Goal: Task Accomplishment & Management: Complete application form

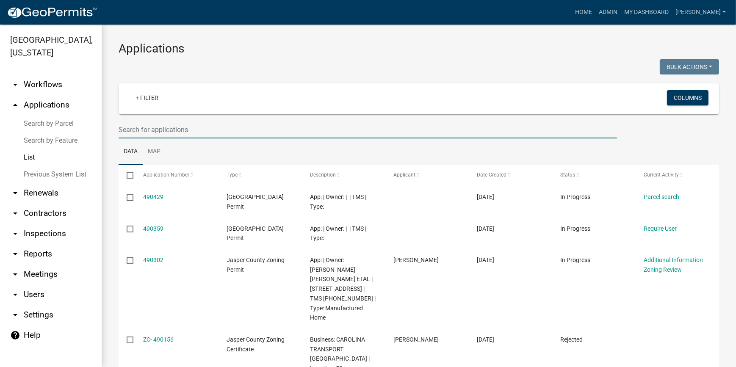
click at [141, 127] on input "text" at bounding box center [368, 129] width 499 height 17
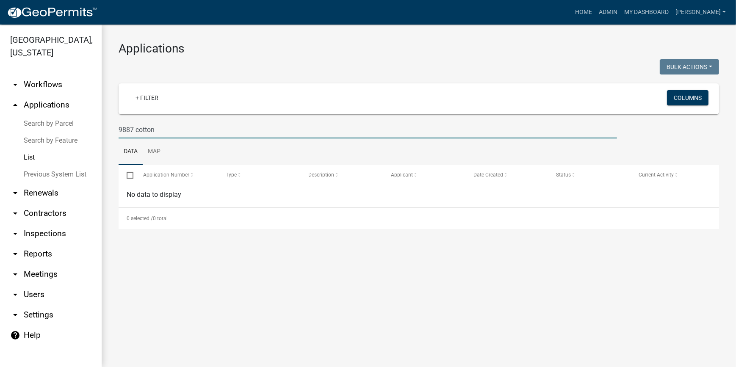
drag, startPoint x: 166, startPoint y: 133, endPoint x: 22, endPoint y: 128, distance: 144.1
click at [22, 128] on div "Jasper County, South Carolina arrow_drop_down Workflows List arrow_drop_up Appl…" at bounding box center [368, 196] width 736 height 343
paste input "[PHONE_NUMBER]"
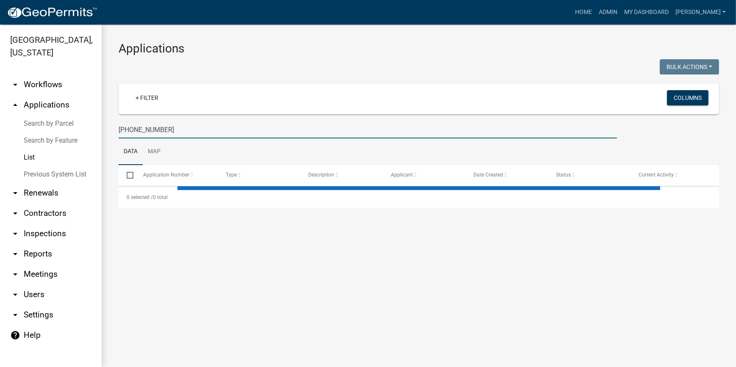
type input "[PHONE_NUMBER]"
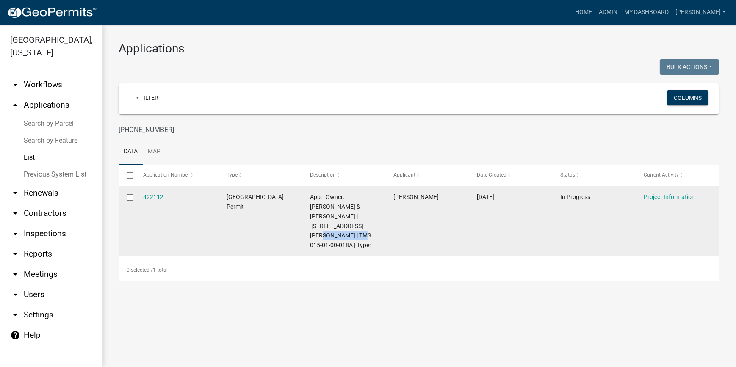
drag, startPoint x: 362, startPoint y: 227, endPoint x: 321, endPoint y: 229, distance: 41.6
click at [321, 229] on span "App: | Owner: BETHEA ALBERTHA & EMILIO | 9883 COTTON HILL RD | TMS 015-01-00-01…" at bounding box center [340, 221] width 61 height 55
copy span "[PHONE_NUMBER]"
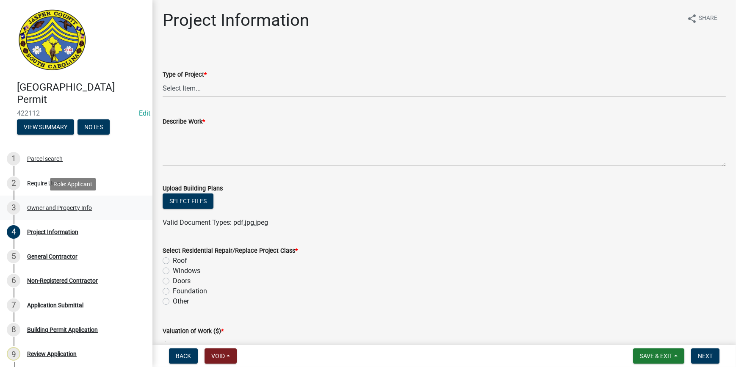
click at [58, 207] on div "Owner and Property Info" at bounding box center [59, 208] width 65 height 6
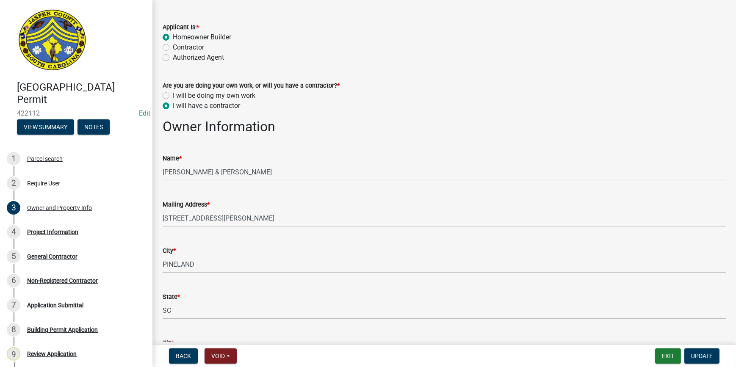
scroll to position [115, 0]
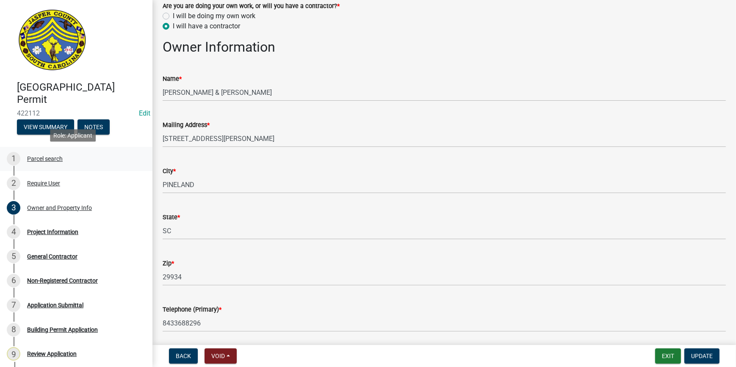
click at [44, 158] on div "Parcel search" at bounding box center [45, 159] width 36 height 6
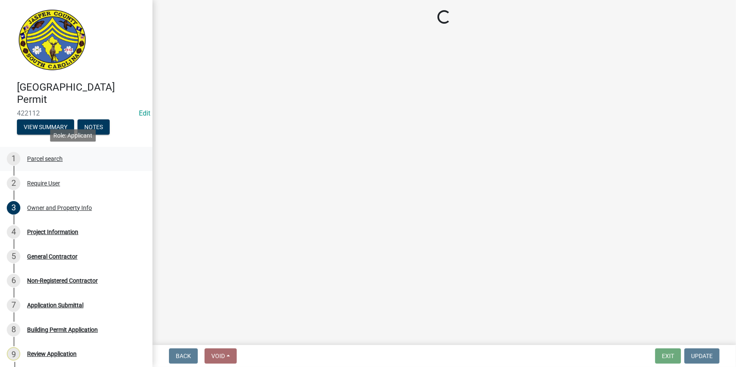
scroll to position [0, 0]
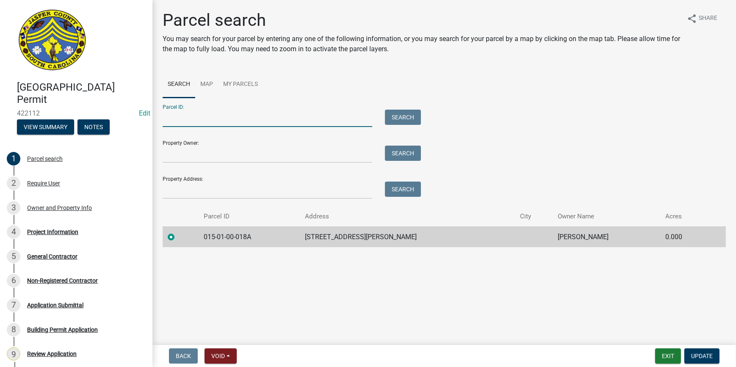
click at [203, 121] on input "Parcel ID:" at bounding box center [268, 118] width 210 height 17
paste input "[PHONE_NUMBER]"
type input "[PHONE_NUMBER]"
click at [405, 119] on button "Search" at bounding box center [403, 117] width 36 height 15
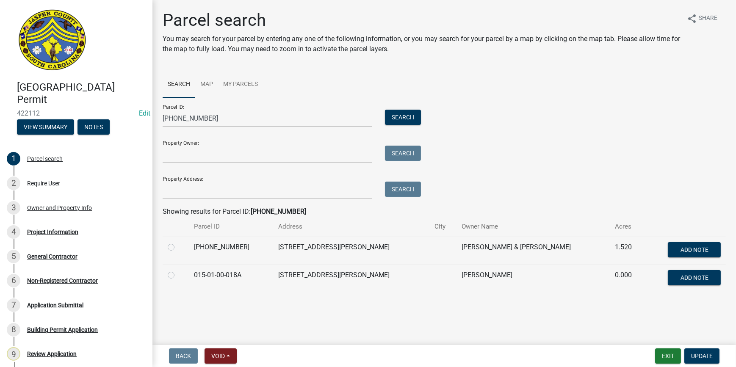
click at [178, 242] on label at bounding box center [178, 242] width 0 height 0
click at [178, 248] on input "radio" at bounding box center [181, 245] width 6 height 6
radio input "true"
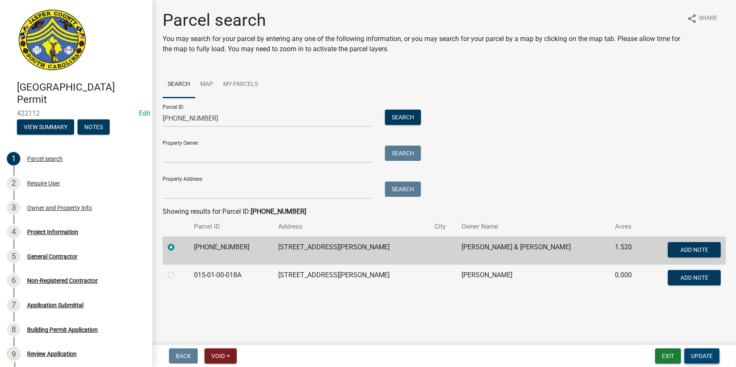
click at [698, 355] on span "Update" at bounding box center [702, 356] width 22 height 7
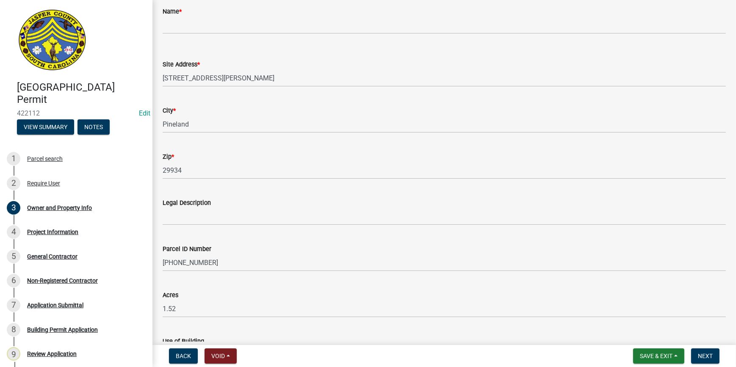
scroll to position [644, 0]
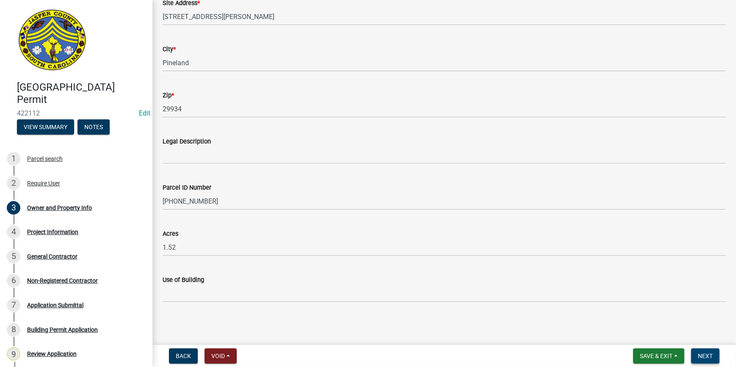
click at [716, 357] on button "Next" at bounding box center [705, 356] width 28 height 15
click at [707, 357] on span "Next" at bounding box center [705, 356] width 15 height 7
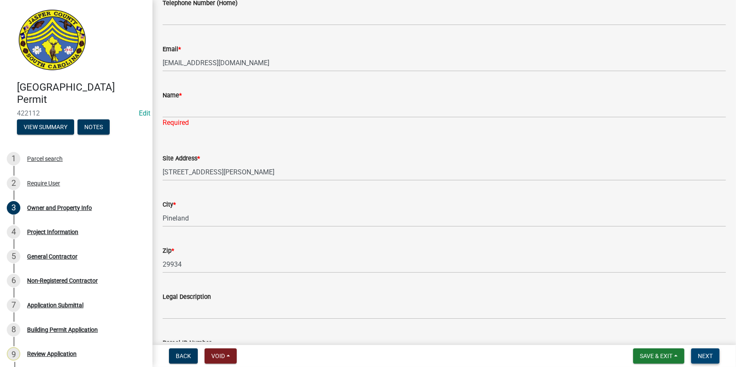
scroll to position [461, 0]
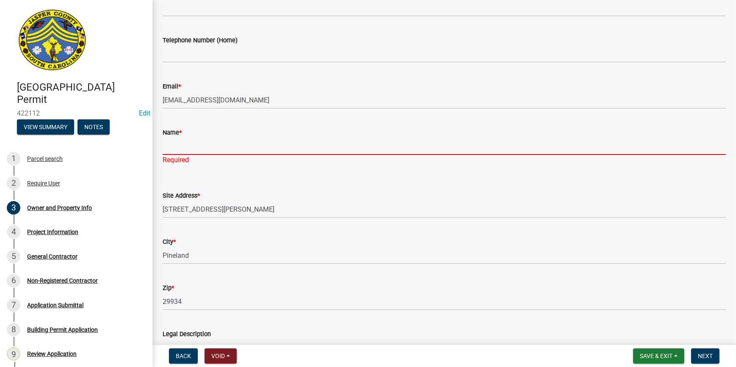
click at [183, 151] on input "Name *" at bounding box center [444, 146] width 563 height 17
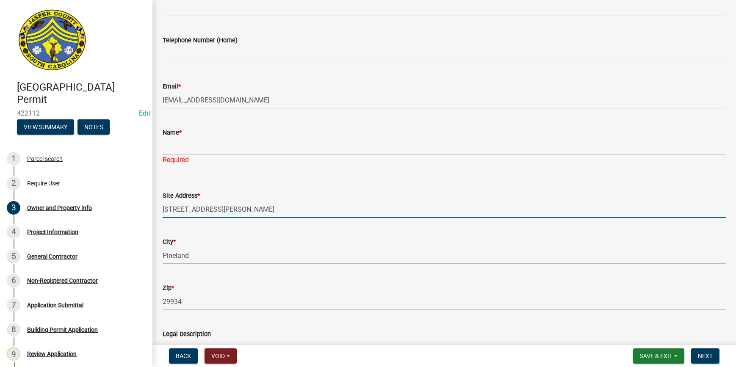
click at [359, 203] on input "9883 COTTON HILL RD" at bounding box center [444, 209] width 563 height 17
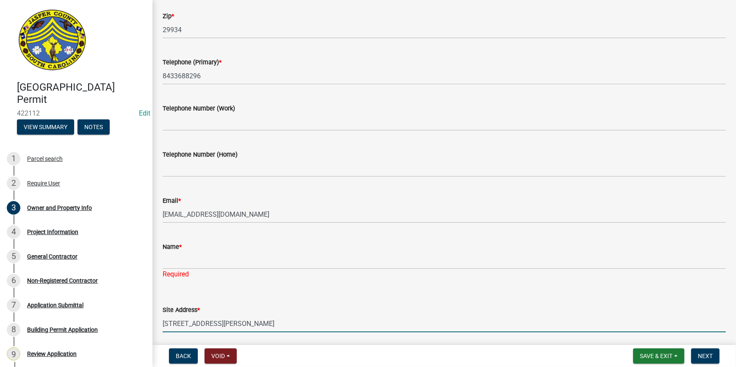
scroll to position [424, 0]
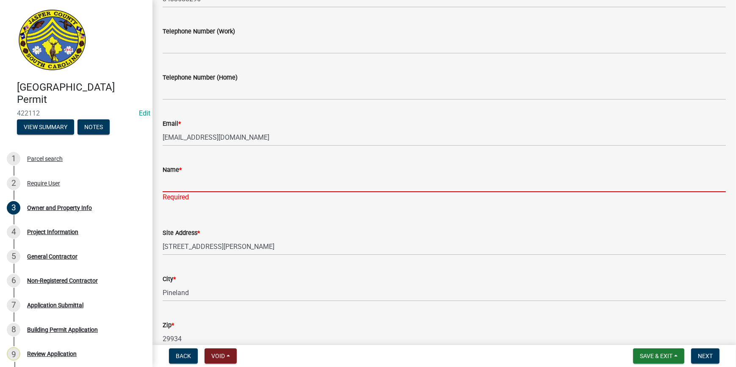
click at [210, 183] on input "Name *" at bounding box center [444, 183] width 563 height 17
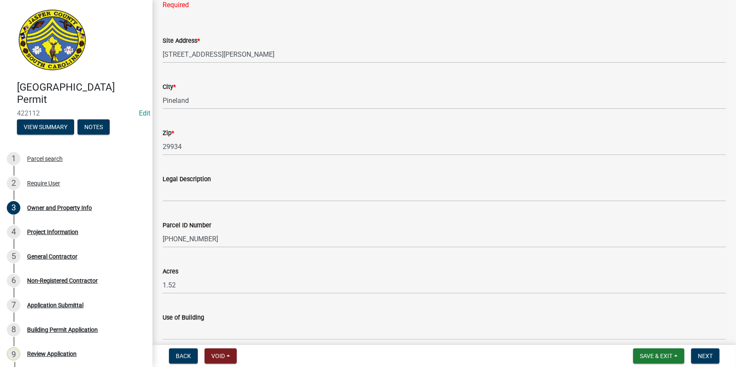
scroll to position [654, 0]
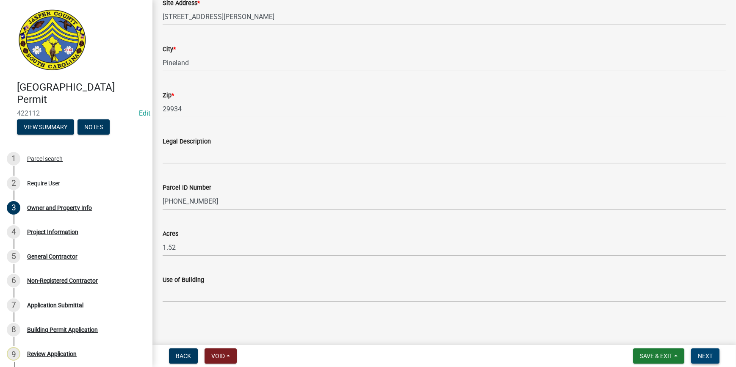
type input "Timothy Martinez"
click at [713, 356] on button "Next" at bounding box center [705, 356] width 28 height 15
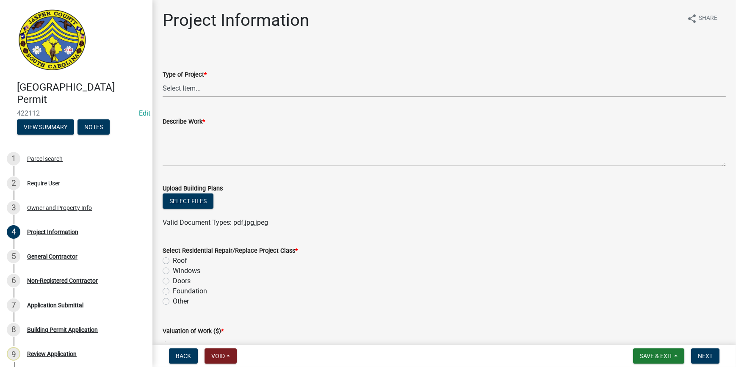
click at [191, 89] on select "Select Item... Construction Trailer/Shipping Container Residential Demolition C…" at bounding box center [444, 88] width 563 height 17
click at [163, 80] on select "Select Item... Construction Trailer/Shipping Container Residential Demolition C…" at bounding box center [444, 88] width 563 height 17
select select "f53fa719-3ff7-48d2-9eb7-3bbc18bb9995"
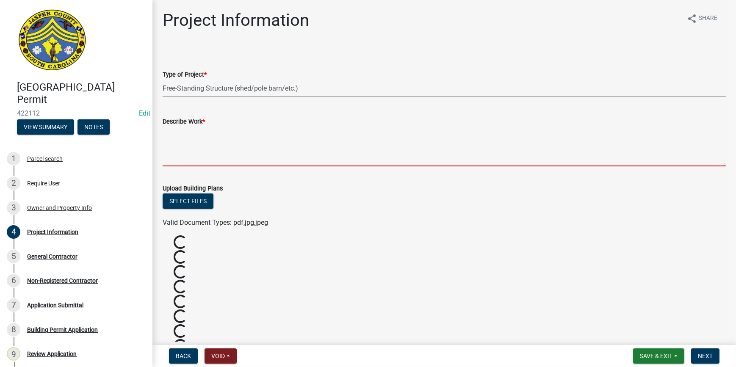
click at [188, 148] on textarea "Describe Work *" at bounding box center [444, 147] width 563 height 40
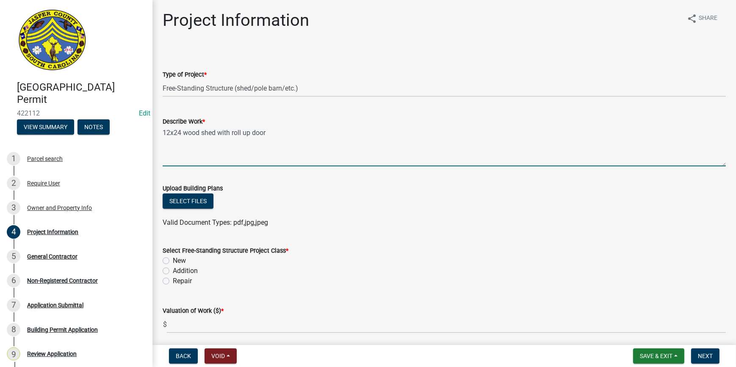
click at [454, 200] on div "Select files" at bounding box center [444, 202] width 563 height 17
click at [334, 141] on textarea "12x24 wood shed with roll up door" at bounding box center [444, 147] width 563 height 40
type textarea "12x24 wood shed with roll up door strictly for storage"
click at [173, 263] on label "New" at bounding box center [179, 261] width 13 height 10
click at [173, 261] on input "New" at bounding box center [176, 259] width 6 height 6
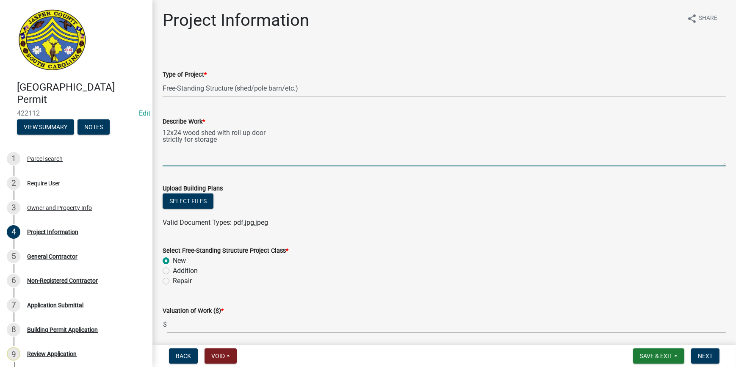
radio input "true"
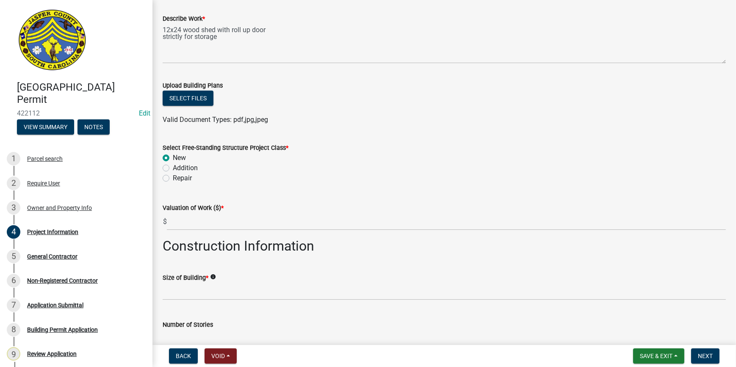
scroll to position [115, 0]
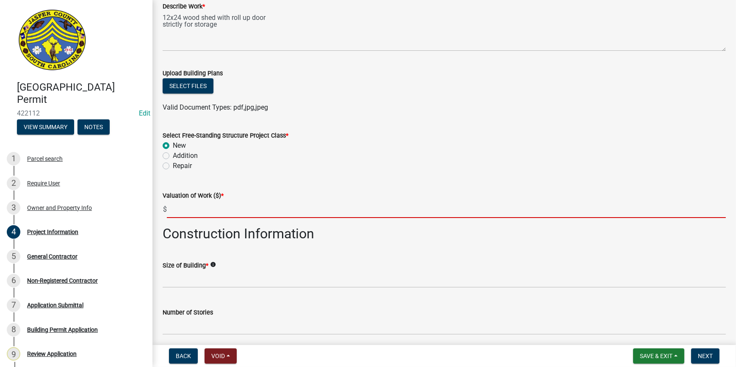
click at [200, 211] on input "text" at bounding box center [446, 209] width 559 height 17
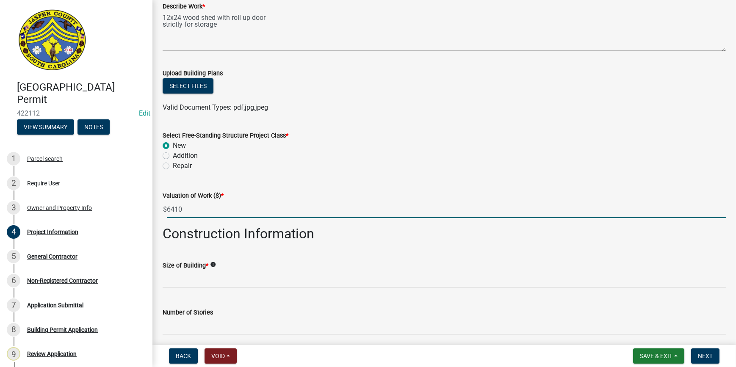
drag, startPoint x: 188, startPoint y: 213, endPoint x: 167, endPoint y: 216, distance: 21.5
click at [167, 216] on input "6410" at bounding box center [446, 209] width 559 height 17
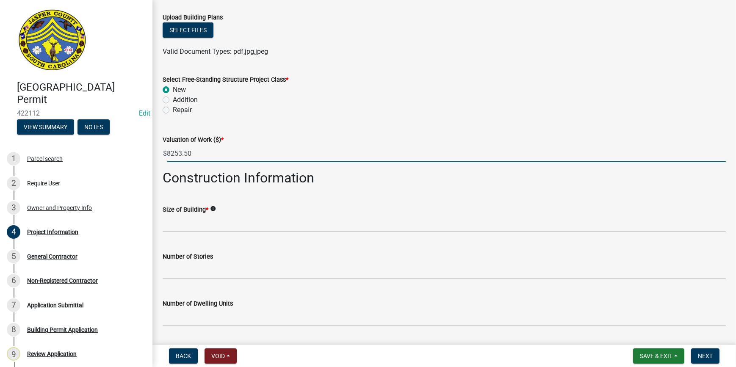
scroll to position [231, 0]
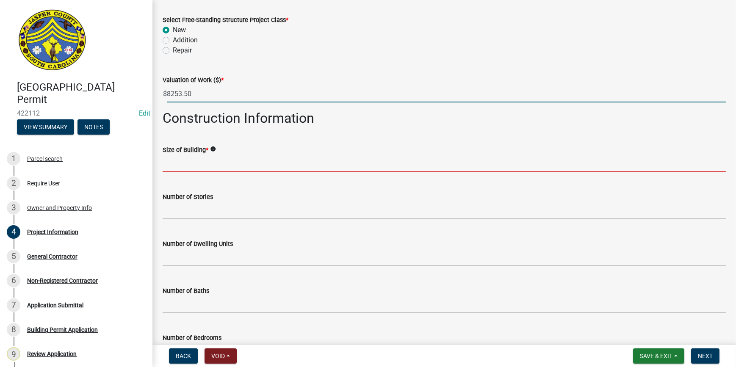
type input "8253.5"
click at [183, 167] on input "text" at bounding box center [444, 163] width 563 height 17
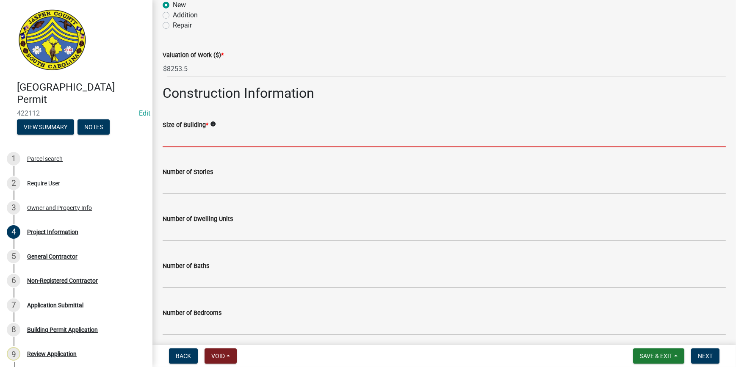
scroll to position [269, 0]
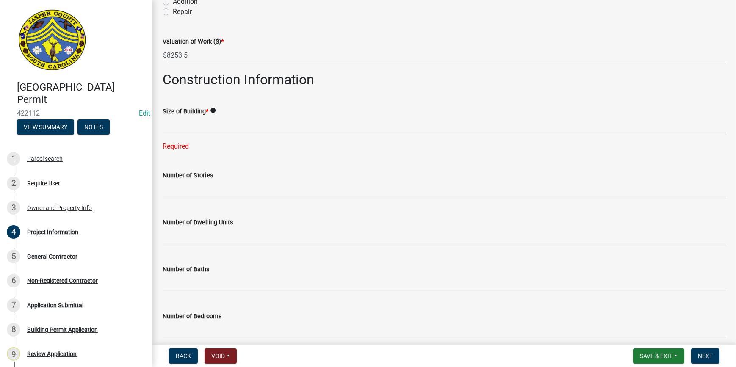
click at [388, 143] on wm-data-entity-input-list "Type of Project * Select Item... Construction Trailer/Shipping Container Reside…" at bounding box center [444, 161] width 563 height 766
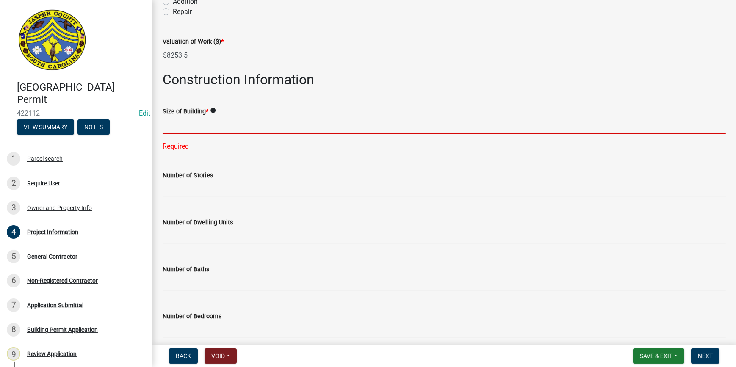
click at [222, 127] on input "text" at bounding box center [444, 125] width 563 height 17
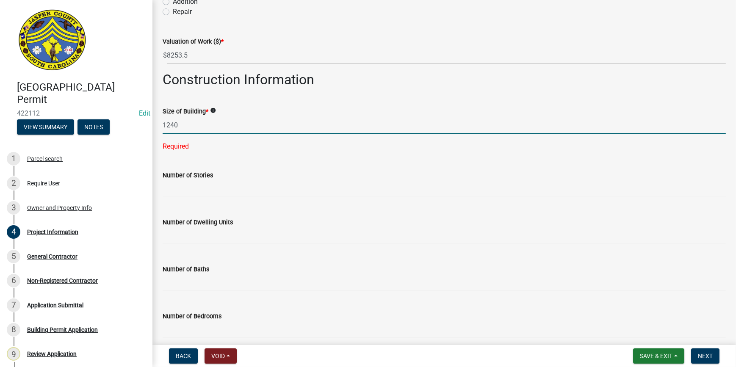
scroll to position [308, 0]
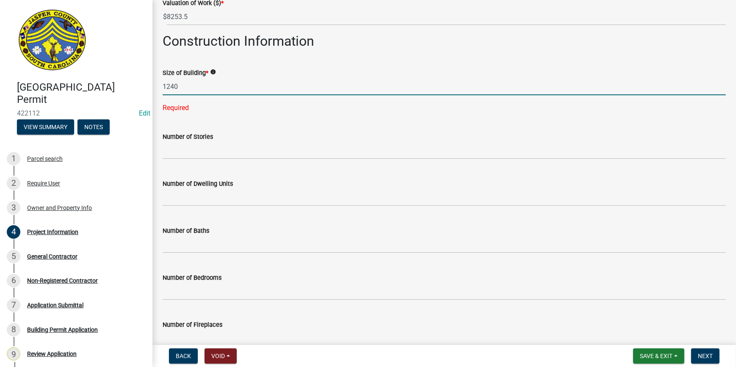
click at [170, 89] on input "1240" at bounding box center [444, 86] width 563 height 17
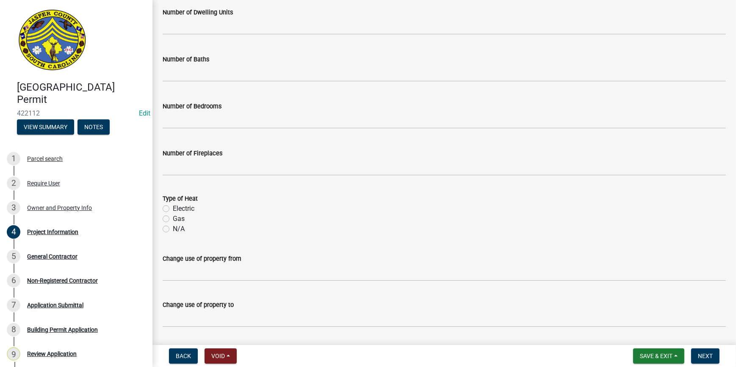
scroll to position [505, 0]
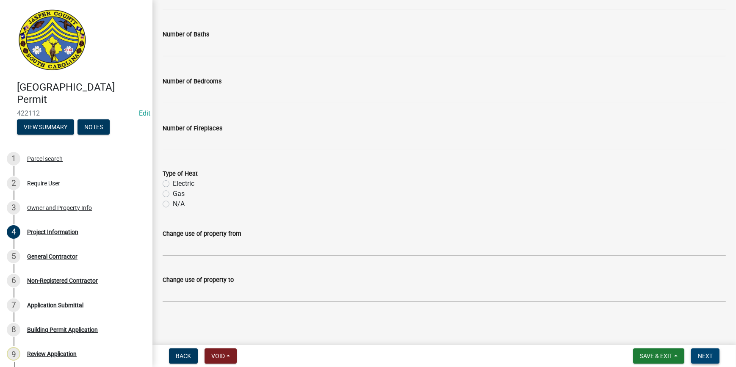
type input "1240"
click at [701, 354] on span "Next" at bounding box center [705, 356] width 15 height 7
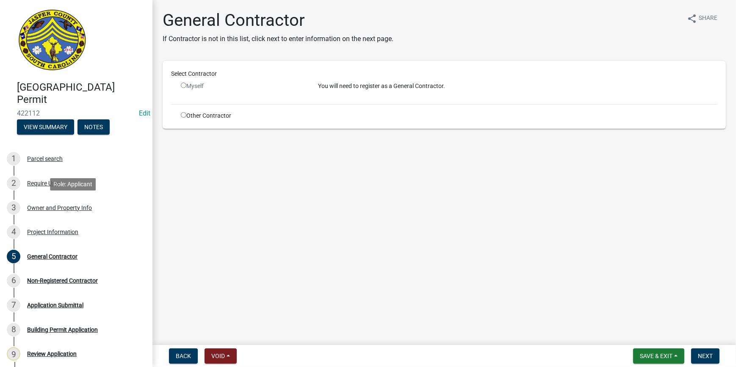
click at [70, 207] on div "Owner and Property Info" at bounding box center [59, 208] width 65 height 6
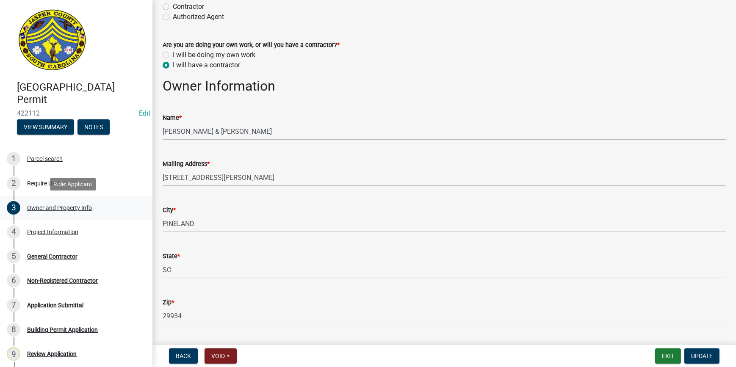
scroll to position [77, 0]
click at [60, 229] on div "Project Information" at bounding box center [52, 232] width 51 height 6
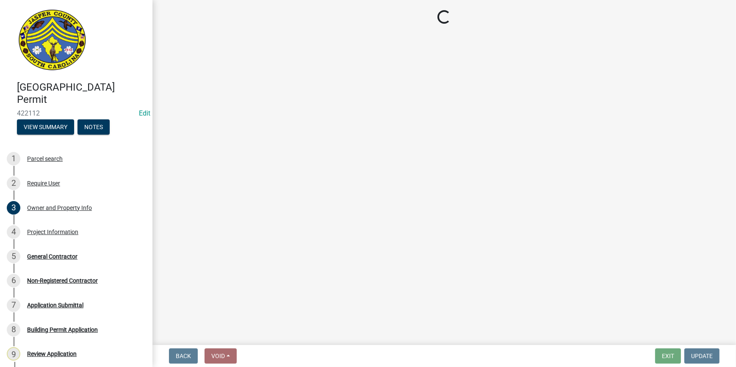
select select "f53fa719-3ff7-48d2-9eb7-3bbc18bb9995"
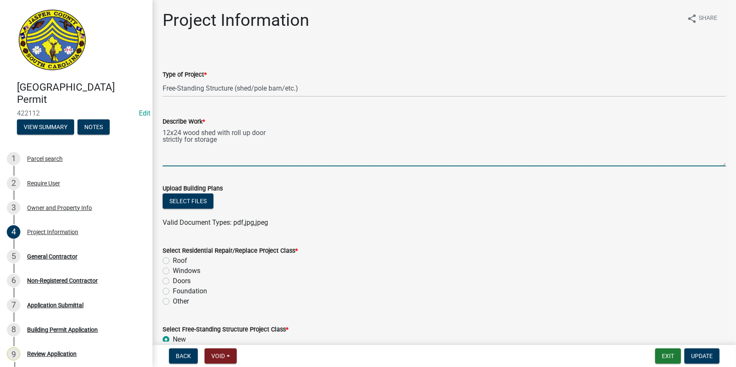
click at [241, 149] on textarea "12x24 wood shed with roll up door strictly for storage" at bounding box center [444, 147] width 563 height 40
click at [280, 132] on textarea "12x24 wood shed with roll up door strictly for storage" at bounding box center [444, 147] width 563 height 40
type textarea "12x24 wood shed with roll up door with power strictly for storage"
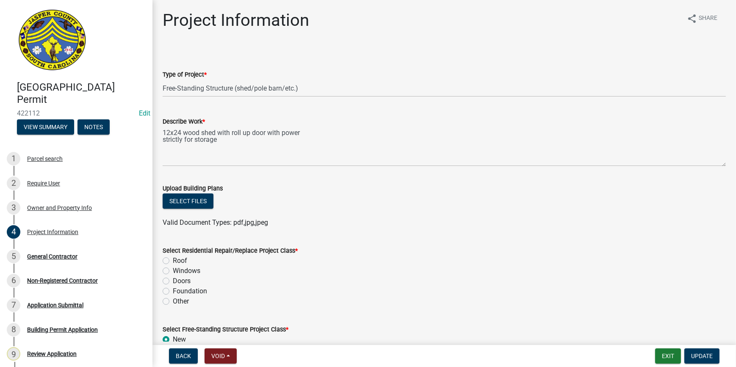
click at [173, 300] on label "Other" at bounding box center [181, 302] width 16 height 10
click at [173, 300] on input "Other" at bounding box center [176, 300] width 6 height 6
radio input "true"
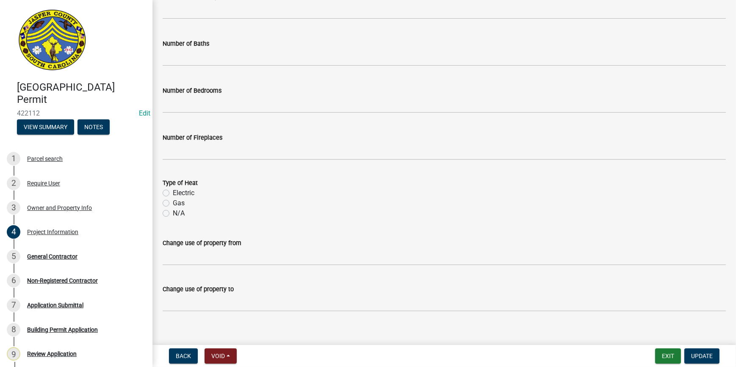
scroll to position [566, 0]
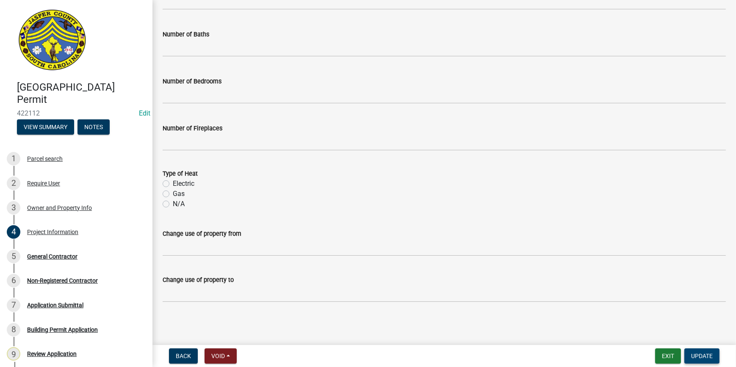
click at [701, 353] on span "Update" at bounding box center [702, 356] width 22 height 7
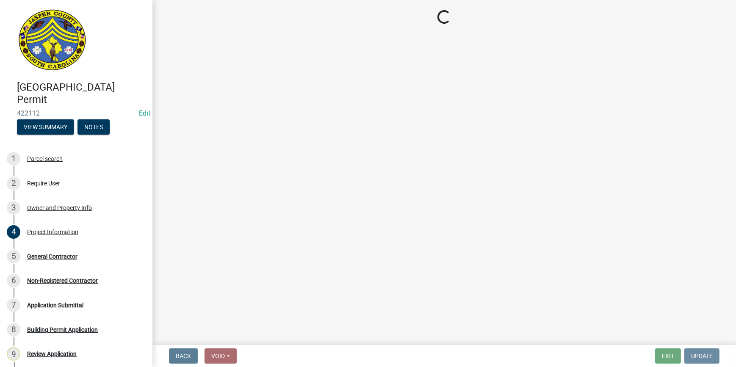
scroll to position [0, 0]
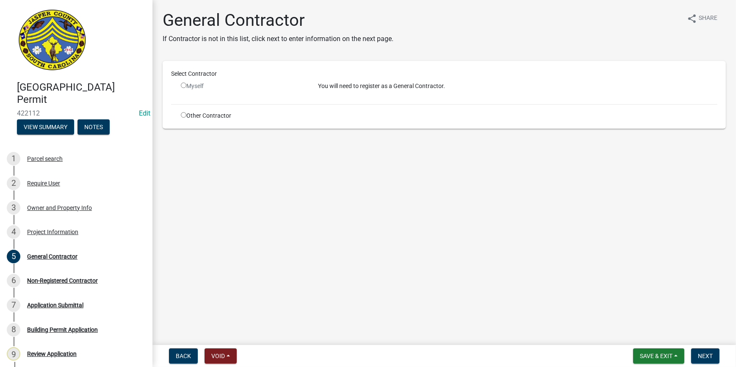
click at [184, 114] on input "radio" at bounding box center [184, 115] width 6 height 6
radio input "true"
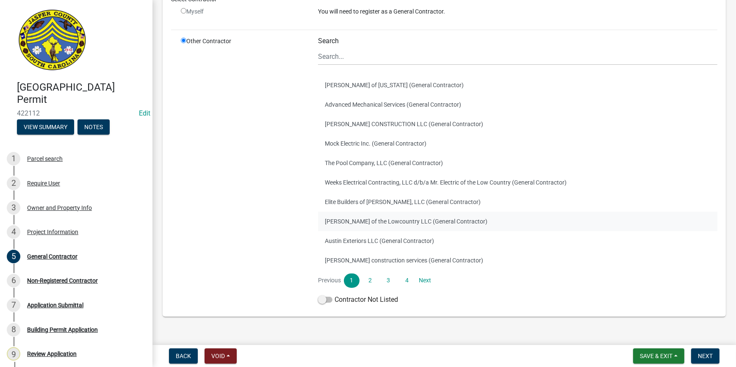
scroll to position [101, 0]
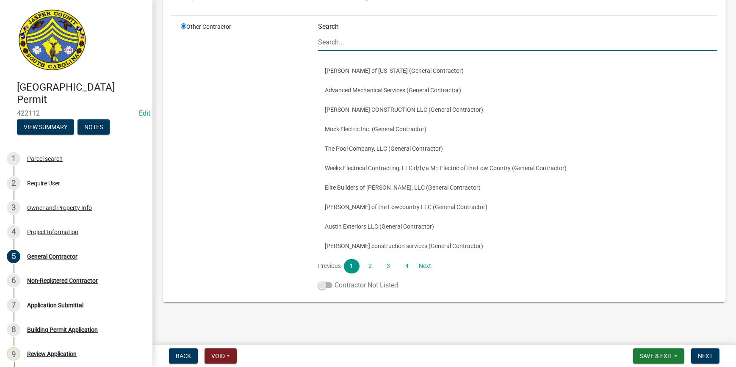
click at [329, 283] on span at bounding box center [325, 286] width 14 height 6
click at [335, 280] on input "Contractor Not Listed" at bounding box center [335, 280] width 0 height 0
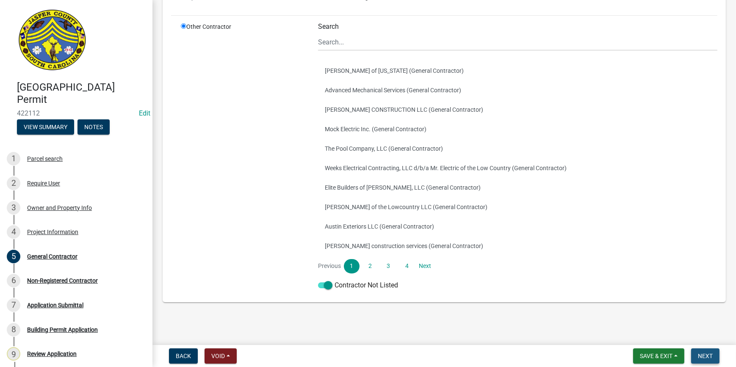
click at [704, 354] on span "Next" at bounding box center [705, 356] width 15 height 7
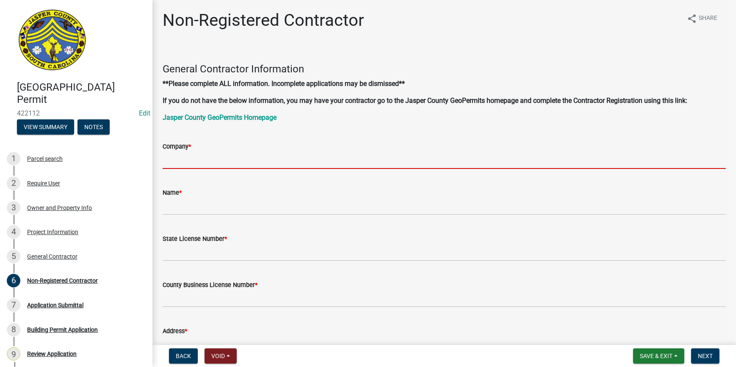
click at [179, 159] on input "Company *" at bounding box center [444, 160] width 563 height 17
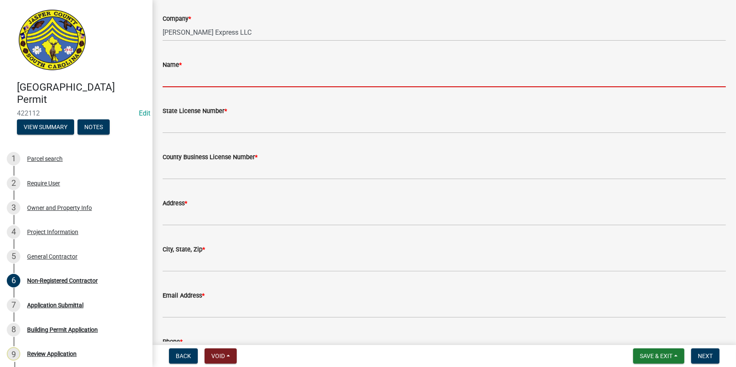
scroll to position [154, 0]
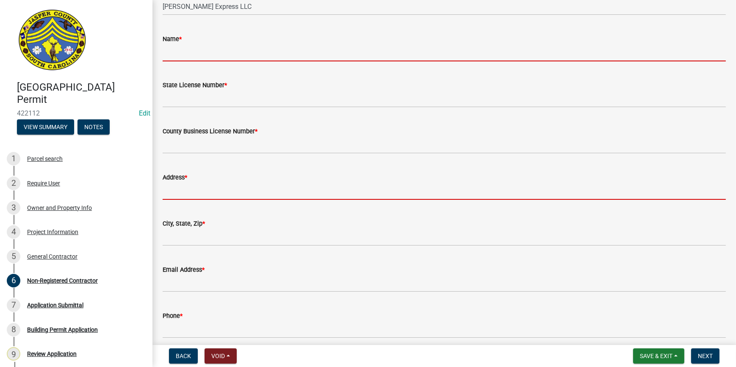
click at [197, 196] on input "Address *" at bounding box center [444, 191] width 563 height 17
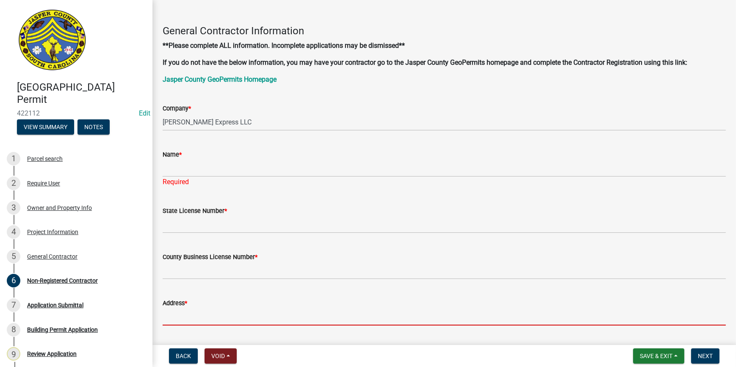
scroll to position [38, 0]
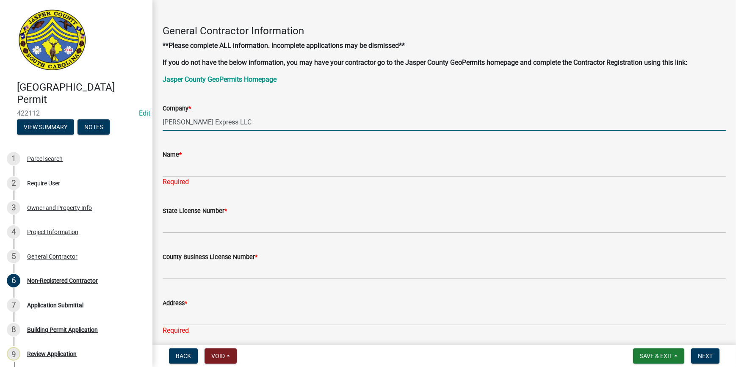
drag, startPoint x: 234, startPoint y: 121, endPoint x: 128, endPoint y: 125, distance: 106.0
click at [128, 125] on div "Jasper County Building Permit 422112 Edit View Summary Notes 1 Parcel search 2 …" at bounding box center [368, 183] width 736 height 367
type input "Quality Buildings"
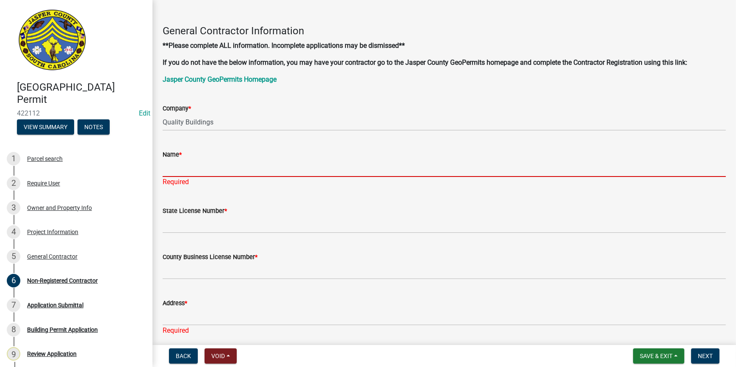
click at [236, 170] on input "Name *" at bounding box center [444, 168] width 563 height 17
click at [63, 233] on div "Project Information" at bounding box center [52, 232] width 51 height 6
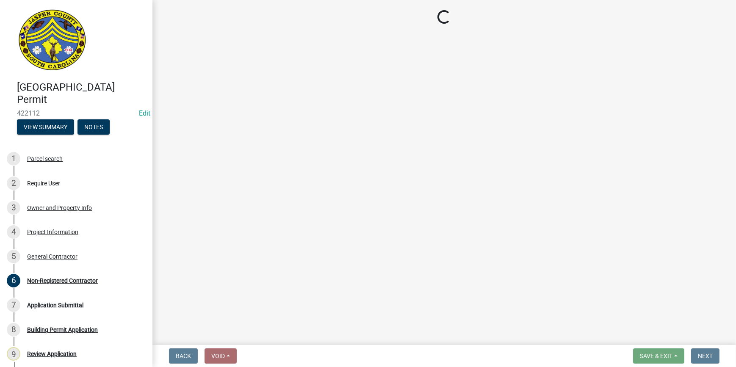
select select "f53fa719-3ff7-48d2-9eb7-3bbc18bb9995"
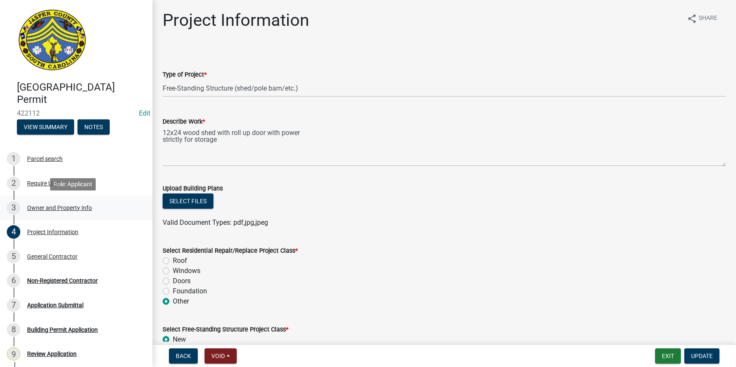
click at [50, 206] on div "Owner and Property Info" at bounding box center [59, 208] width 65 height 6
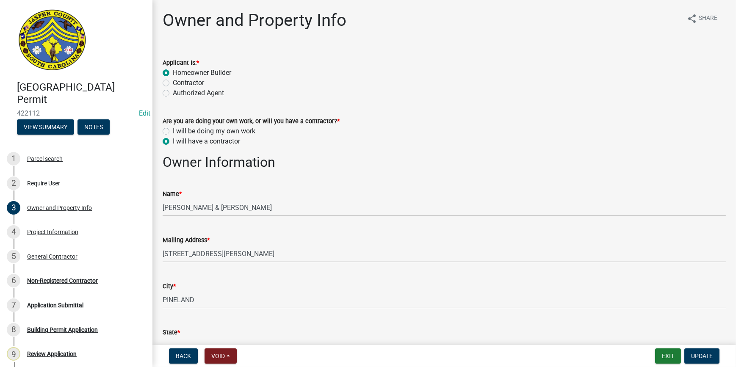
click at [173, 131] on label "I will be doing my own work" at bounding box center [214, 131] width 83 height 10
click at [173, 131] on input "I will be doing my own work" at bounding box center [176, 129] width 6 height 6
radio input "true"
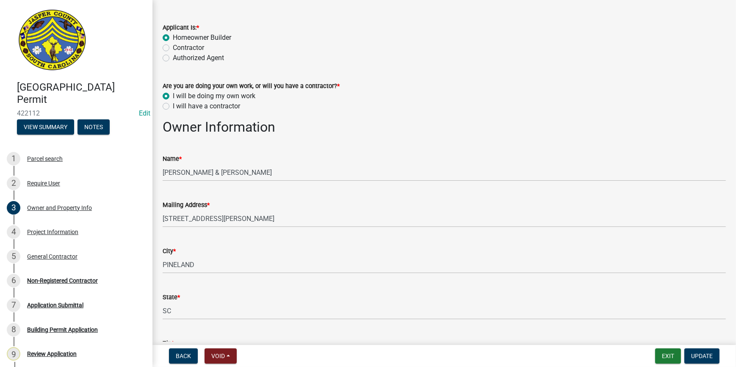
scroll to position [77, 0]
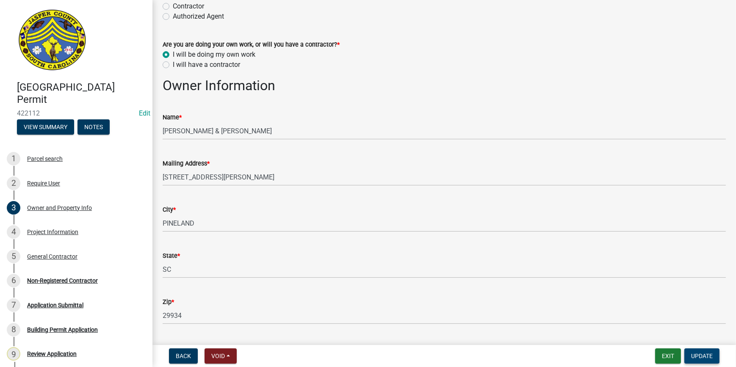
click at [710, 358] on span "Update" at bounding box center [702, 356] width 22 height 7
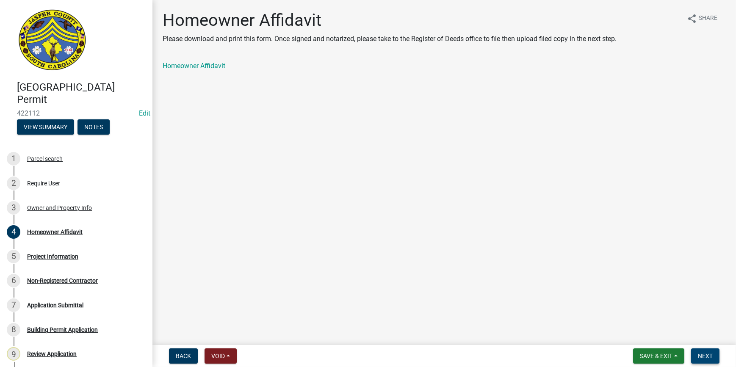
click at [710, 359] on span "Next" at bounding box center [705, 356] width 15 height 7
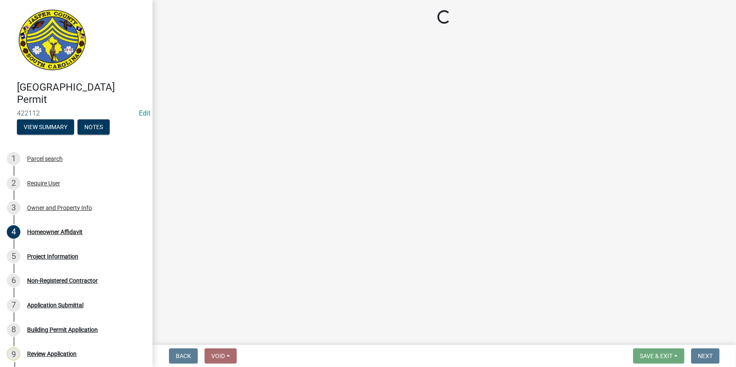
select select "f53fa719-3ff7-48d2-9eb7-3bbc18bb9995"
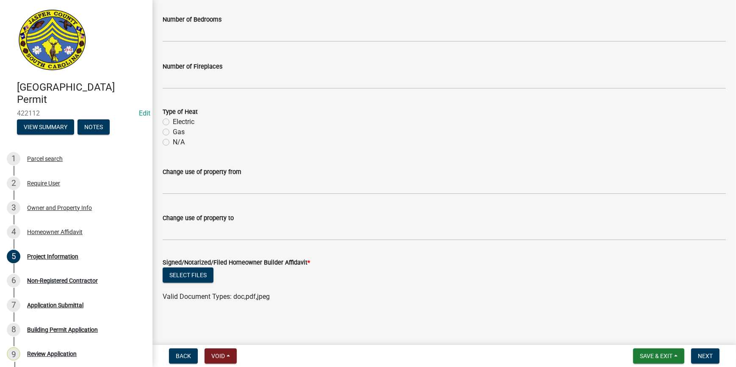
scroll to position [629, 0]
click at [56, 230] on div "Homeowner Affidavit" at bounding box center [54, 232] width 55 height 6
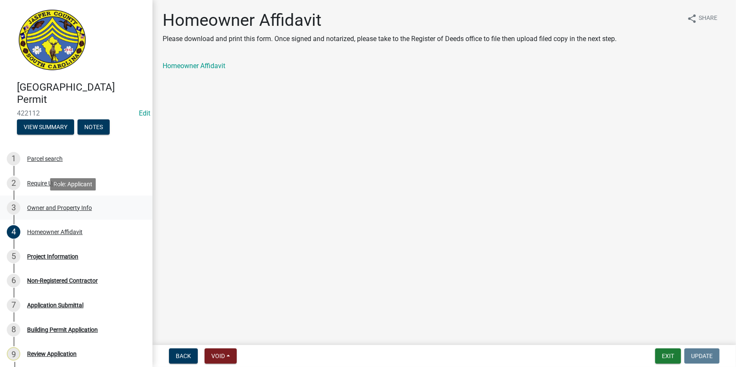
click at [71, 207] on div "Owner and Property Info" at bounding box center [59, 208] width 65 height 6
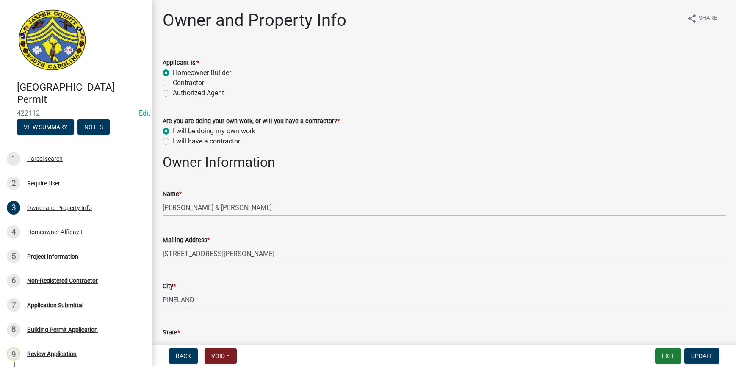
click at [173, 141] on label "I will have a contractor" at bounding box center [206, 141] width 67 height 10
click at [173, 141] on input "I will have a contractor" at bounding box center [176, 139] width 6 height 6
radio input "true"
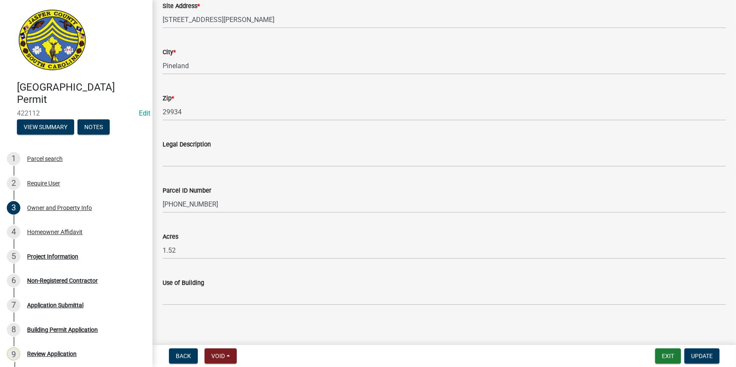
scroll to position [630, 0]
click at [707, 357] on span "Update" at bounding box center [702, 356] width 22 height 7
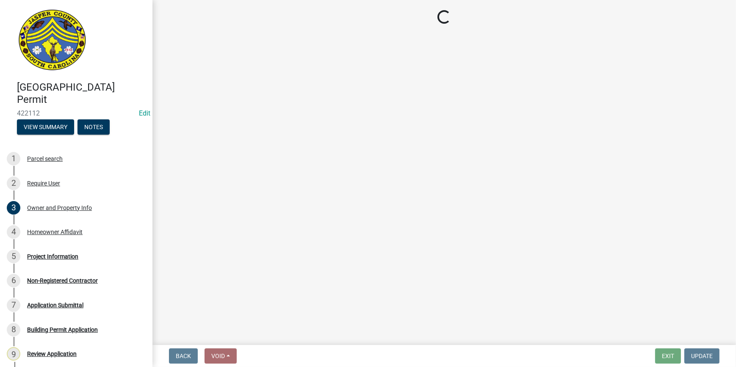
select select "f53fa719-3ff7-48d2-9eb7-3bbc18bb9995"
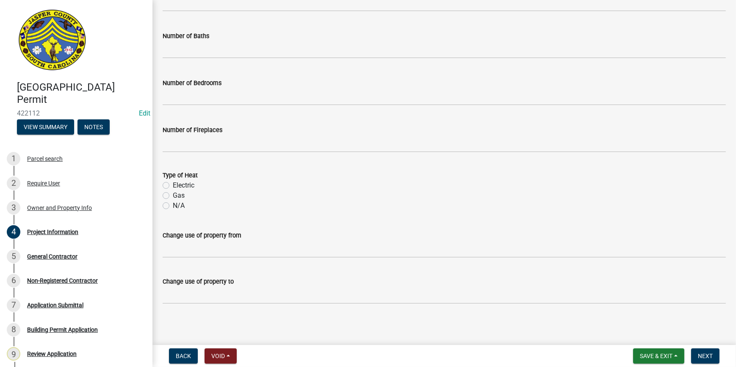
scroll to position [566, 0]
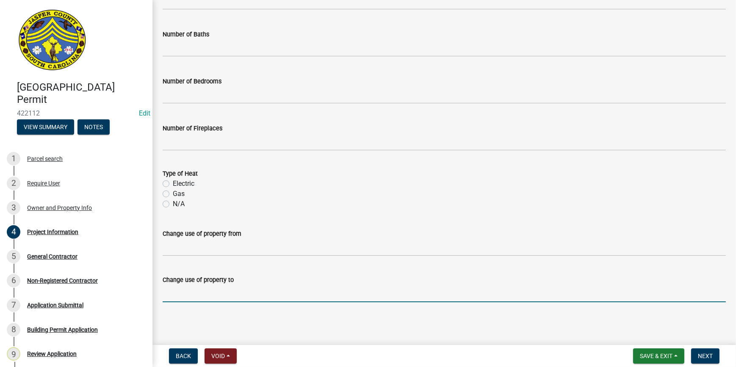
click at [220, 300] on input "Change use of property to" at bounding box center [444, 293] width 563 height 17
click at [706, 352] on button "Next" at bounding box center [705, 356] width 28 height 15
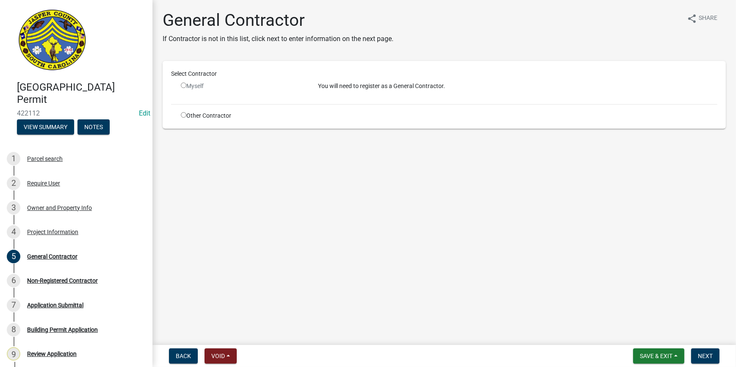
click at [183, 115] on input "radio" at bounding box center [184, 115] width 6 height 6
radio input "true"
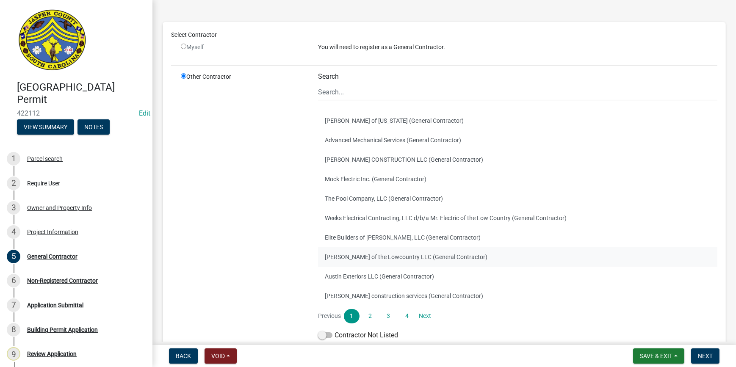
scroll to position [101, 0]
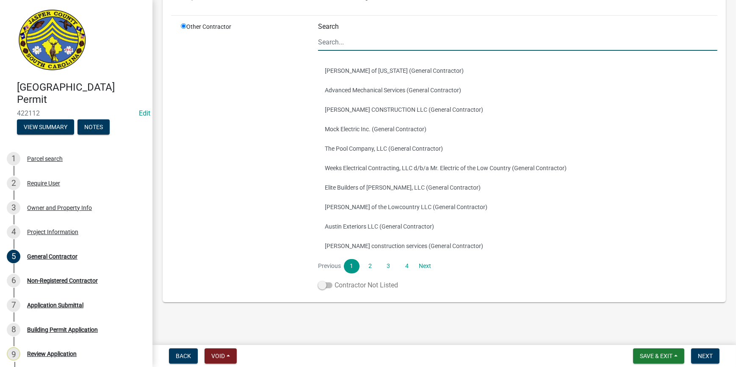
click at [325, 287] on span at bounding box center [325, 286] width 14 height 6
click at [335, 280] on input "Contractor Not Listed" at bounding box center [335, 280] width 0 height 0
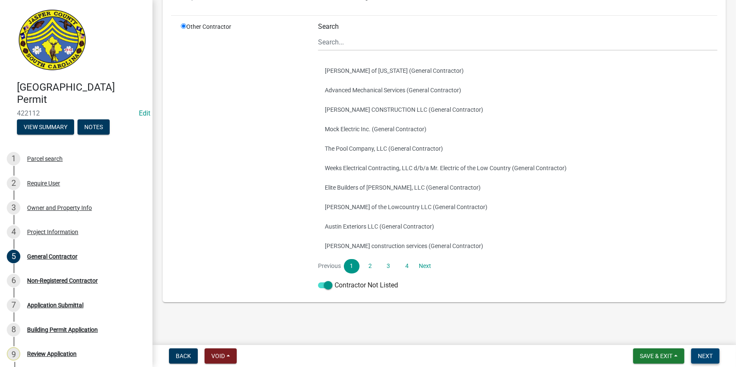
click at [712, 354] on span "Next" at bounding box center [705, 356] width 15 height 7
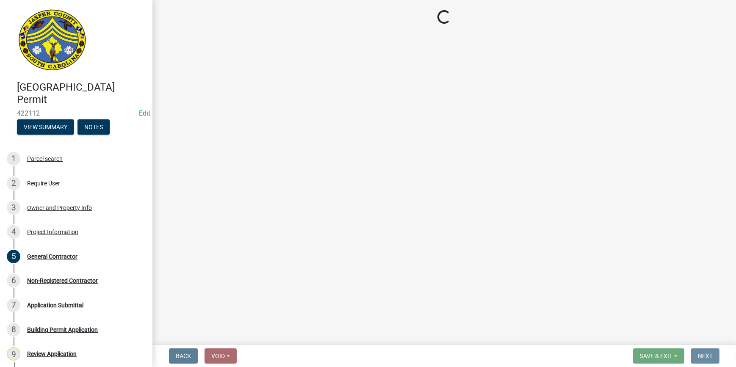
scroll to position [0, 0]
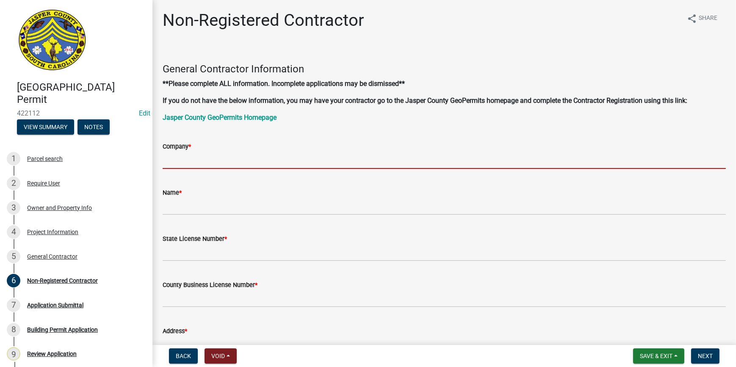
click at [183, 161] on input "Company *" at bounding box center [444, 160] width 563 height 17
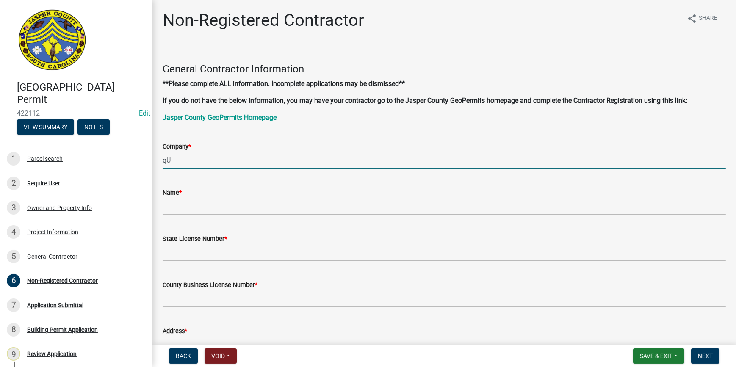
type input "q"
type input "Quality Buildings"
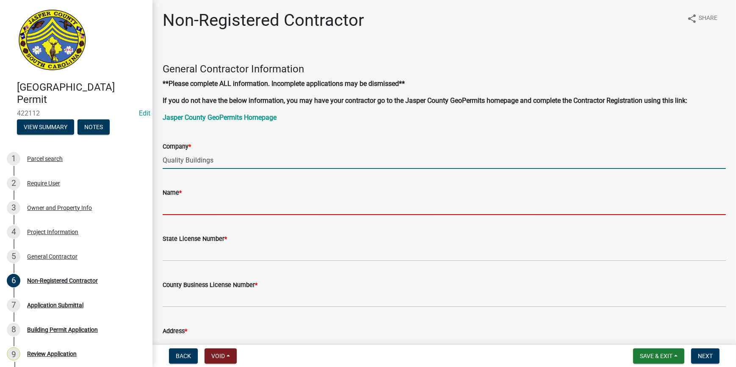
click at [208, 208] on input "Name *" at bounding box center [444, 206] width 563 height 17
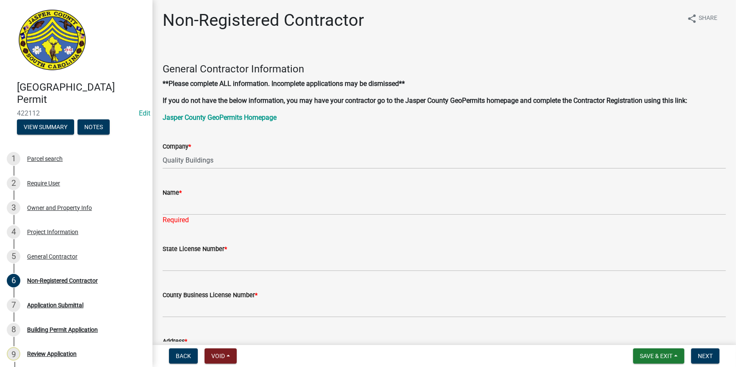
click at [413, 217] on wm-data-entity-input "Name * Required" at bounding box center [444, 204] width 563 height 56
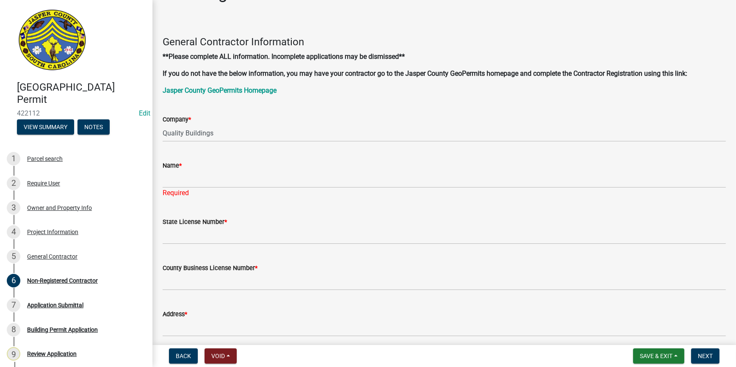
scroll to position [38, 0]
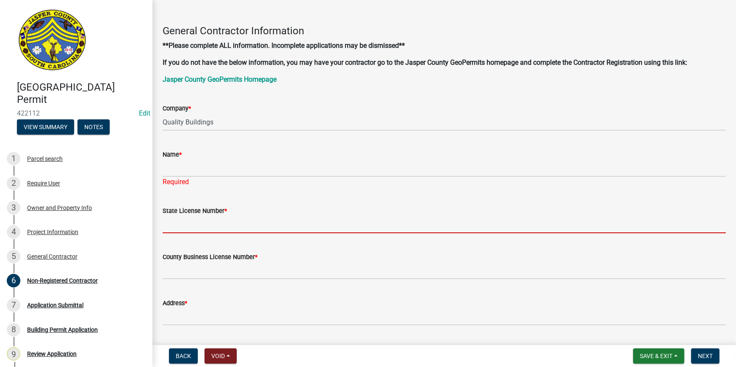
click at [229, 225] on input "State License Number *" at bounding box center [444, 224] width 563 height 17
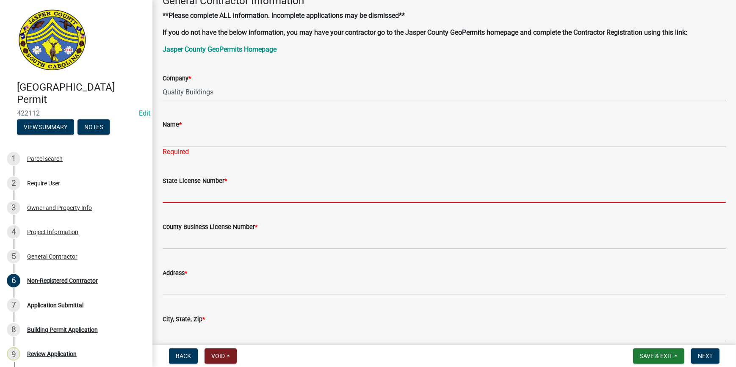
scroll to position [115, 0]
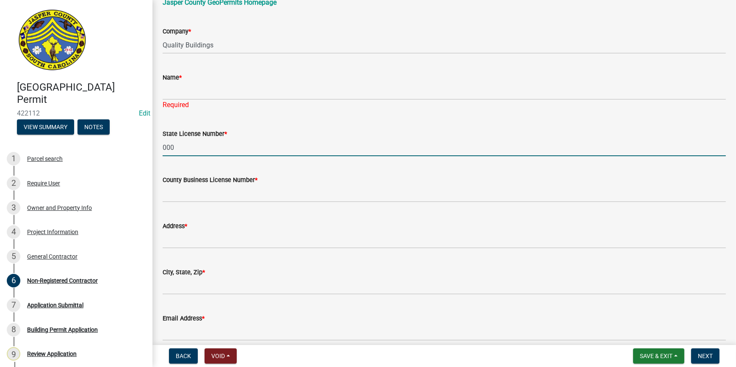
type input "000"
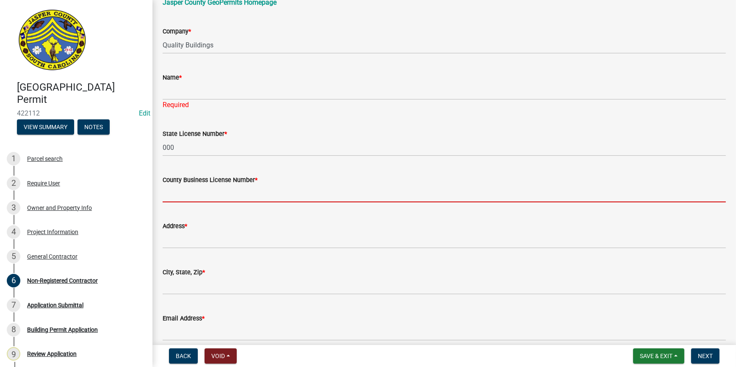
click at [173, 196] on input "County Business License Number *" at bounding box center [444, 193] width 563 height 17
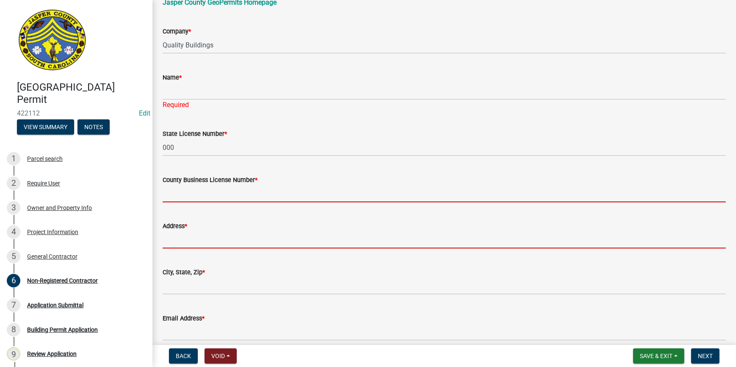
click at [402, 247] on input "Address *" at bounding box center [444, 239] width 563 height 17
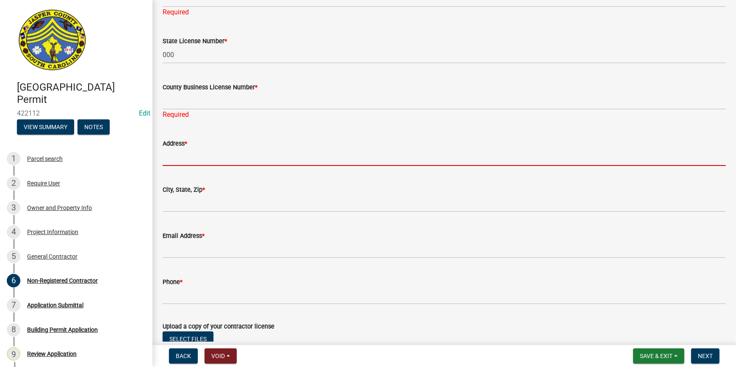
scroll to position [138, 0]
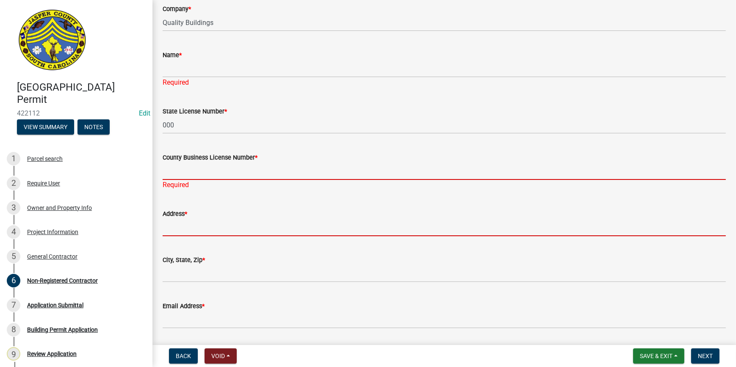
click at [227, 171] on input "County Business License Number *" at bounding box center [444, 171] width 563 height 17
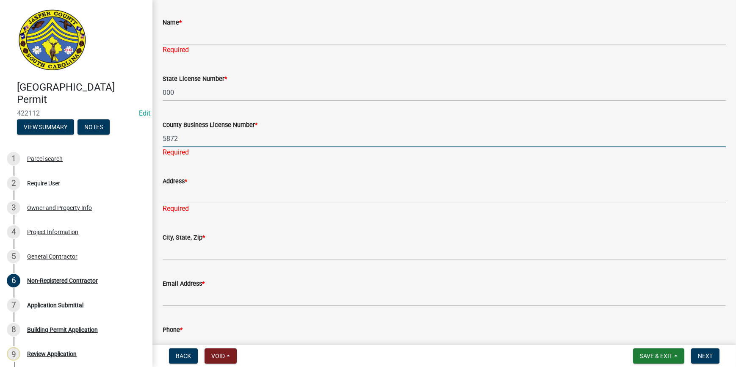
scroll to position [215, 0]
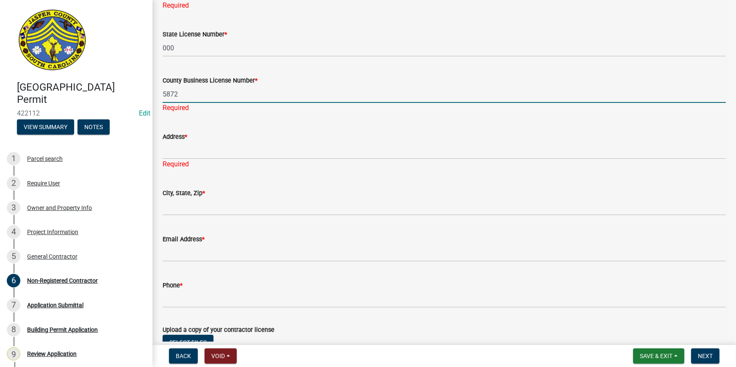
type input "5872"
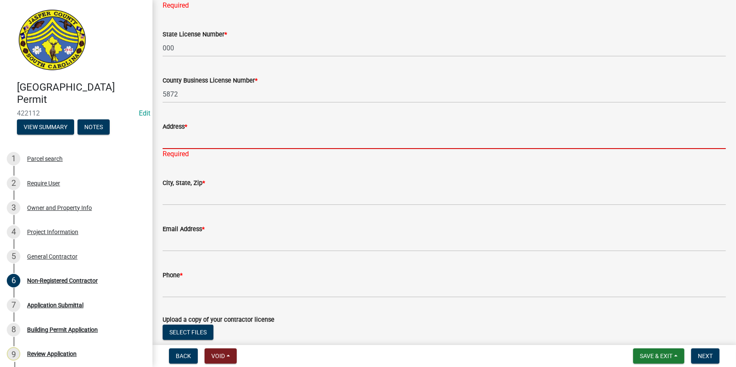
click at [197, 155] on div "Address * Required" at bounding box center [444, 135] width 563 height 50
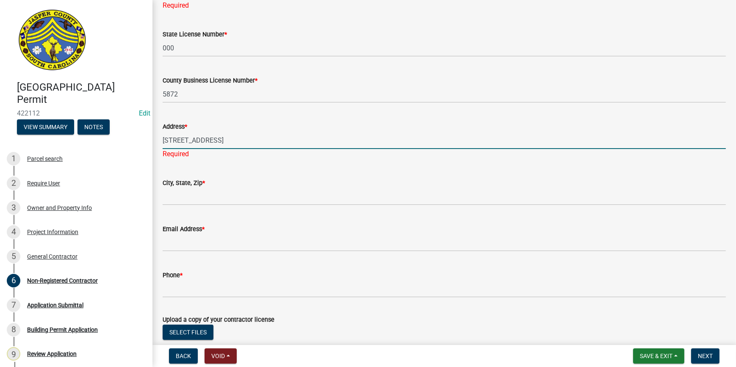
type input "3795 Argent blvd"
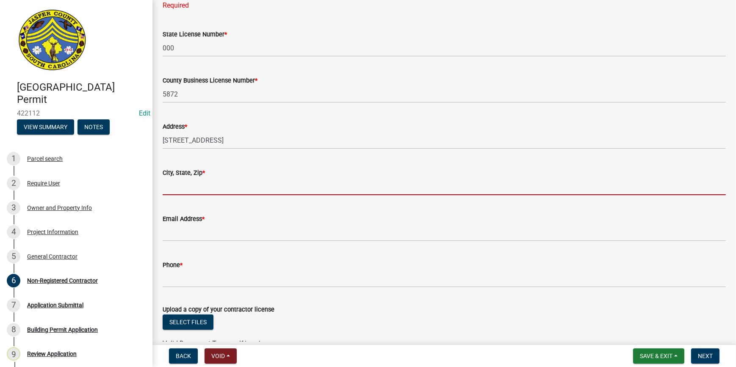
click at [193, 195] on wm-data-entity-input "City, State, Zip *" at bounding box center [444, 179] width 563 height 46
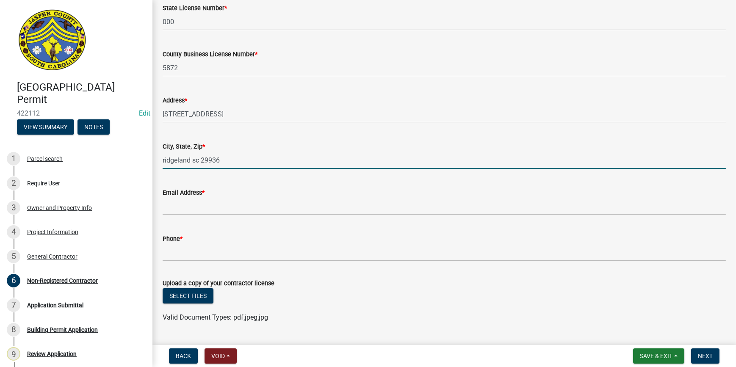
scroll to position [330, 0]
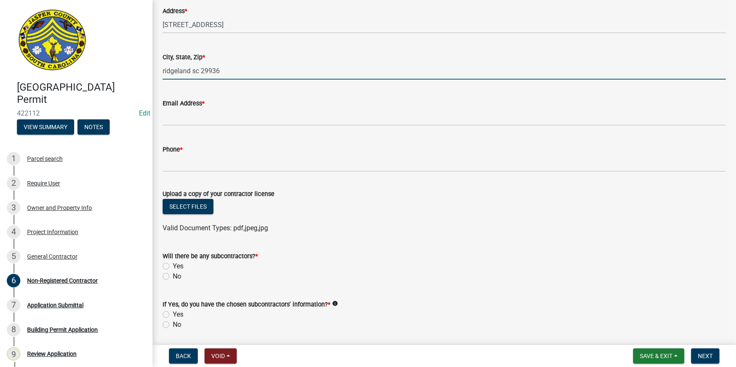
type input "ridgeland sc 29936"
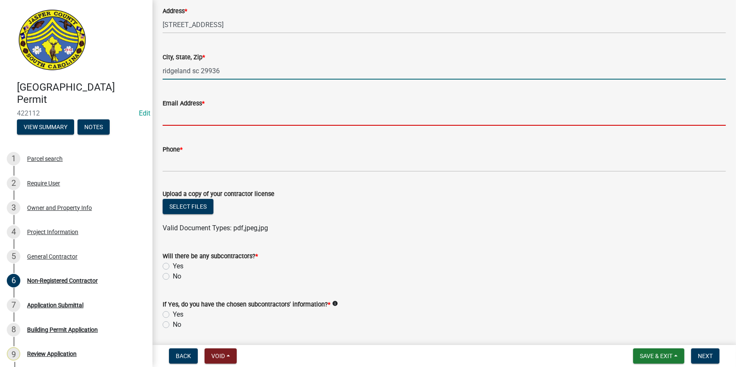
click at [232, 118] on input "Email Address *" at bounding box center [444, 116] width 563 height 17
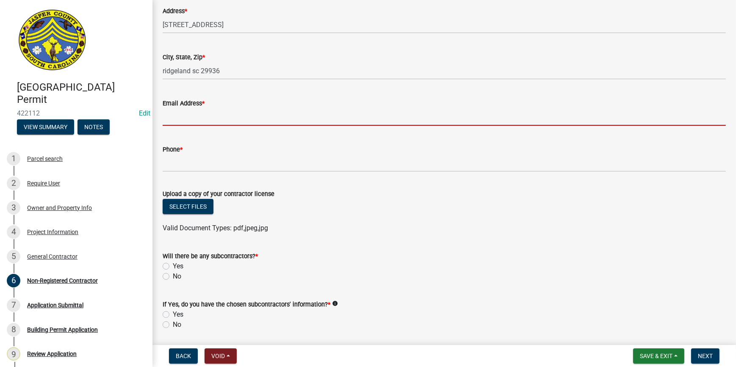
click at [176, 120] on input "Email Address *" at bounding box center [444, 116] width 563 height 17
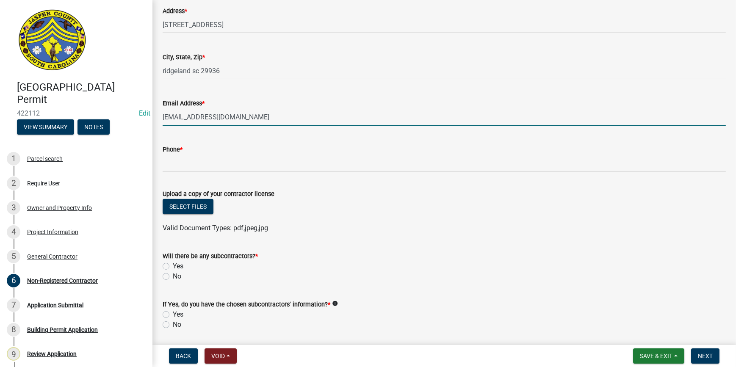
type input "na@yahoo.com"
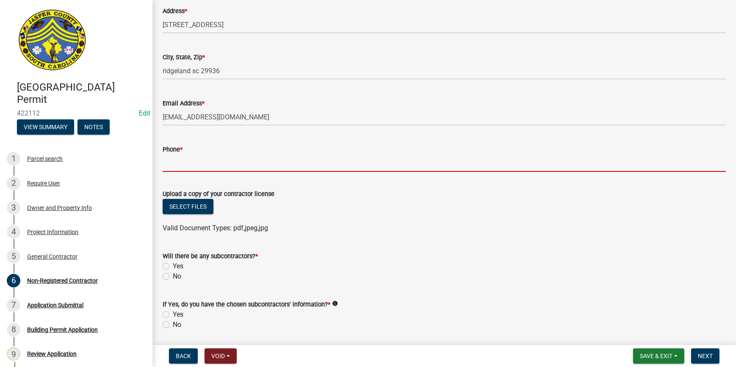
click at [180, 159] on input "Phone *" at bounding box center [444, 163] width 563 height 17
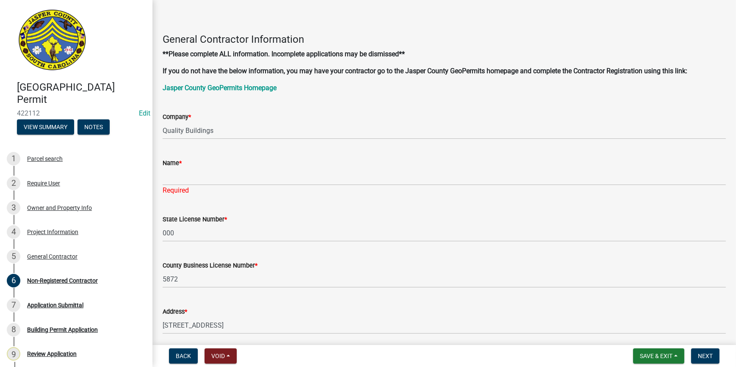
scroll to position [0, 0]
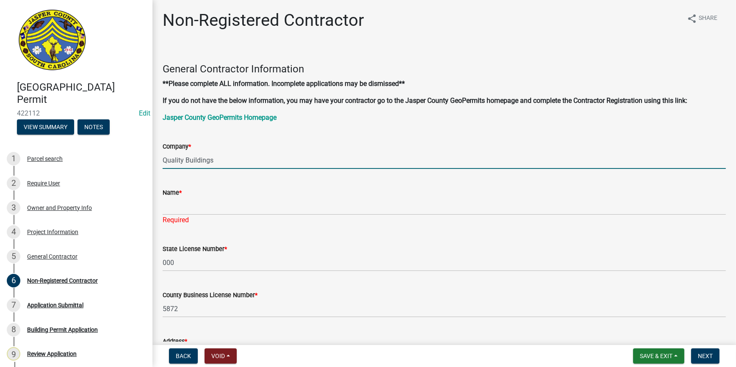
click at [215, 156] on input "Quality Buildings" at bounding box center [444, 160] width 563 height 17
type input "Quality Building, LLC"
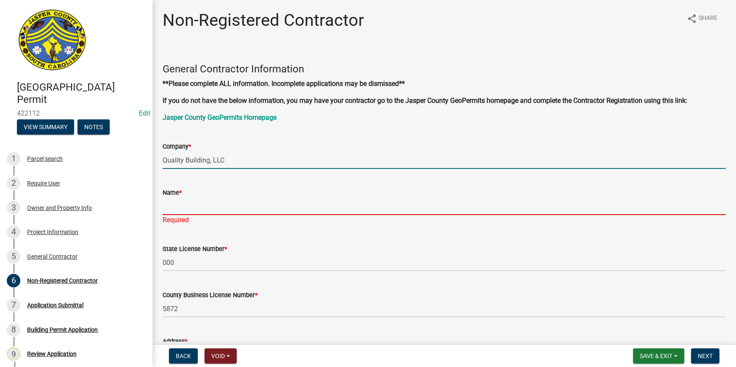
click at [191, 210] on input "Name *" at bounding box center [444, 206] width 563 height 17
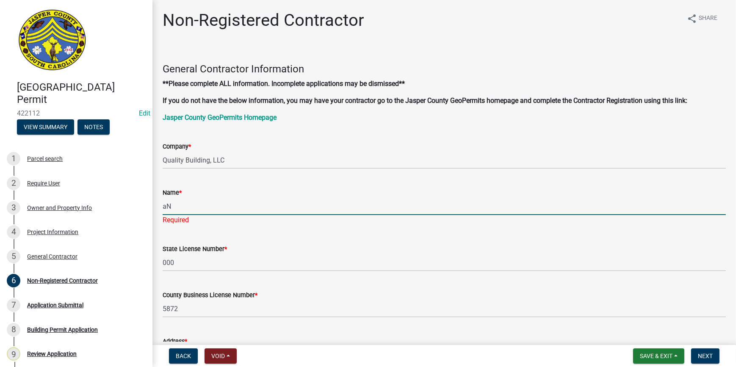
type input "a"
type input "Angel"
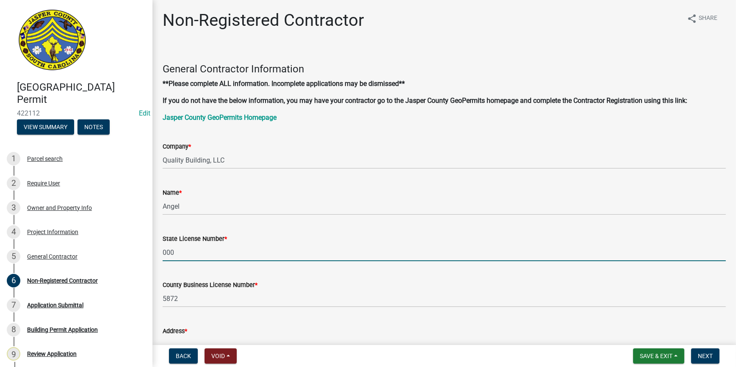
click at [381, 247] on form "State License Number * 000" at bounding box center [444, 248] width 563 height 28
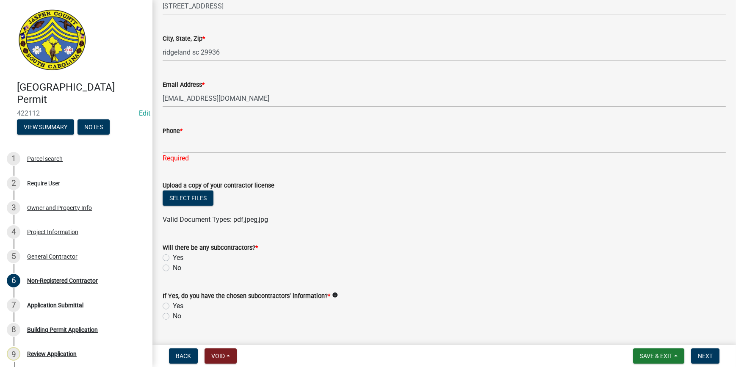
scroll to position [347, 0]
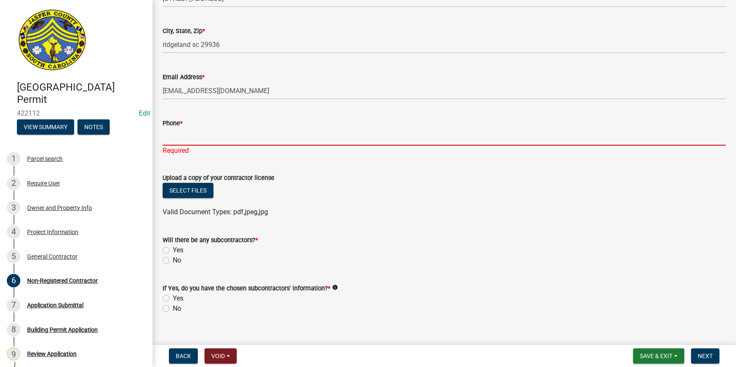
click at [203, 137] on input "Phone *" at bounding box center [444, 136] width 563 height 17
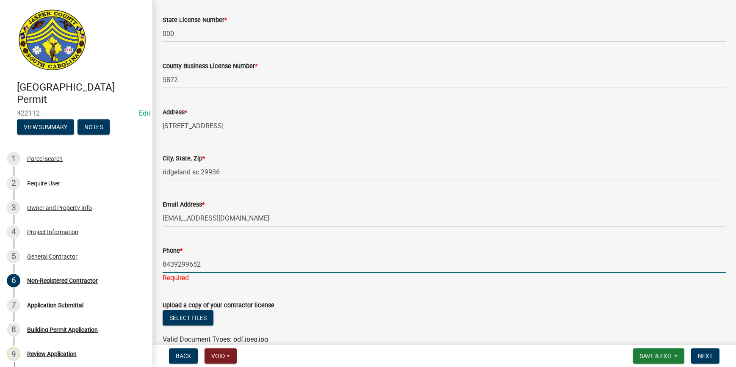
scroll to position [192, 0]
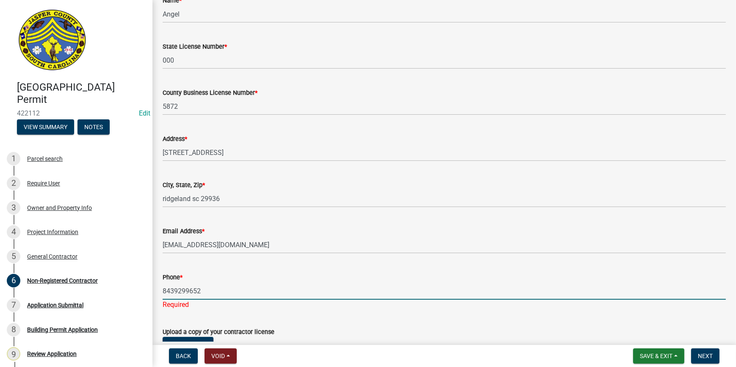
type input "8439299652"
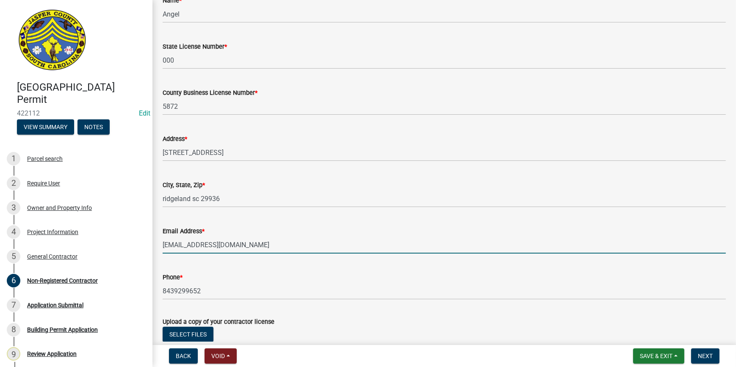
drag, startPoint x: 208, startPoint y: 241, endPoint x: 157, endPoint y: 242, distance: 51.3
click at [157, 242] on div "Email Address * na@yahoo.com" at bounding box center [444, 233] width 576 height 39
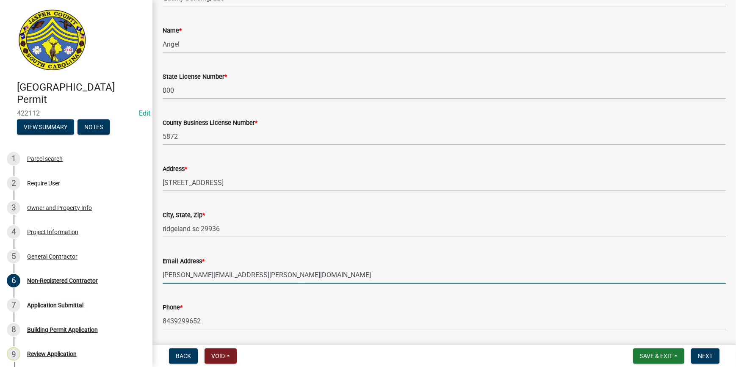
scroll to position [77, 0]
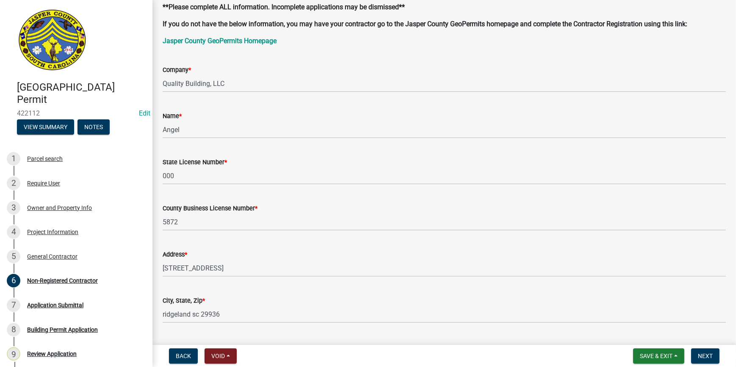
type input "dan@hedman.biz"
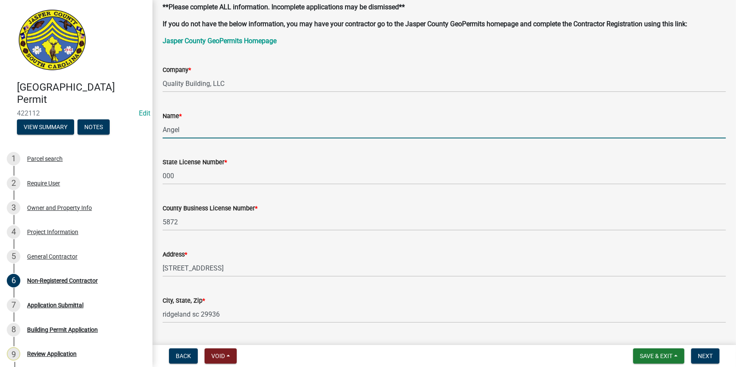
click at [205, 129] on input "Angel" at bounding box center [444, 129] width 563 height 17
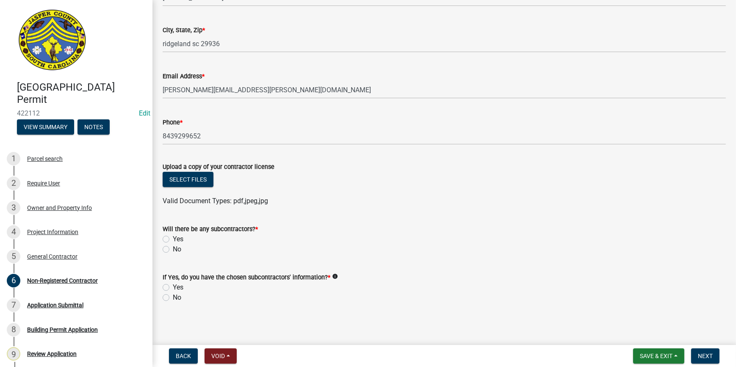
scroll to position [348, 0]
type input "Angel Nelson"
click at [173, 248] on label "No" at bounding box center [177, 249] width 8 height 10
click at [173, 248] on input "No" at bounding box center [176, 247] width 6 height 6
radio input "true"
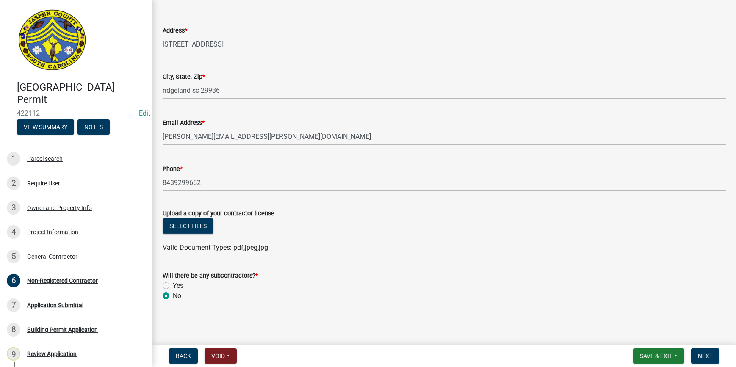
scroll to position [300, 0]
click at [712, 355] on span "Next" at bounding box center [705, 356] width 15 height 7
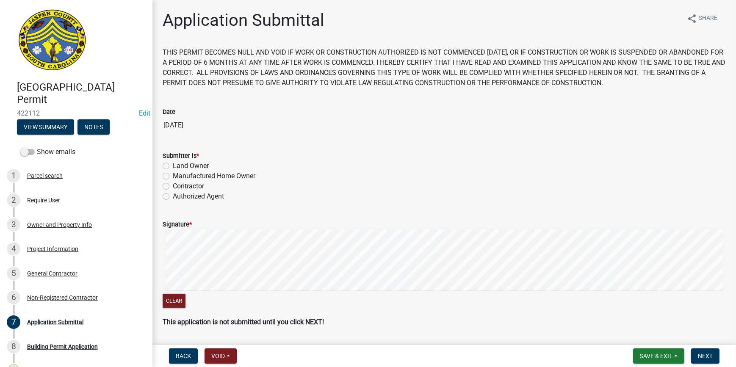
scroll to position [25, 0]
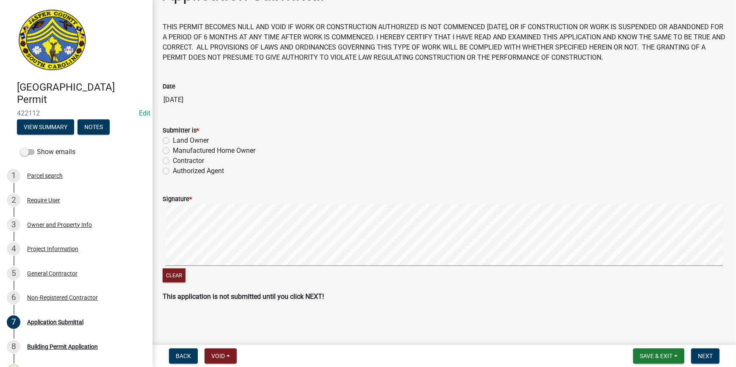
click at [173, 172] on label "Authorized Agent" at bounding box center [198, 171] width 51 height 10
click at [173, 172] on input "Authorized Agent" at bounding box center [176, 169] width 6 height 6
radio input "true"
click at [653, 354] on span "Save & Exit" at bounding box center [656, 356] width 33 height 7
click at [643, 311] on button "Save" at bounding box center [651, 314] width 68 height 20
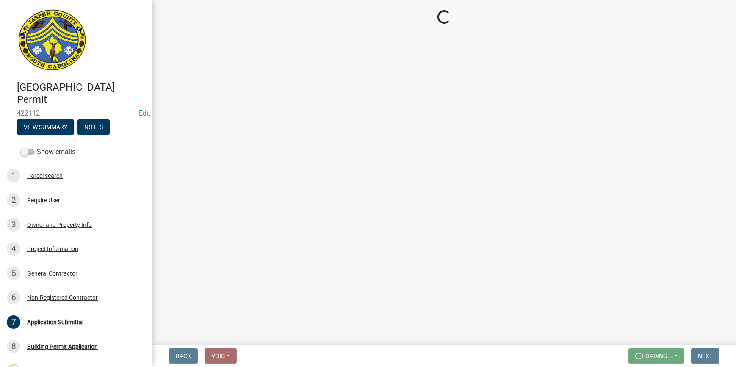
scroll to position [0, 0]
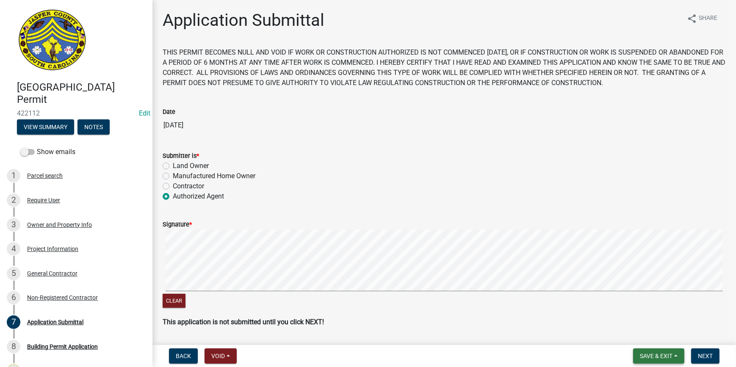
click at [646, 356] on span "Save & Exit" at bounding box center [656, 356] width 33 height 7
click at [633, 317] on button "Save" at bounding box center [651, 314] width 68 height 20
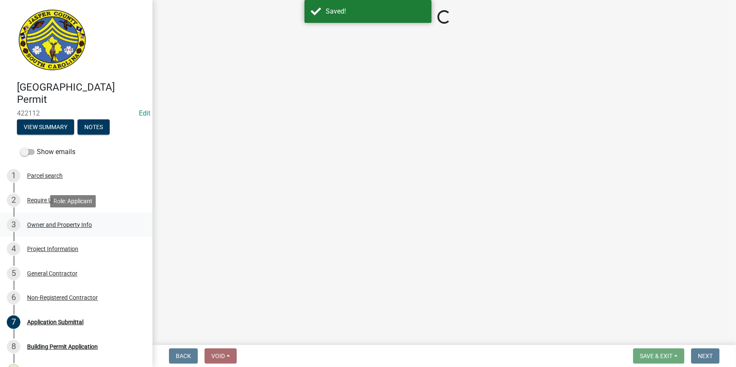
click at [64, 227] on div "Owner and Property Info" at bounding box center [59, 225] width 65 height 6
click at [58, 226] on div "Owner and Property Info" at bounding box center [59, 225] width 65 height 6
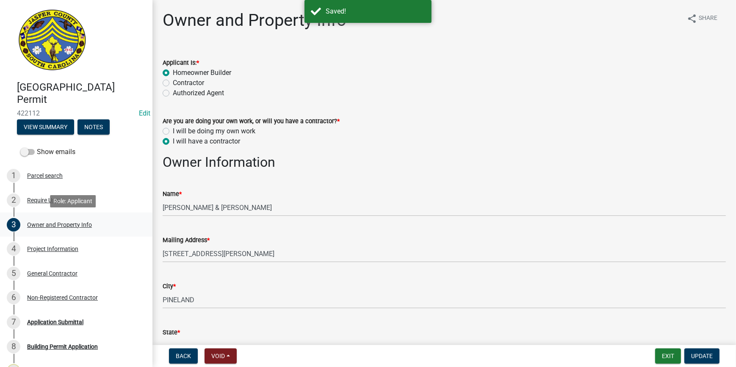
click at [58, 226] on div "Owner and Property Info" at bounding box center [59, 225] width 65 height 6
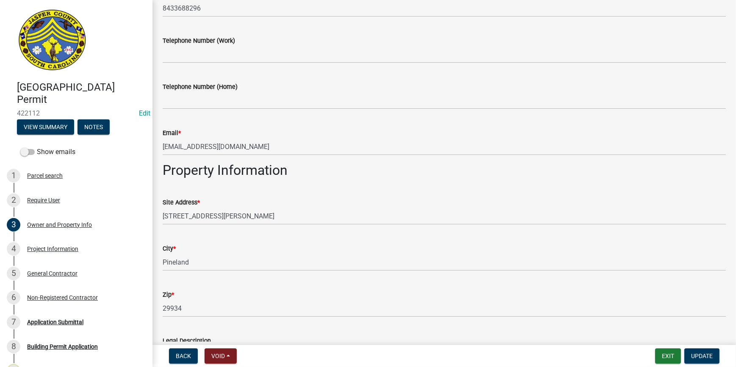
scroll to position [462, 0]
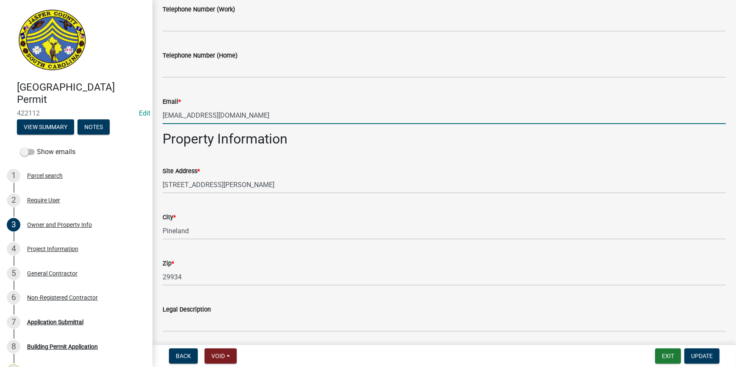
drag, startPoint x: 264, startPoint y: 122, endPoint x: 150, endPoint y: 135, distance: 115.6
click at [150, 135] on div "Jasper County Building Permit 422112 Edit View Summary Notes Show emails 1 Parc…" at bounding box center [368, 183] width 736 height 367
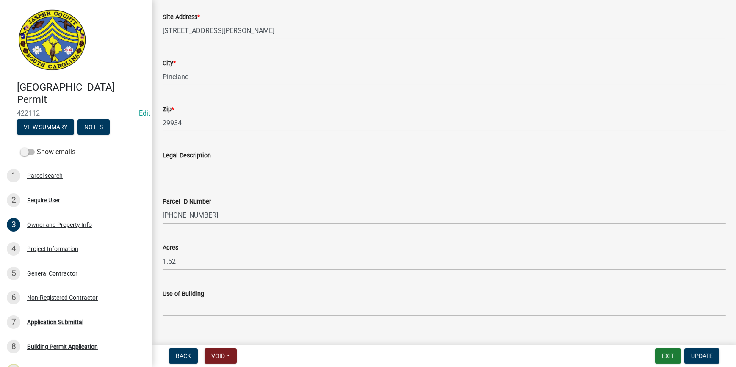
scroll to position [630, 0]
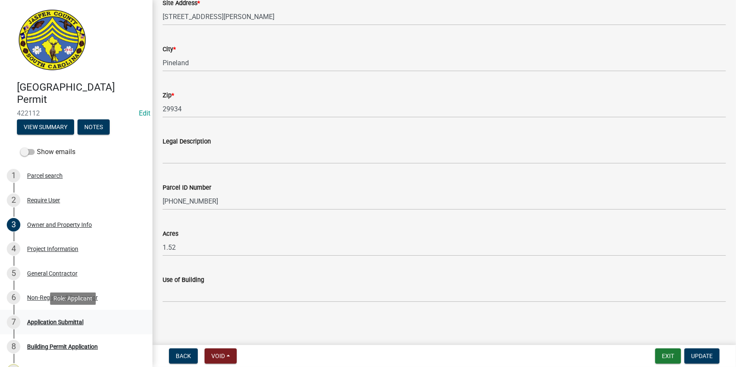
click at [71, 324] on div "Application Submittal" at bounding box center [55, 322] width 56 height 6
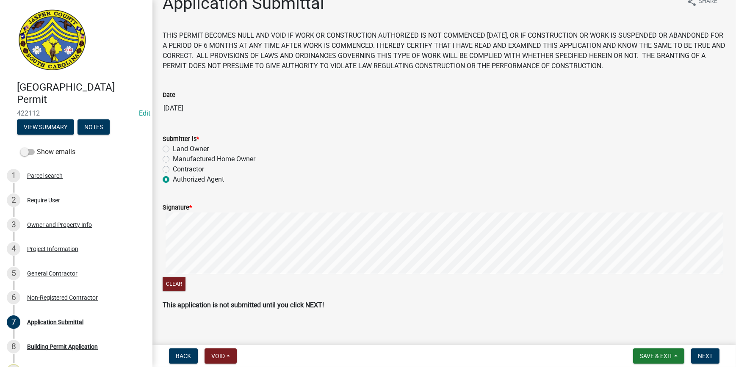
scroll to position [25, 0]
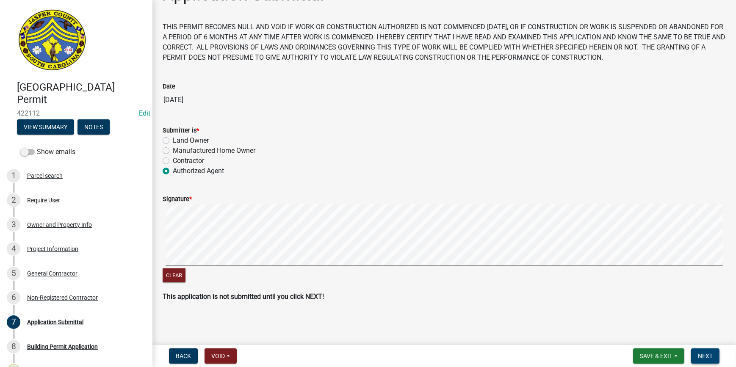
click at [696, 350] on button "Next" at bounding box center [705, 356] width 28 height 15
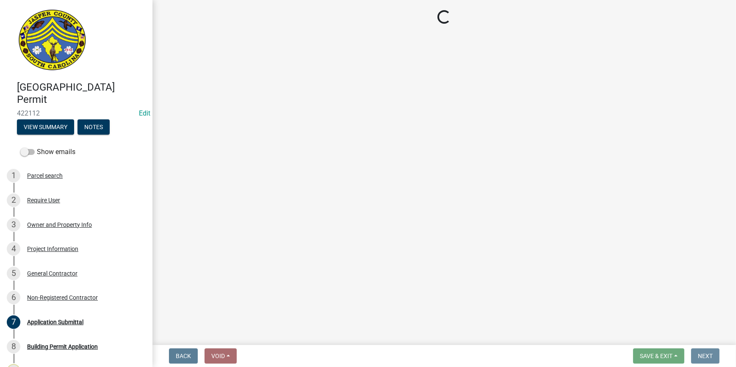
scroll to position [0, 0]
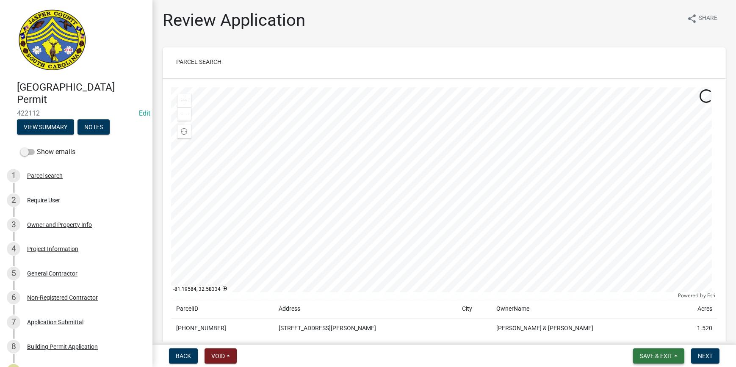
click at [662, 360] on span "Save & Exit" at bounding box center [656, 356] width 33 height 7
click at [638, 312] on button "Save" at bounding box center [651, 314] width 68 height 20
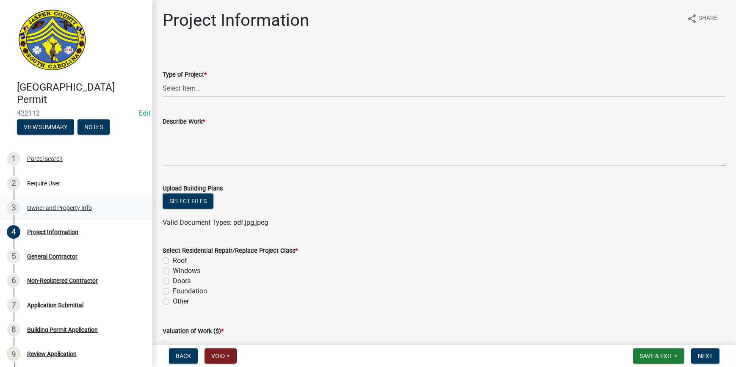
click at [56, 207] on div "Owner and Property Info" at bounding box center [59, 208] width 65 height 6
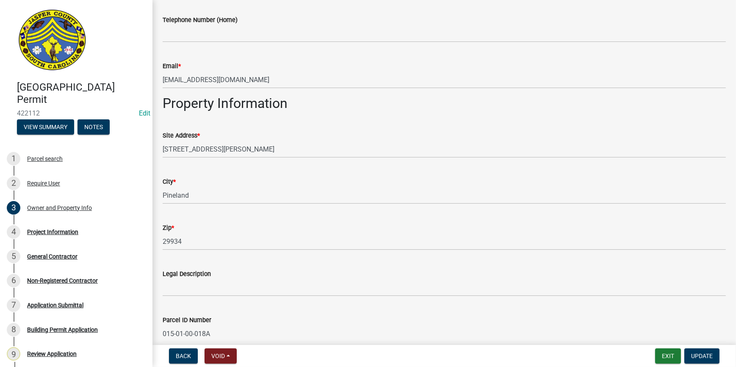
scroll to position [500, 0]
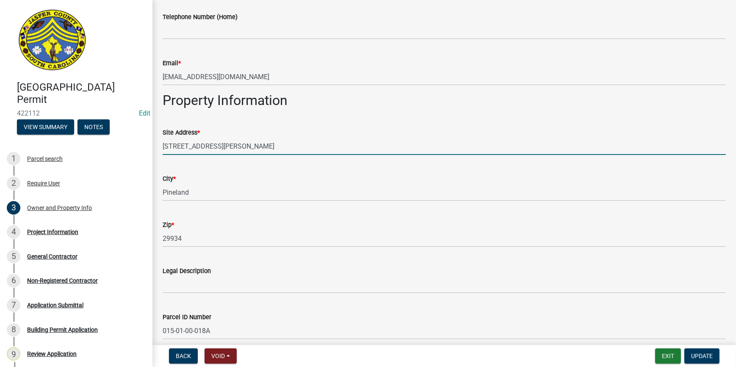
click at [179, 147] on input "9883 COTTON HILL RD" at bounding box center [444, 146] width 563 height 17
type input "9881 COTTON HILL RD"
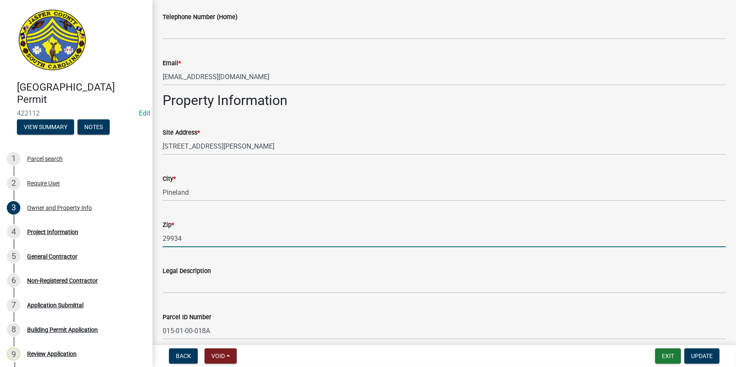
click at [186, 239] on input "29934" at bounding box center [444, 238] width 563 height 17
click at [406, 266] on div "Legal Description" at bounding box center [444, 271] width 563 height 10
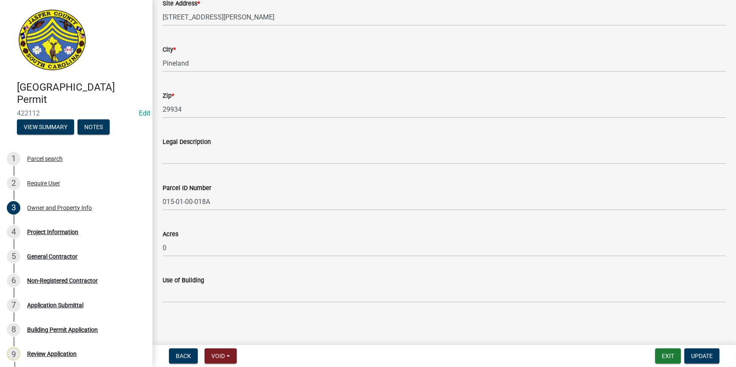
scroll to position [630, 0]
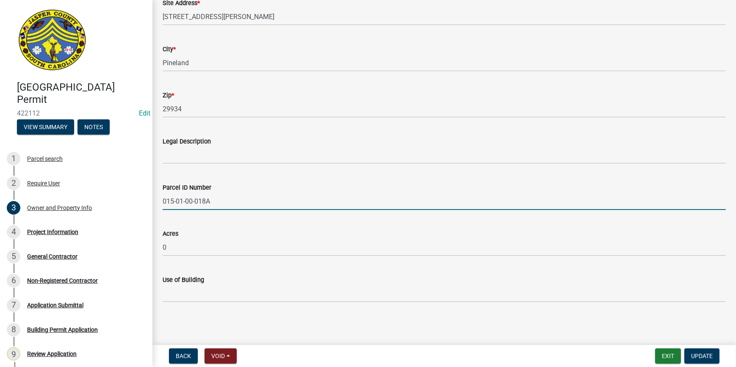
click at [258, 203] on input "015-01-00-018A" at bounding box center [444, 201] width 563 height 17
type input "[PHONE_NUMBER]"
click at [52, 160] on div "Parcel search" at bounding box center [45, 159] width 36 height 6
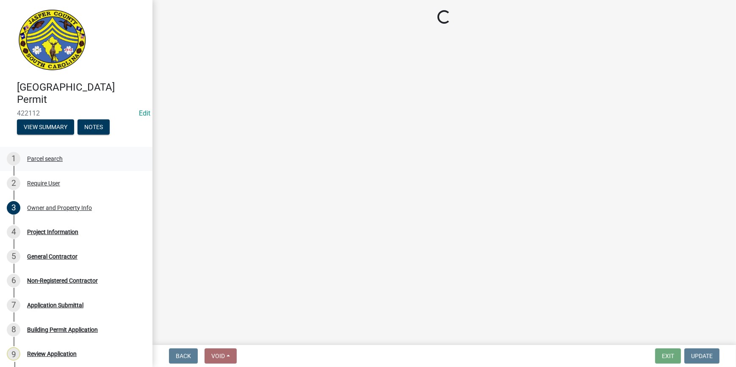
scroll to position [0, 0]
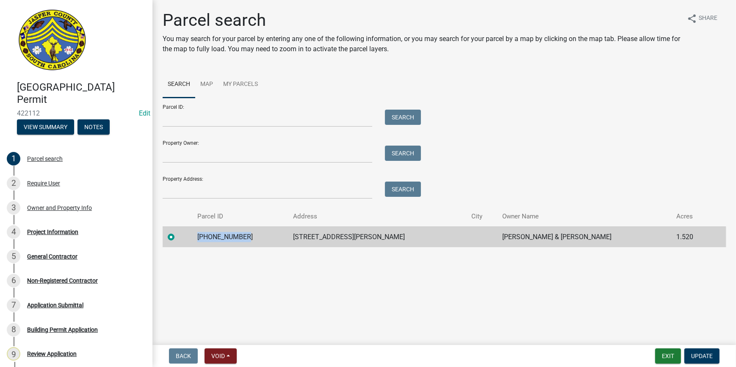
drag, startPoint x: 247, startPoint y: 239, endPoint x: 205, endPoint y: 238, distance: 42.4
click at [205, 238] on td "[PHONE_NUMBER]" at bounding box center [240, 237] width 96 height 21
copy td "[PHONE_NUMBER]"
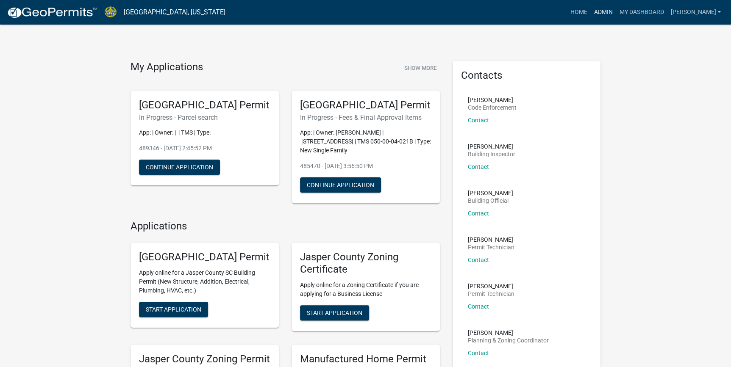
click at [616, 12] on link "Admin" at bounding box center [602, 12] width 25 height 16
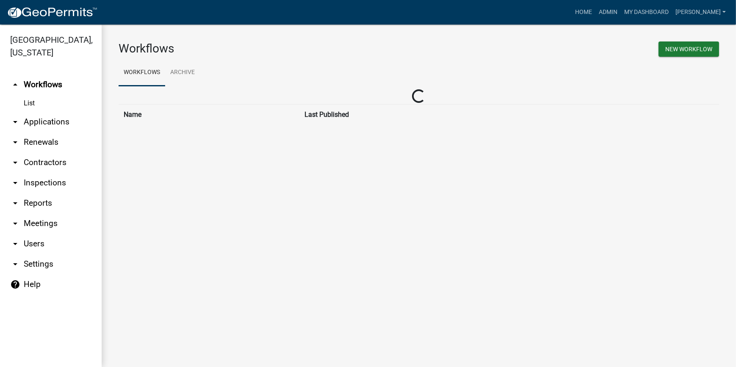
click at [42, 123] on link "arrow_drop_down Applications" at bounding box center [51, 122] width 102 height 20
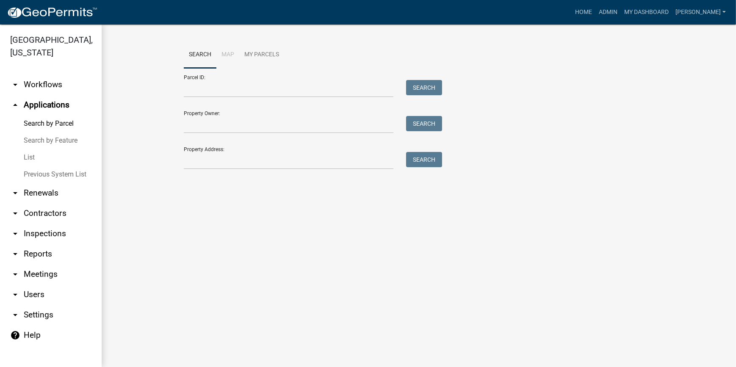
click at [31, 158] on link "List" at bounding box center [51, 157] width 102 height 17
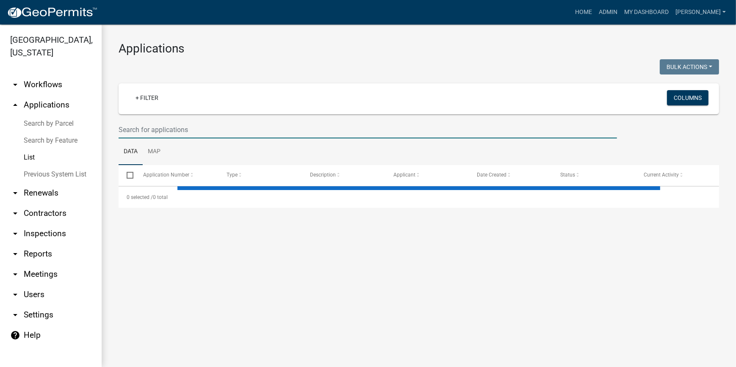
click at [136, 136] on input "text" at bounding box center [368, 129] width 499 height 17
paste input "[PHONE_NUMBER]"
type input "[PHONE_NUMBER]"
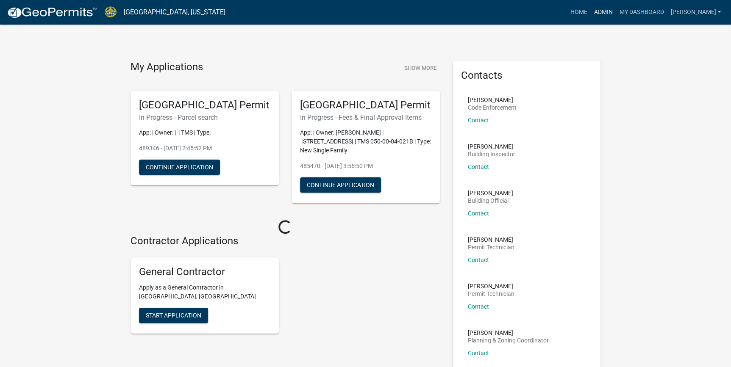
click at [616, 13] on link "Admin" at bounding box center [602, 12] width 25 height 16
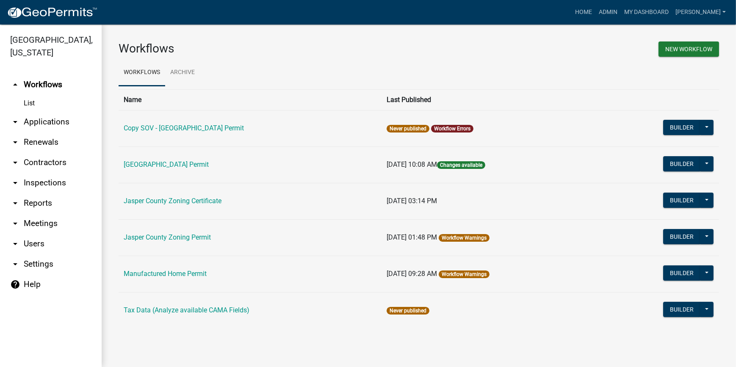
click at [50, 126] on link "arrow_drop_down Applications" at bounding box center [51, 122] width 102 height 20
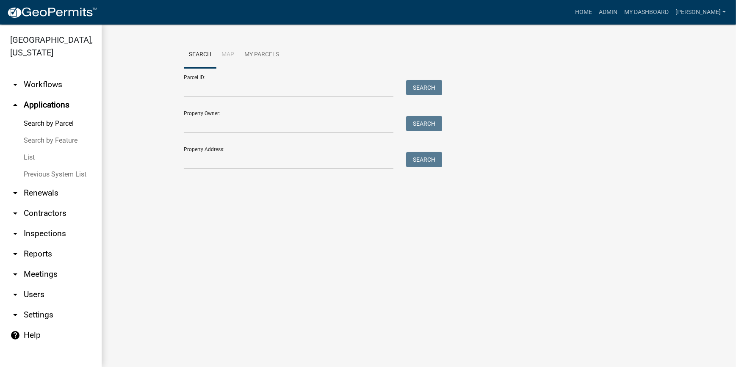
click at [31, 158] on link "List" at bounding box center [51, 157] width 102 height 17
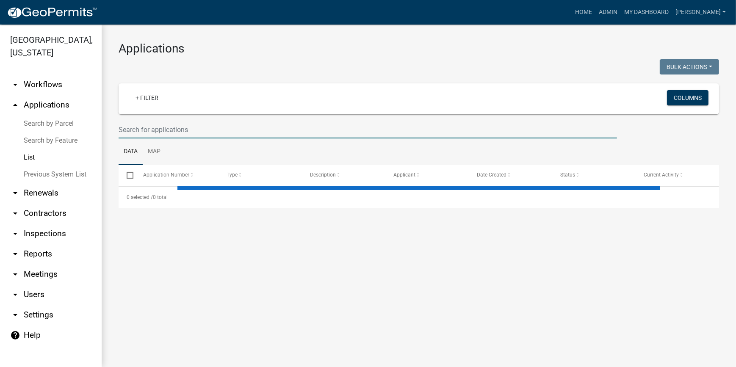
click at [166, 128] on input "text" at bounding box center [368, 129] width 499 height 17
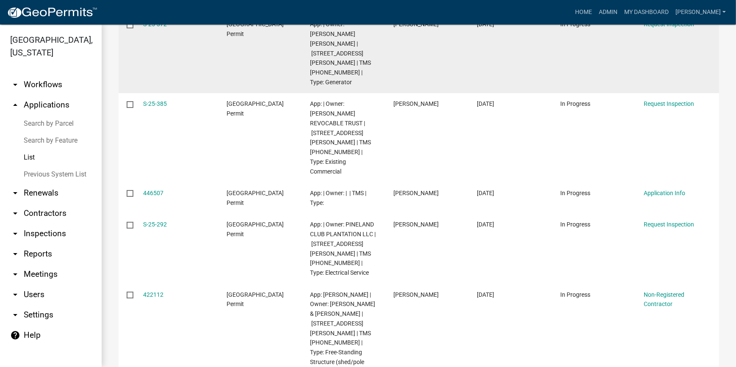
scroll to position [192, 0]
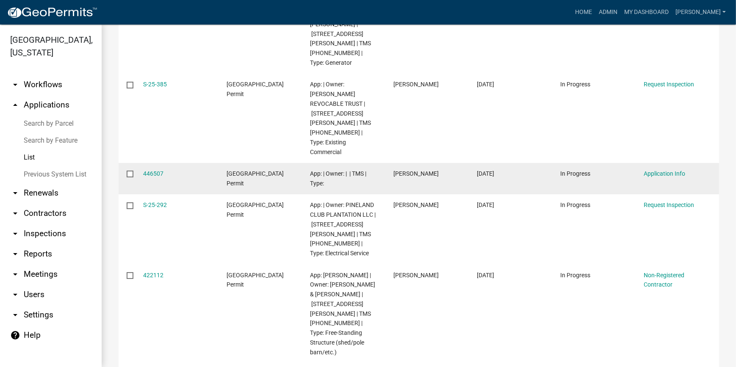
drag, startPoint x: 438, startPoint y: 135, endPoint x: 393, endPoint y: 136, distance: 45.3
click at [393, 163] on datatable-body-cell "[PERSON_NAME]" at bounding box center [427, 178] width 83 height 31
copy span "[PERSON_NAME]"
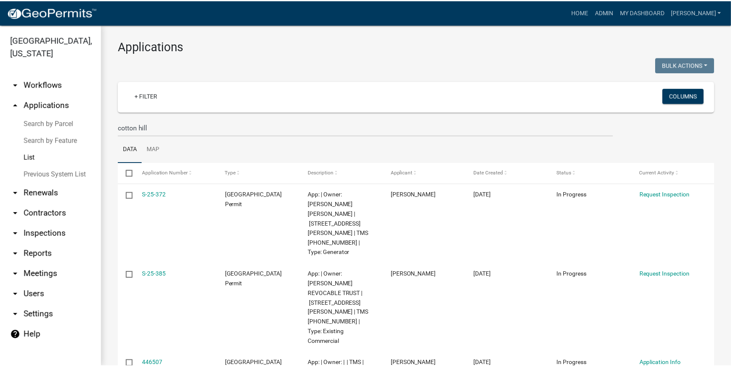
scroll to position [0, 0]
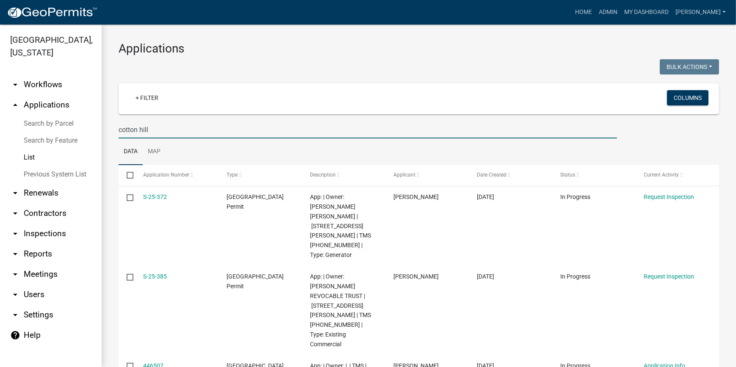
drag, startPoint x: 284, startPoint y: 128, endPoint x: 101, endPoint y: 140, distance: 183.4
click at [101, 140] on div "[GEOGRAPHIC_DATA], [US_STATE] arrow_drop_down Workflows List arrow_drop_up Appl…" at bounding box center [368, 196] width 736 height 343
paste input "[PERSON_NAME]"
type input "[PERSON_NAME]"
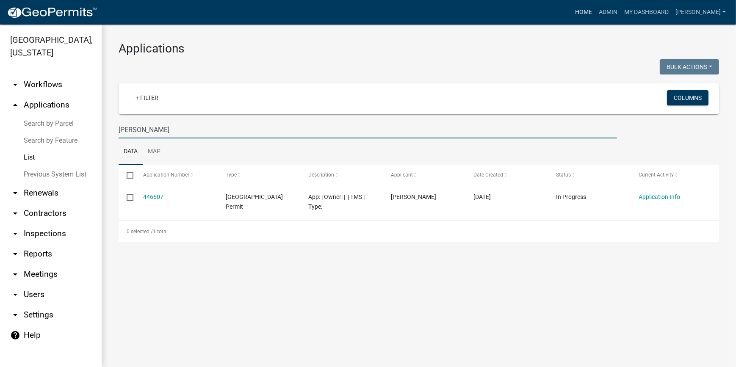
click at [596, 12] on link "Home" at bounding box center [584, 12] width 24 height 16
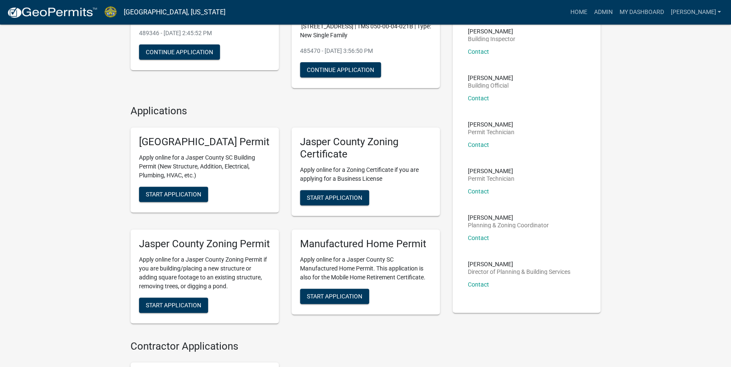
scroll to position [154, 0]
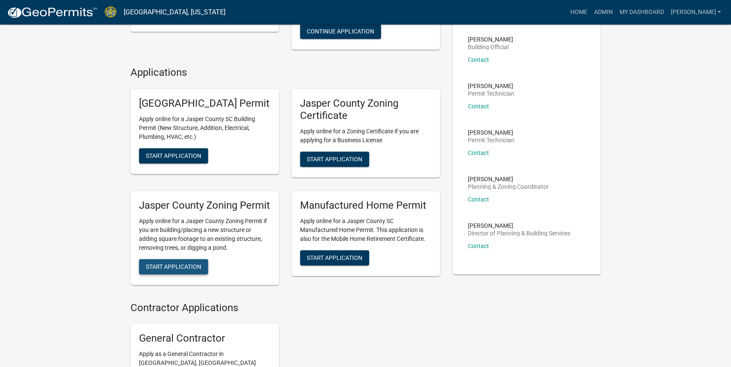
click at [180, 270] on span "Start Application" at bounding box center [173, 266] width 55 height 7
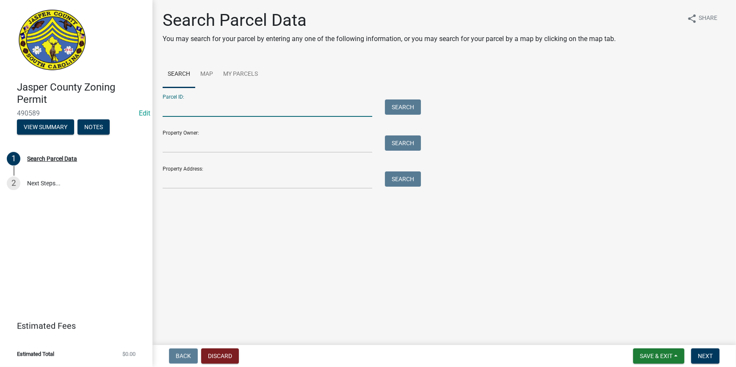
click at [189, 110] on input "Parcel ID:" at bounding box center [268, 108] width 210 height 17
paste input "[PHONE_NUMBER]"
type input "[PHONE_NUMBER]"
click at [403, 104] on button "Search" at bounding box center [403, 107] width 36 height 15
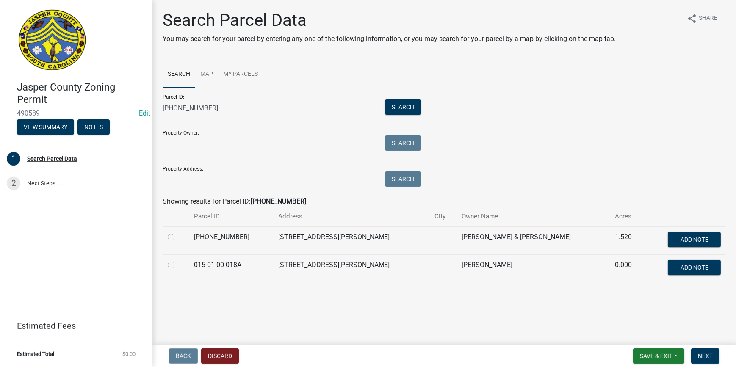
click at [350, 241] on td "[STREET_ADDRESS][PERSON_NAME]" at bounding box center [351, 241] width 157 height 28
click at [178, 232] on label at bounding box center [178, 232] width 0 height 0
click at [178, 238] on input "radio" at bounding box center [181, 235] width 6 height 6
radio input "true"
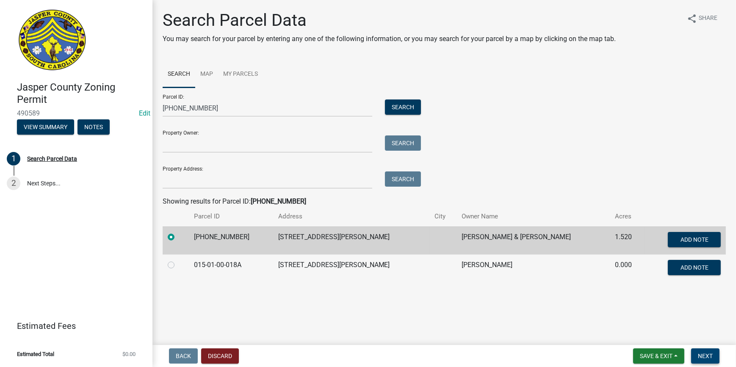
click at [716, 356] on button "Next" at bounding box center [705, 356] width 28 height 15
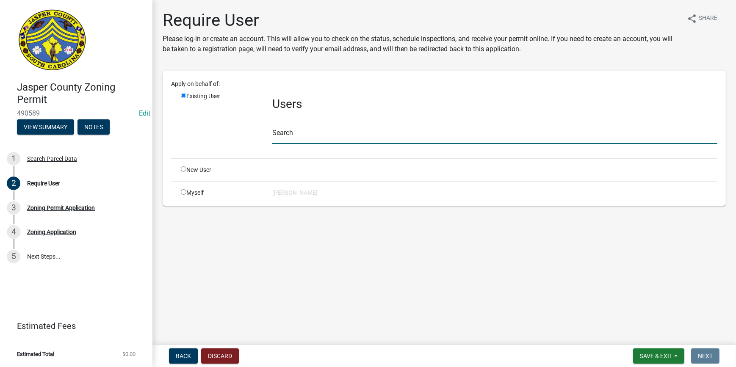
click at [311, 136] on input "text" at bounding box center [494, 135] width 445 height 17
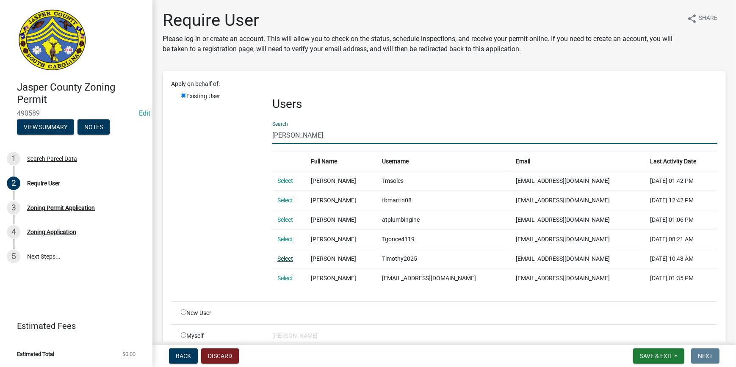
type input "[PERSON_NAME]"
click at [285, 259] on link "Select" at bounding box center [285, 258] width 16 height 7
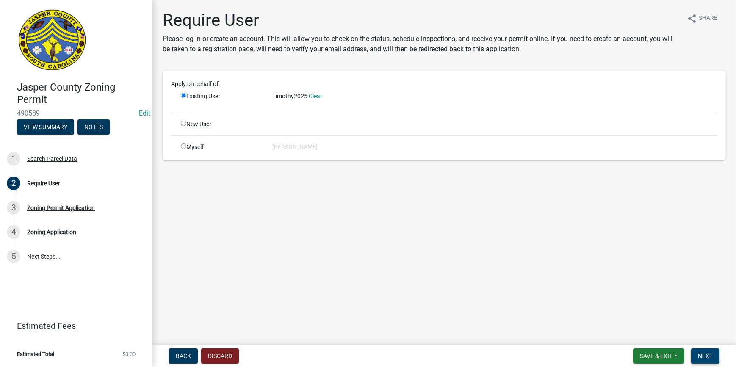
click at [707, 354] on span "Next" at bounding box center [705, 356] width 15 height 7
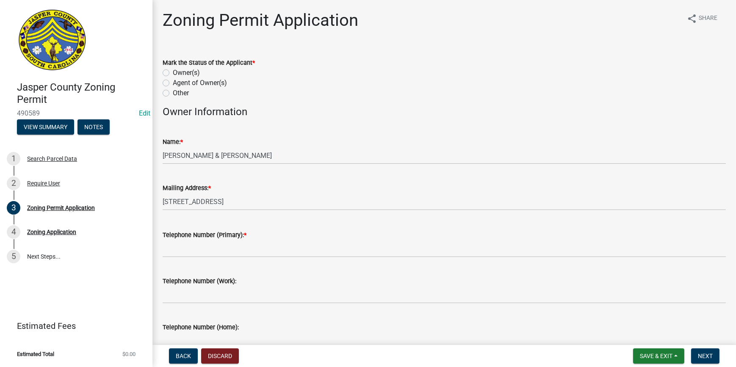
click at [164, 89] on div "Other" at bounding box center [444, 93] width 563 height 10
click at [173, 93] on label "Other" at bounding box center [181, 93] width 16 height 10
click at [173, 93] on input "Other" at bounding box center [176, 91] width 6 height 6
radio input "true"
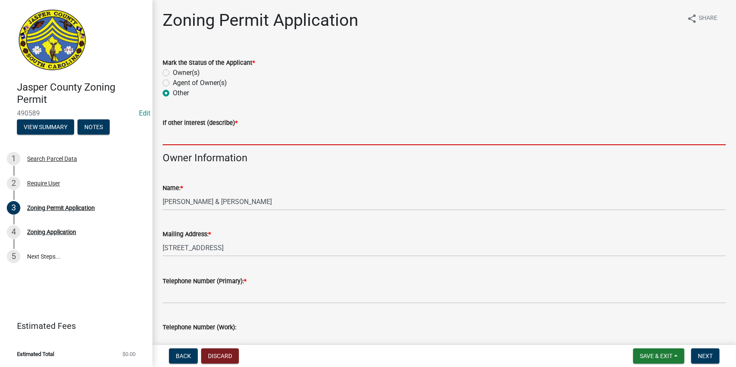
click at [213, 137] on input "If other interest (describe) *" at bounding box center [444, 136] width 563 height 17
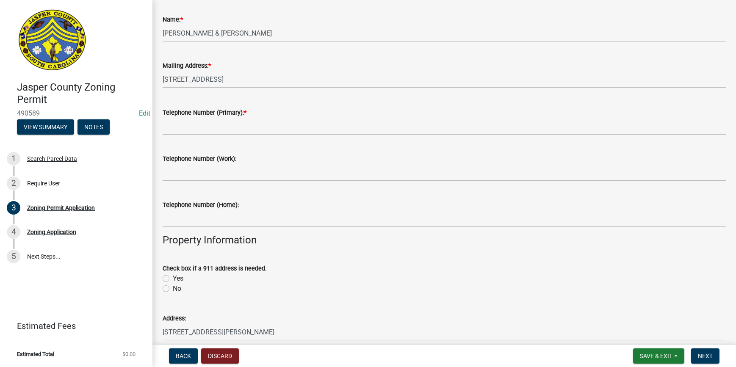
scroll to position [192, 0]
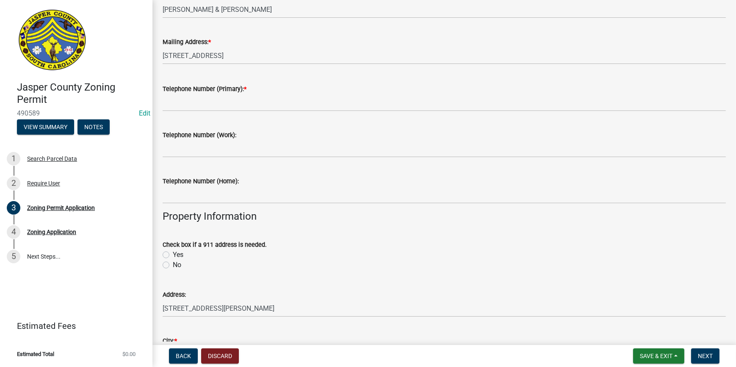
type input "Son o property owner - mom deceased"
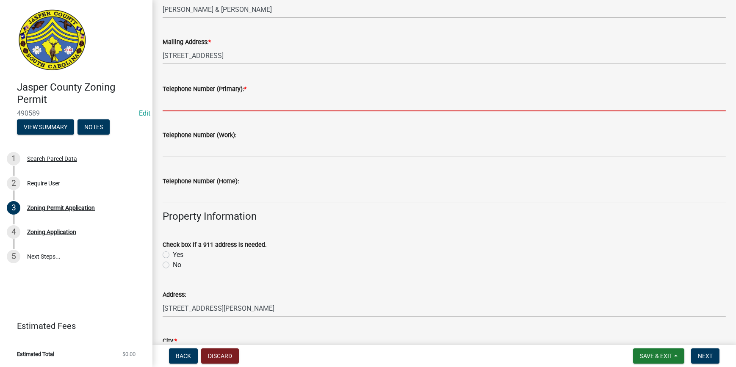
click at [191, 102] on input "Telephone Number (Primary): *" at bounding box center [444, 102] width 563 height 17
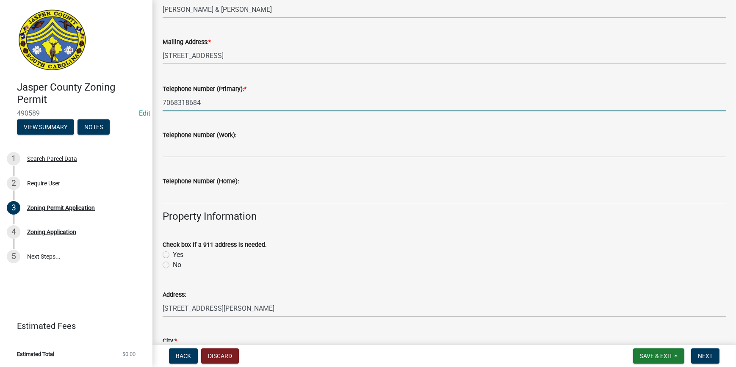
type input "7068318684"
click at [387, 208] on wm-data-entity-input "Telephone Number (Home):" at bounding box center [444, 187] width 563 height 46
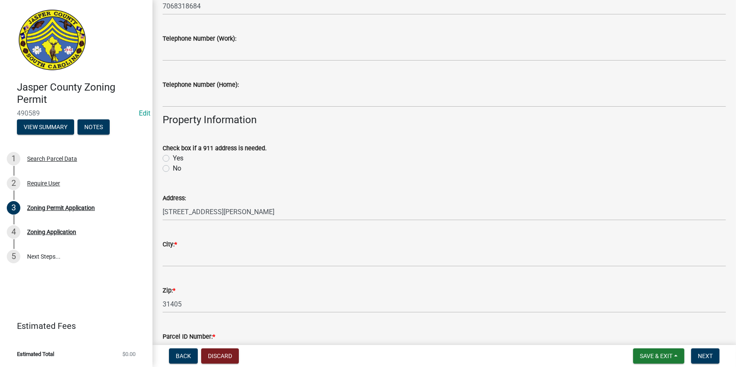
scroll to position [308, 0]
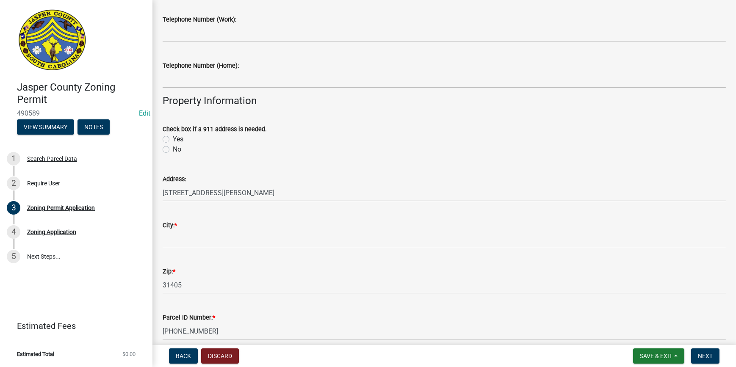
click at [173, 150] on label "No" at bounding box center [177, 149] width 8 height 10
click at [173, 150] on input "No" at bounding box center [176, 147] width 6 height 6
radio input "true"
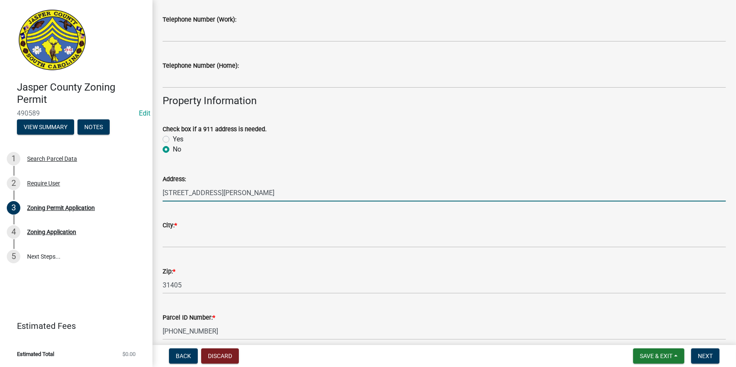
click at [175, 192] on input "[STREET_ADDRESS][PERSON_NAME]" at bounding box center [444, 192] width 563 height 17
type input "[STREET_ADDRESS][PERSON_NAME]"
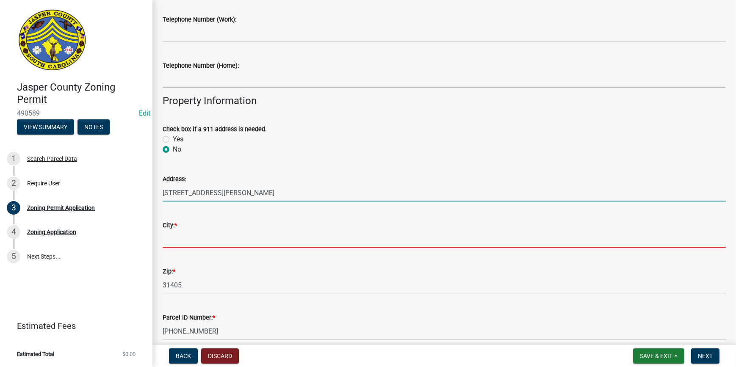
click at [193, 230] on input "City: *" at bounding box center [444, 238] width 563 height 17
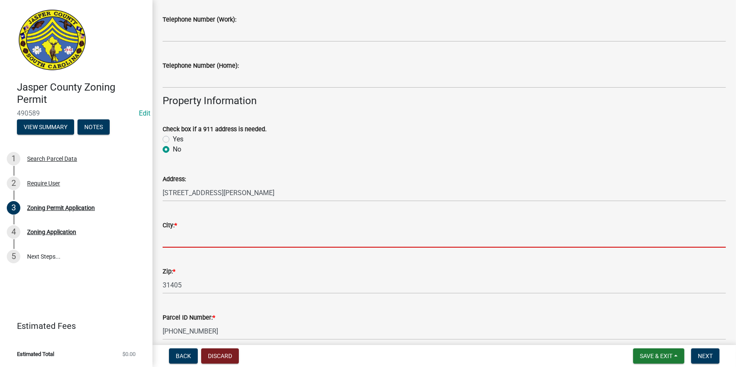
type input "Pineland"
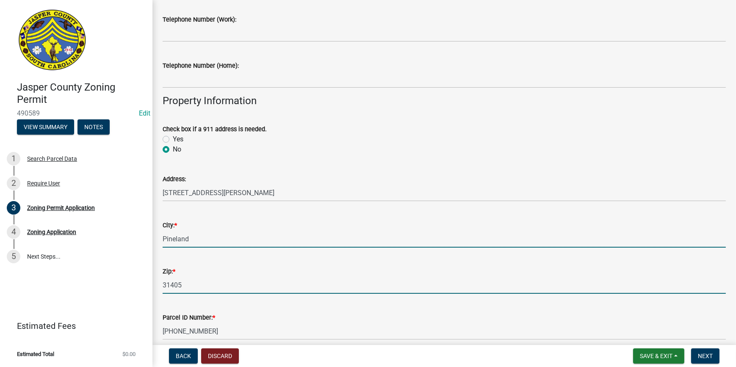
click at [189, 285] on input "31405" at bounding box center [444, 285] width 563 height 17
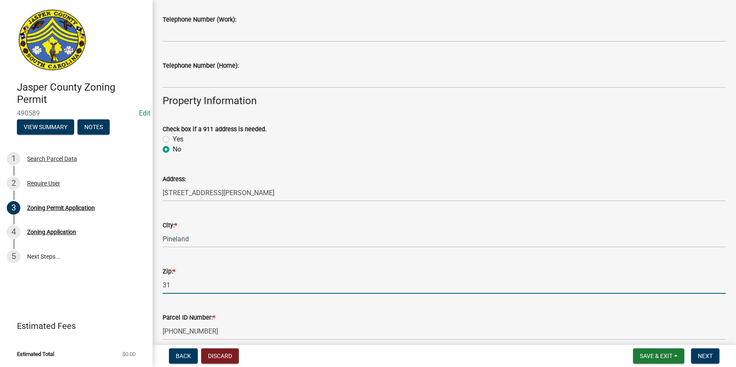
type input "3"
click at [381, 216] on div "City: * [GEOGRAPHIC_DATA]" at bounding box center [444, 227] width 563 height 39
click at [211, 280] on input "29936" at bounding box center [444, 285] width 563 height 17
type input "29934"
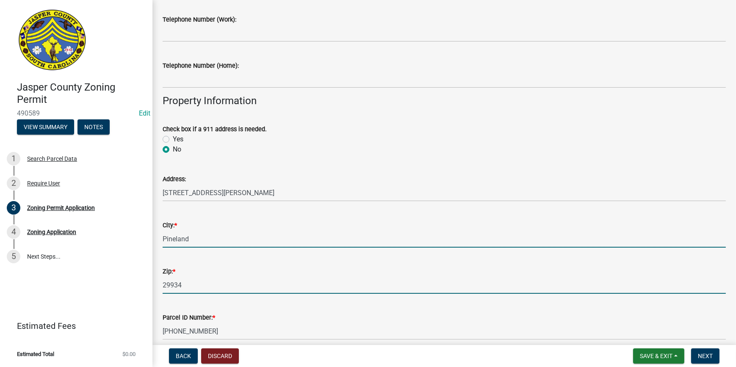
click at [389, 246] on input "Pineland" at bounding box center [444, 238] width 563 height 17
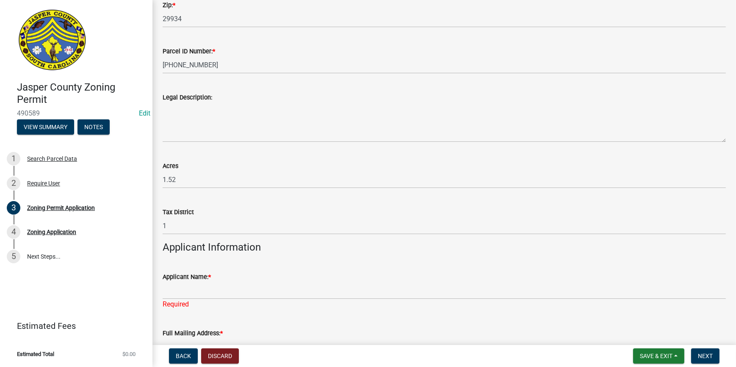
scroll to position [577, 0]
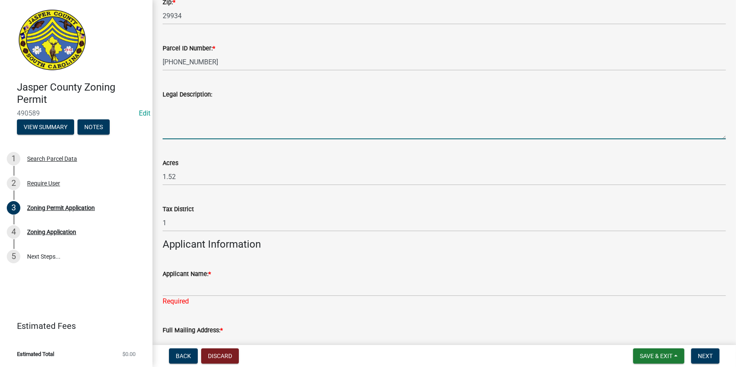
click at [220, 128] on textarea "Legal Description:" at bounding box center [444, 120] width 563 height 40
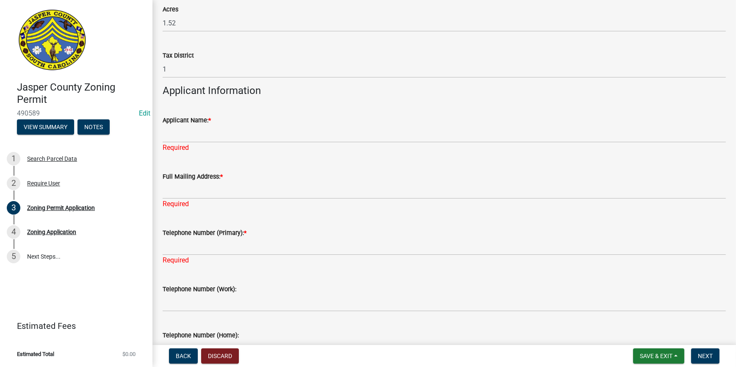
scroll to position [732, 0]
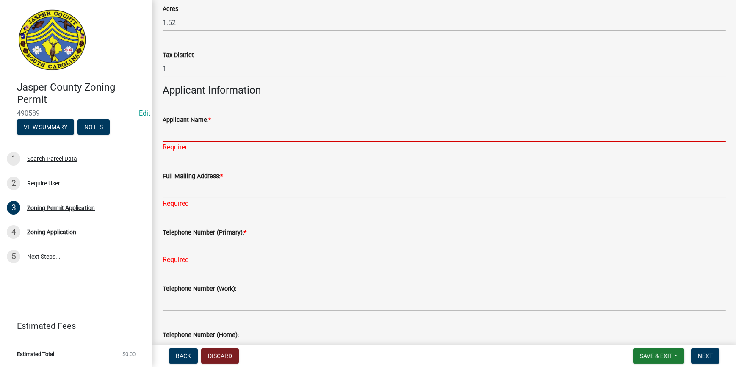
click at [195, 127] on input "Applicant Name: *" at bounding box center [444, 133] width 563 height 17
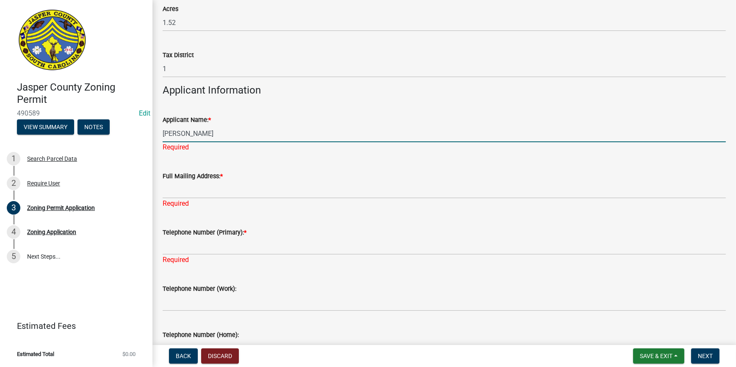
type input "[PERSON_NAME]"
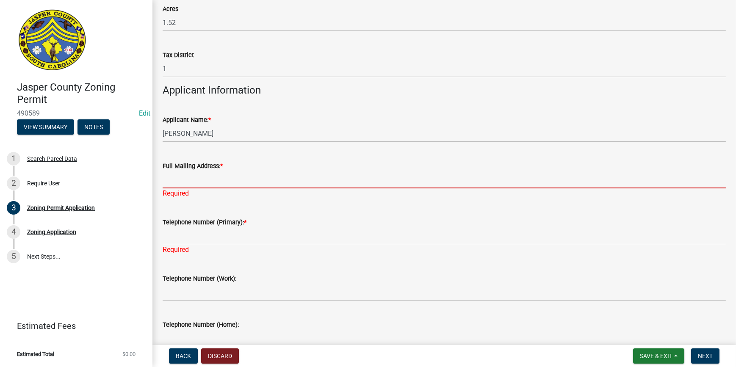
click at [207, 190] on div "Full Mailing Address: * Required" at bounding box center [444, 174] width 563 height 50
click at [206, 183] on input "Full Mailing Address: *" at bounding box center [444, 179] width 563 height 17
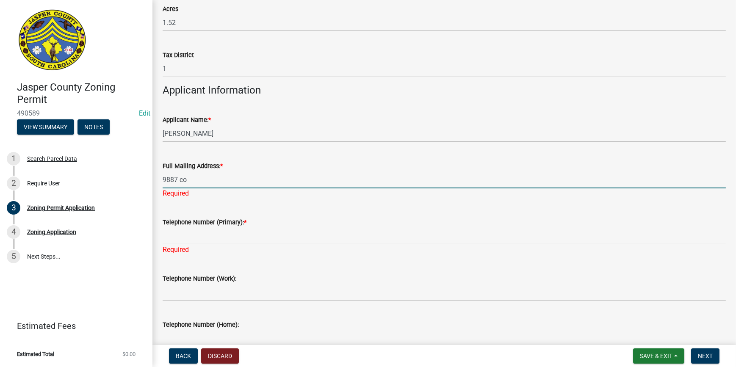
type input "[STREET_ADDRESS][PERSON_NAME]"
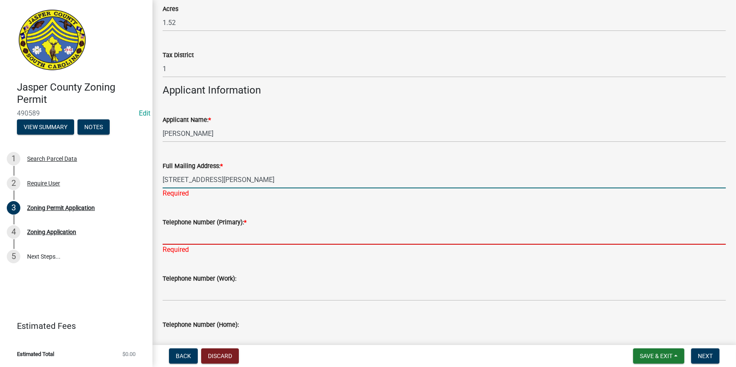
type input "7068318684"
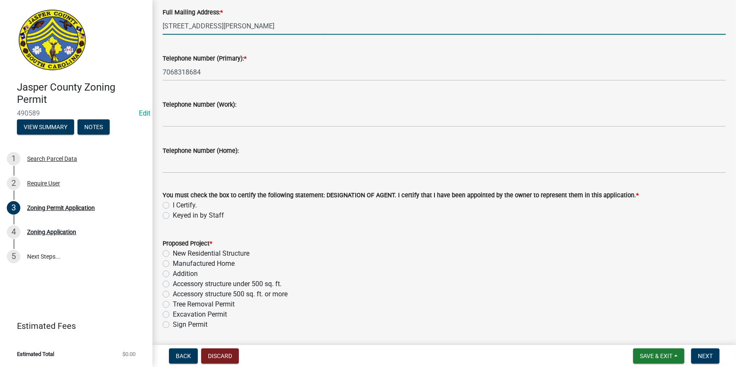
scroll to position [885, 0]
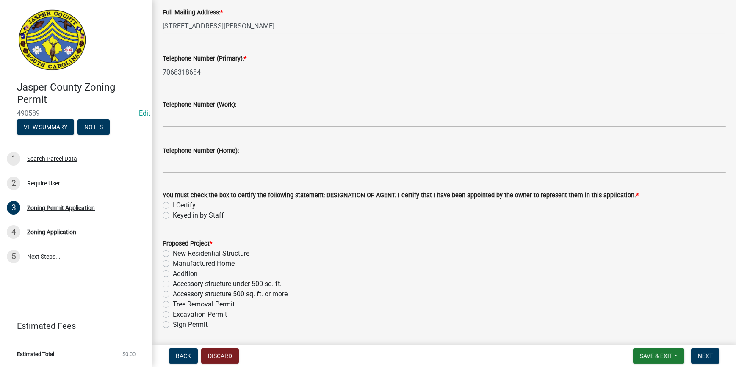
click at [173, 205] on label "I Certify." at bounding box center [185, 205] width 24 height 10
click at [173, 205] on input "I Certify." at bounding box center [176, 203] width 6 height 6
radio input "true"
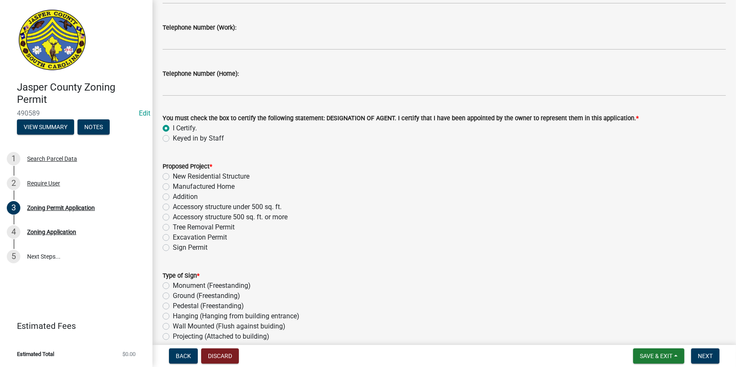
scroll to position [1001, 0]
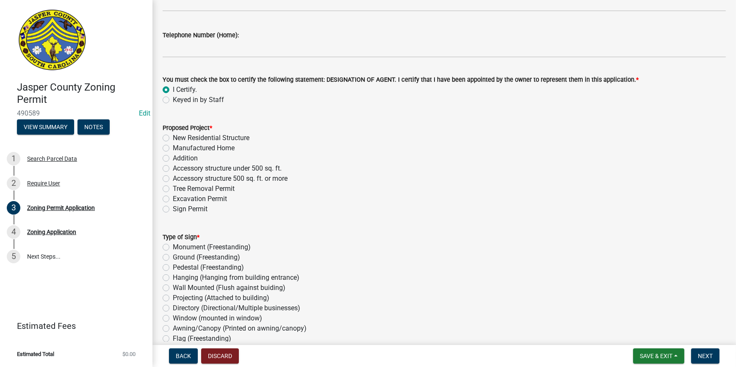
click at [173, 169] on label "Accessory structure under 500 sq. ft." at bounding box center [227, 169] width 109 height 10
click at [173, 169] on input "Accessory structure under 500 sq. ft." at bounding box center [176, 167] width 6 height 6
radio input "true"
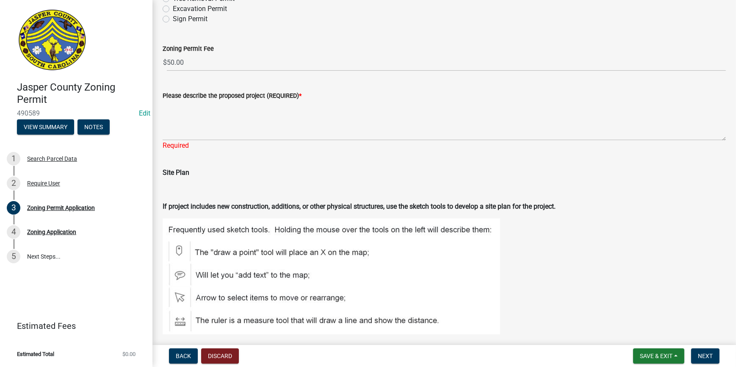
scroll to position [1194, 0]
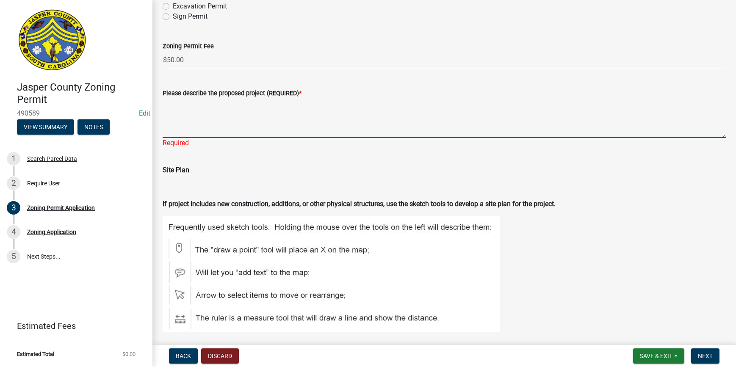
click at [176, 109] on textarea "Please describe the proposed project (REQUIRED) *" at bounding box center [444, 118] width 563 height 40
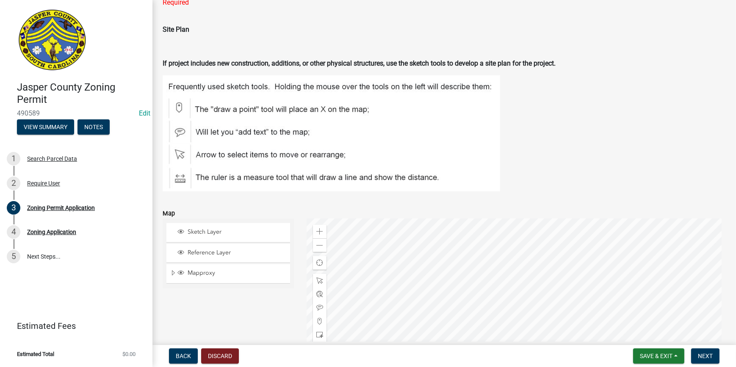
scroll to position [1425, 0]
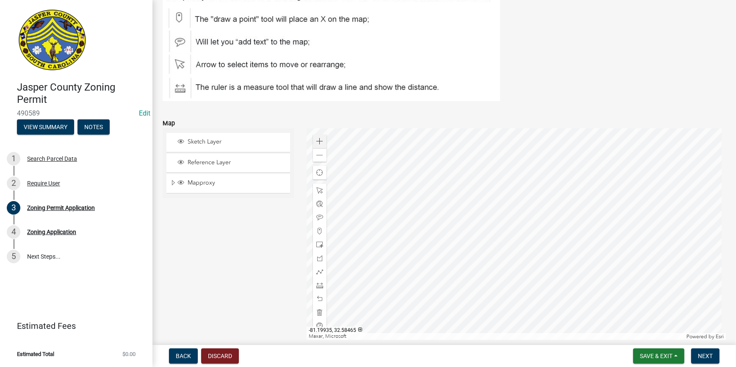
type textarea "12X24 shed with power"
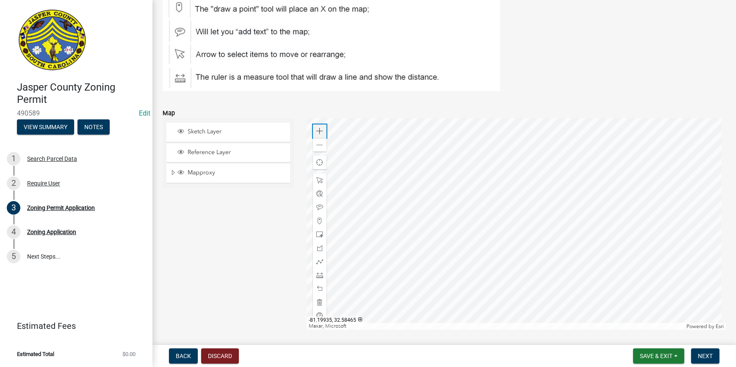
click at [319, 135] on span at bounding box center [319, 131] width 7 height 7
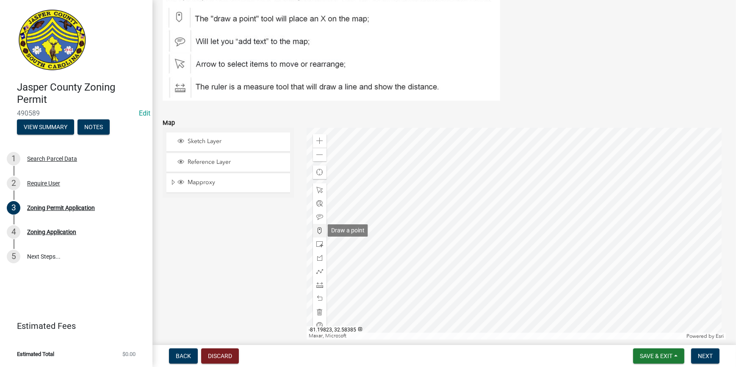
click at [317, 233] on span at bounding box center [319, 230] width 7 height 7
click at [641, 267] on div at bounding box center [516, 234] width 419 height 212
click at [319, 286] on span at bounding box center [319, 285] width 7 height 7
click at [653, 284] on div at bounding box center [516, 234] width 419 height 212
click at [644, 271] on div at bounding box center [516, 234] width 419 height 212
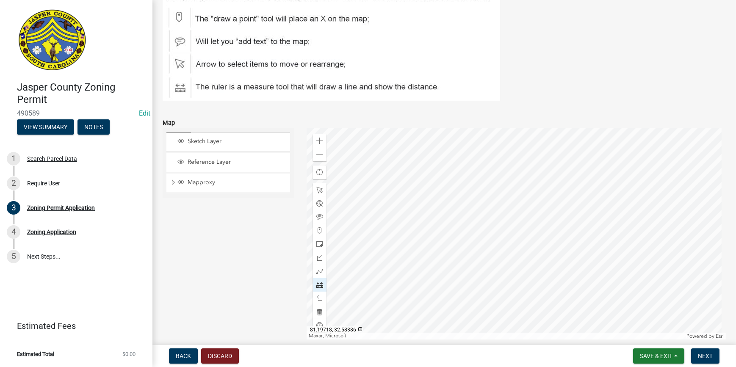
click at [644, 271] on div at bounding box center [516, 234] width 419 height 212
click at [316, 297] on span at bounding box center [319, 298] width 7 height 7
click at [411, 217] on div at bounding box center [516, 234] width 419 height 212
click at [320, 141] on span at bounding box center [319, 141] width 7 height 7
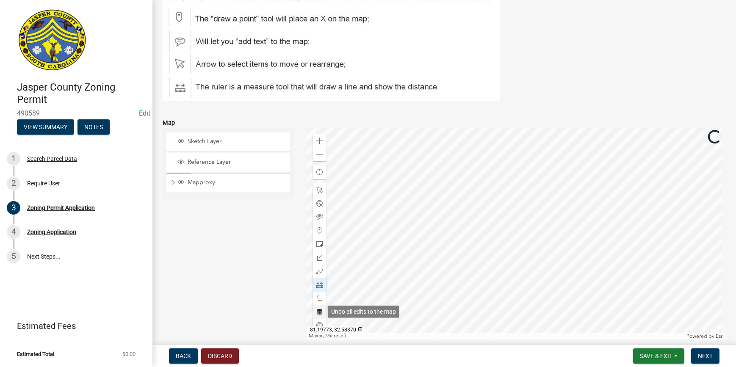
click at [319, 312] on span at bounding box center [319, 312] width 7 height 7
click at [458, 200] on div at bounding box center [516, 234] width 419 height 212
click at [322, 156] on span at bounding box center [319, 155] width 7 height 7
click at [508, 225] on div at bounding box center [516, 234] width 419 height 212
click at [489, 207] on div at bounding box center [516, 234] width 419 height 212
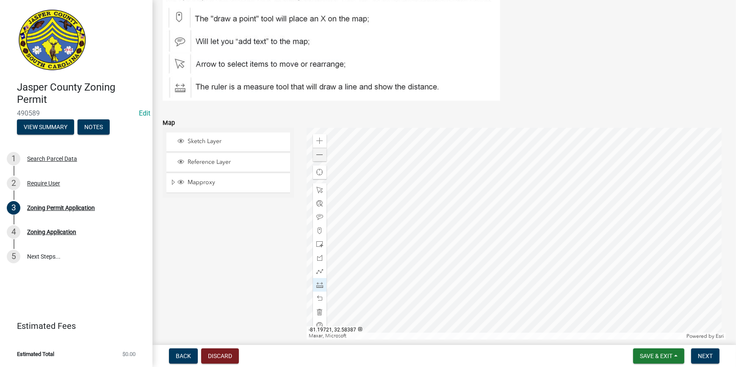
click at [489, 207] on div at bounding box center [516, 234] width 419 height 212
click at [323, 139] on div "Zoom in" at bounding box center [320, 141] width 14 height 14
click at [316, 156] on span at bounding box center [319, 155] width 7 height 7
click at [502, 247] on div at bounding box center [516, 234] width 419 height 212
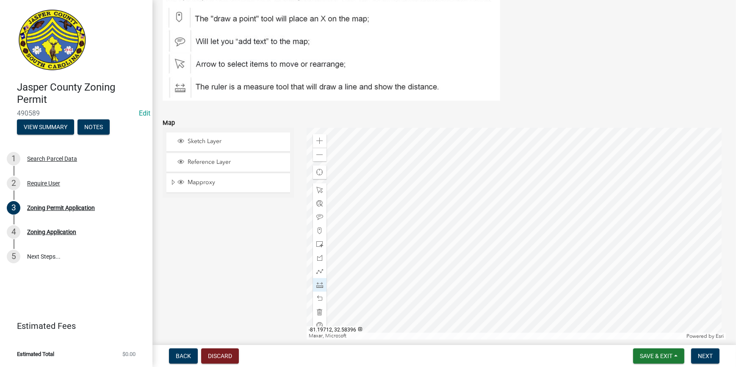
click at [599, 167] on div at bounding box center [516, 234] width 419 height 212
click at [583, 182] on div at bounding box center [516, 234] width 419 height 212
click at [600, 174] on div at bounding box center [516, 234] width 419 height 212
click at [551, 209] on div at bounding box center [516, 234] width 419 height 212
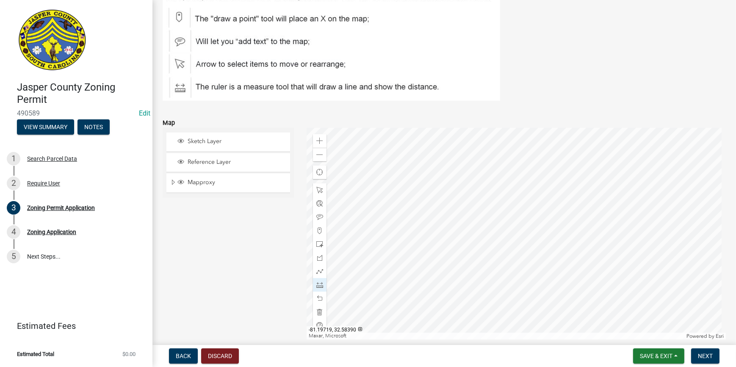
click at [551, 209] on div at bounding box center [516, 234] width 419 height 212
click at [488, 232] on div at bounding box center [516, 234] width 419 height 212
click at [586, 174] on div at bounding box center [516, 234] width 419 height 212
click at [517, 205] on div at bounding box center [516, 234] width 419 height 212
click at [471, 275] on div at bounding box center [516, 234] width 419 height 212
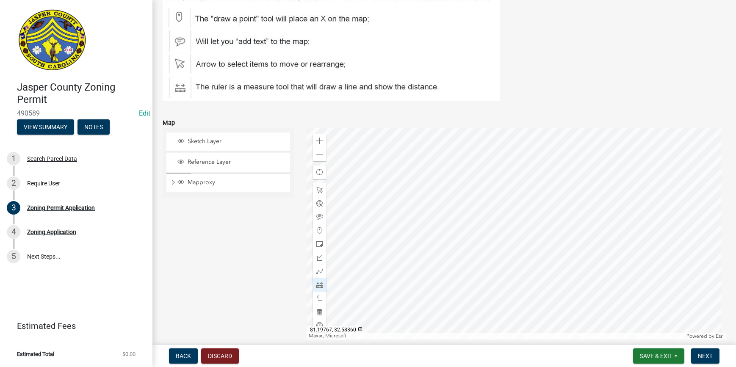
click at [471, 275] on div at bounding box center [516, 234] width 419 height 212
click at [316, 159] on div "Zoom out" at bounding box center [320, 155] width 14 height 14
click at [490, 293] on div at bounding box center [516, 234] width 419 height 212
click at [428, 153] on div at bounding box center [516, 234] width 419 height 212
click at [574, 260] on div at bounding box center [516, 234] width 419 height 212
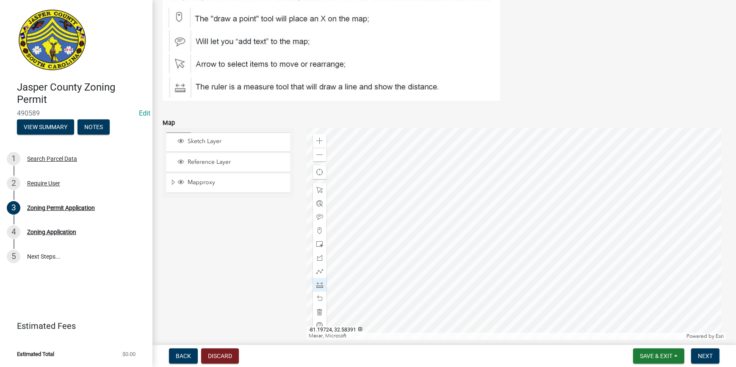
click at [574, 260] on div at bounding box center [516, 234] width 419 height 212
click at [319, 297] on span at bounding box center [319, 298] width 7 height 7
click at [320, 299] on span at bounding box center [319, 298] width 7 height 7
click at [574, 260] on div at bounding box center [516, 234] width 419 height 212
click at [452, 130] on div at bounding box center [516, 234] width 419 height 212
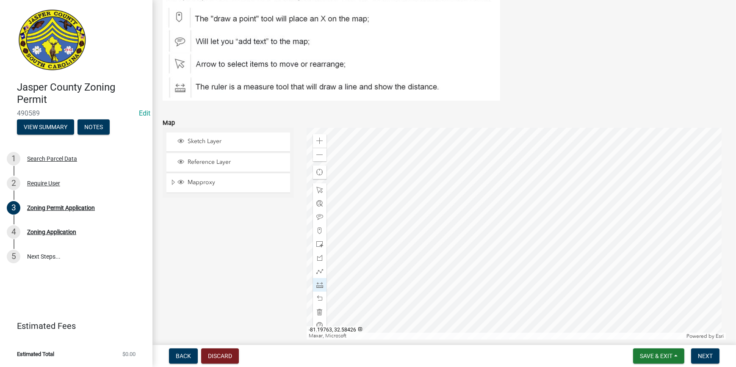
click at [452, 130] on div at bounding box center [516, 234] width 419 height 212
click at [317, 228] on span at bounding box center [319, 230] width 7 height 7
click at [580, 267] on div at bounding box center [516, 234] width 419 height 212
click at [322, 140] on div "Zoom in" at bounding box center [320, 141] width 14 height 14
click at [405, 167] on div at bounding box center [516, 234] width 419 height 212
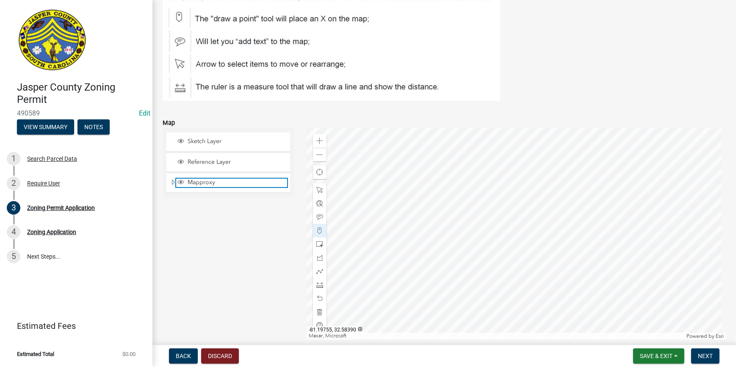
click at [194, 180] on span "Mapproxy" at bounding box center [237, 183] width 102 height 8
click at [605, 266] on div at bounding box center [516, 234] width 419 height 212
click at [553, 210] on div at bounding box center [516, 234] width 419 height 212
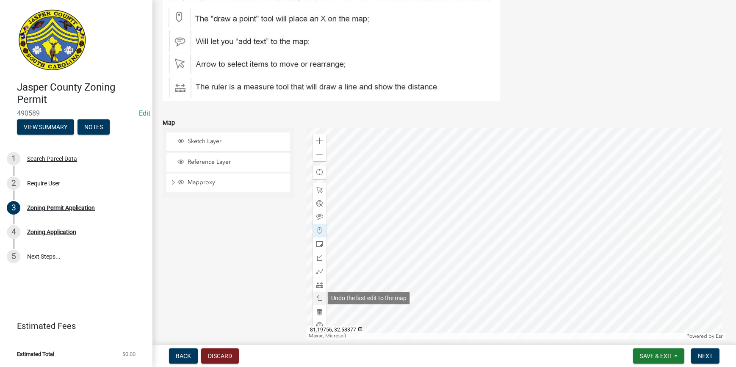
click at [318, 299] on span at bounding box center [319, 298] width 7 height 7
click at [560, 197] on div at bounding box center [516, 234] width 419 height 212
click at [466, 222] on div at bounding box center [516, 234] width 419 height 212
click at [319, 296] on span at bounding box center [319, 298] width 7 height 7
click at [578, 209] on div at bounding box center [516, 234] width 419 height 212
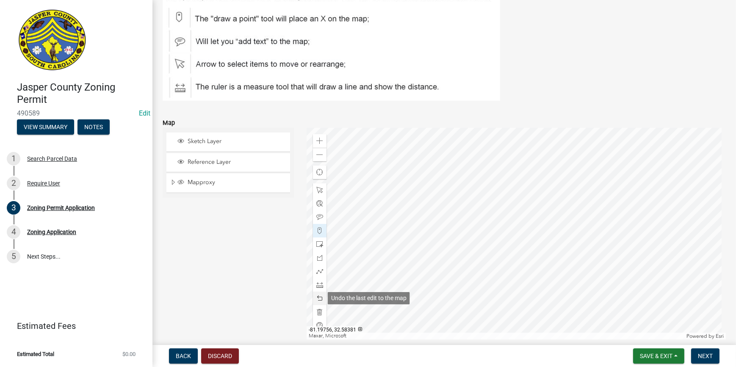
click at [317, 298] on span at bounding box center [319, 298] width 7 height 7
click at [577, 216] on div at bounding box center [516, 234] width 419 height 212
click at [319, 296] on span at bounding box center [319, 298] width 7 height 7
click at [569, 210] on div at bounding box center [516, 234] width 419 height 212
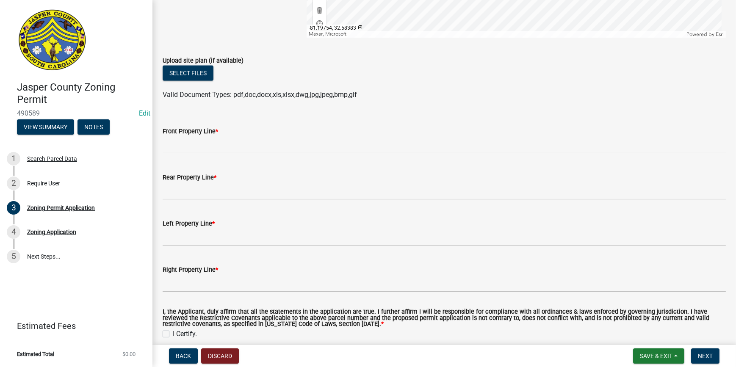
scroll to position [1723, 0]
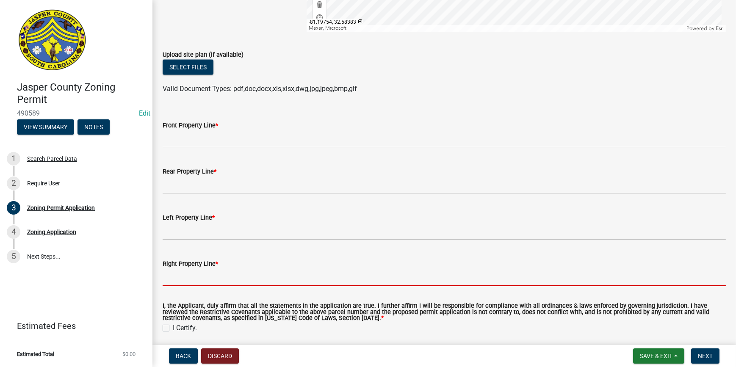
click at [178, 278] on input "Right Property Line *" at bounding box center [444, 277] width 563 height 17
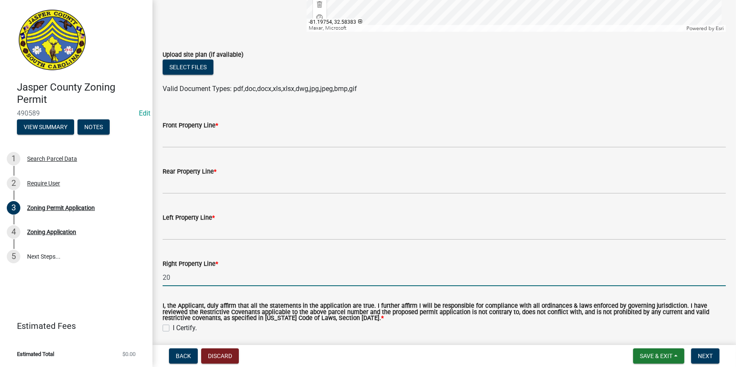
type input "20"
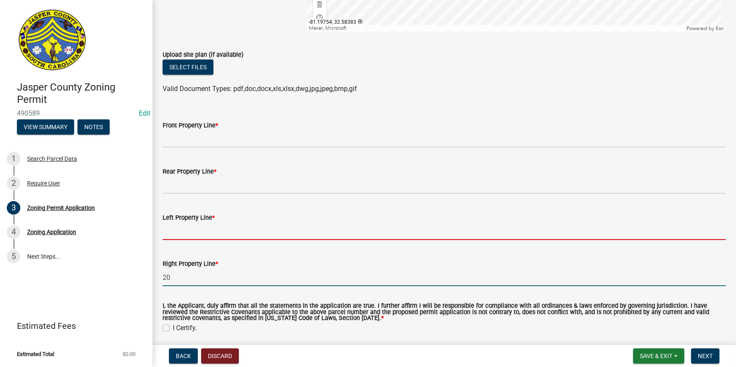
click at [171, 227] on input "Left Property Line *" at bounding box center [444, 231] width 563 height 17
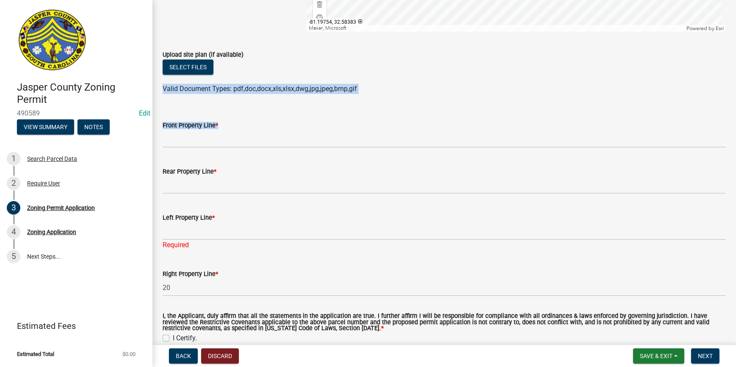
drag, startPoint x: 478, startPoint y: 64, endPoint x: 524, endPoint y: 182, distance: 127.1
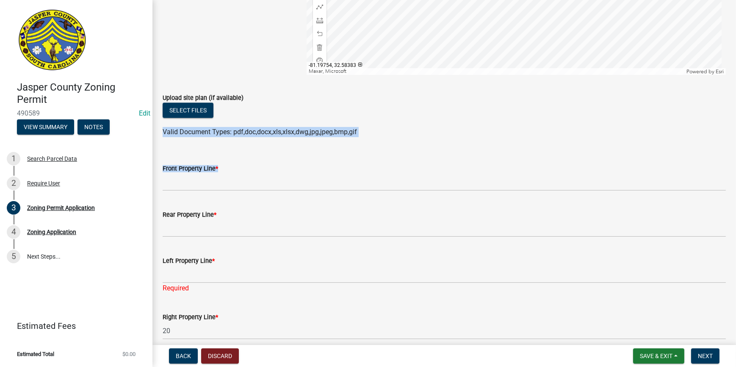
scroll to position [1607, 0]
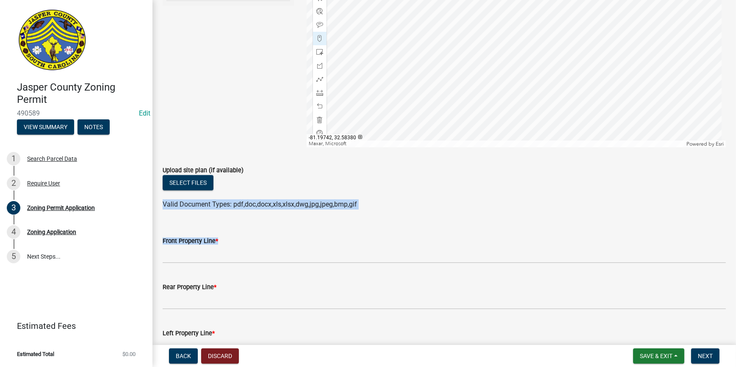
click at [508, 9] on div at bounding box center [516, 42] width 419 height 212
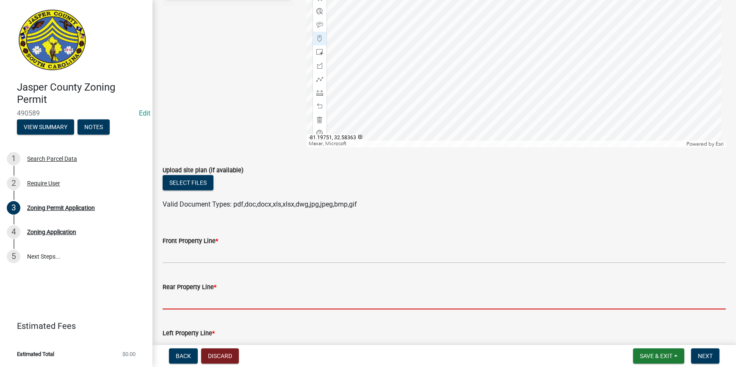
click at [178, 302] on input "Rear Property Line *" at bounding box center [444, 300] width 563 height 17
click at [393, 243] on div "Front Property Line *" at bounding box center [444, 241] width 563 height 10
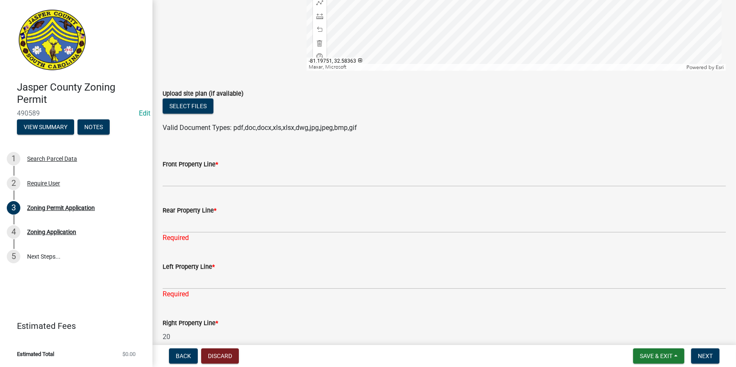
scroll to position [1684, 0]
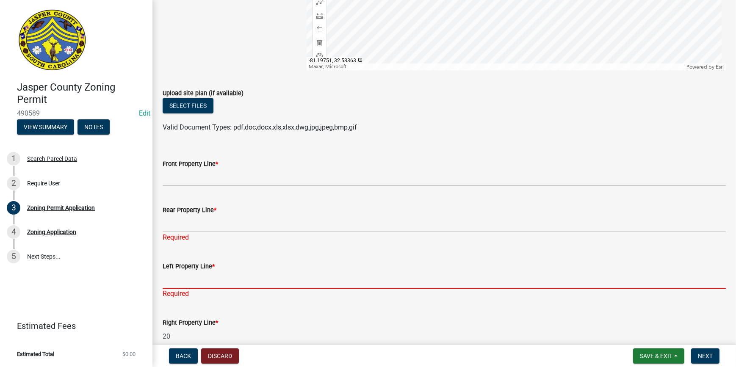
click at [195, 281] on input "Left Property Line *" at bounding box center [444, 280] width 563 height 17
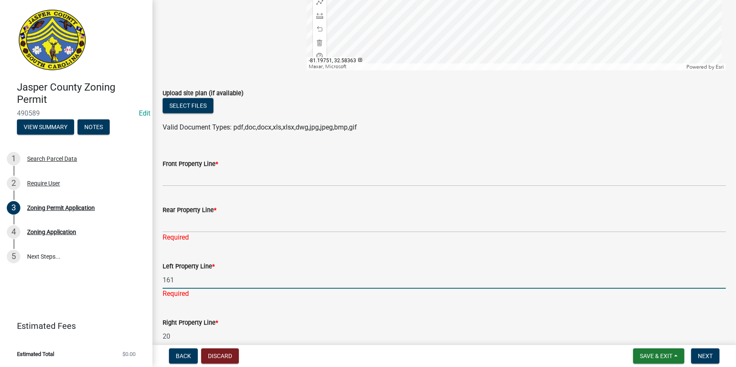
type input "161"
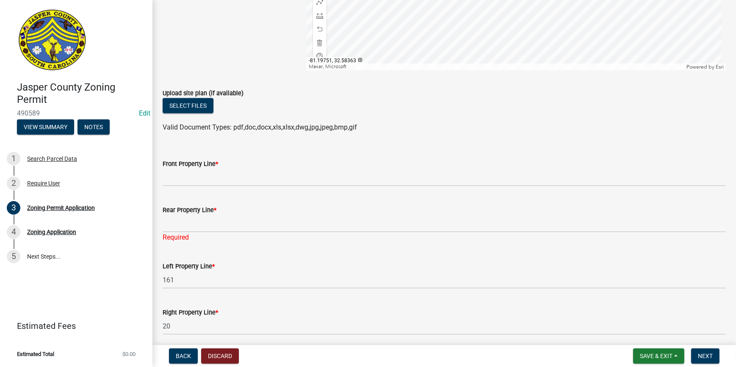
click at [191, 214] on div "Rear Property Line *" at bounding box center [444, 210] width 563 height 10
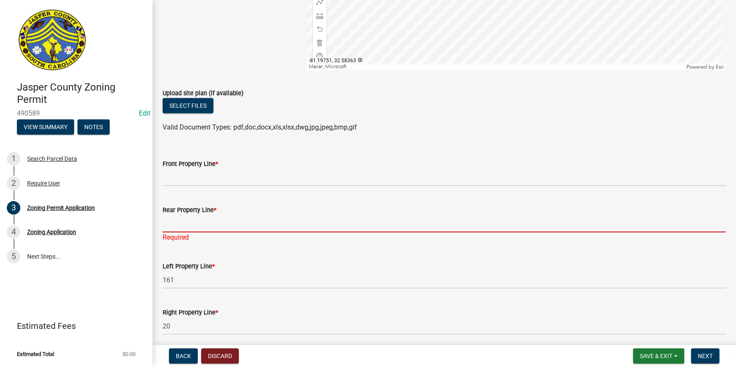
click at [192, 227] on input "Rear Property Line *" at bounding box center [444, 223] width 563 height 17
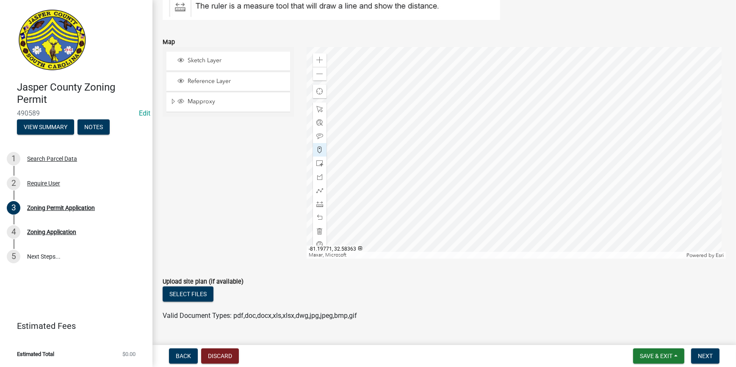
scroll to position [1492, 0]
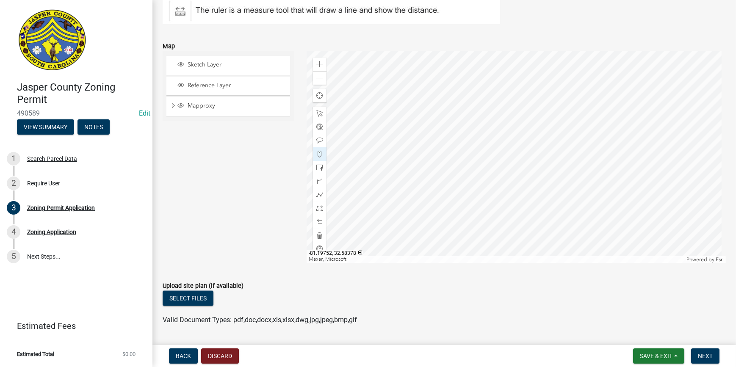
click at [444, 247] on div at bounding box center [516, 157] width 419 height 212
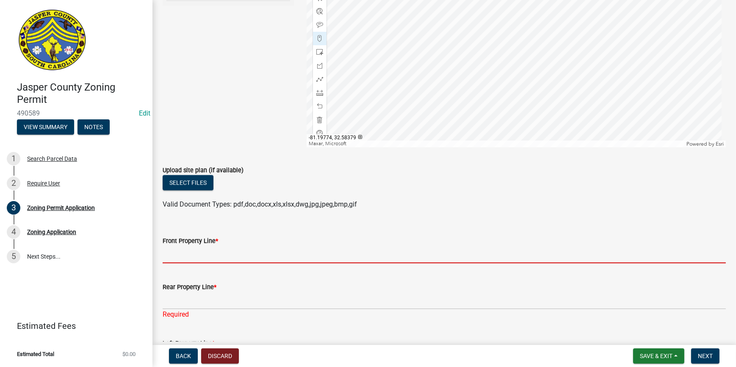
click at [194, 257] on input "Front Property Line *" at bounding box center [444, 254] width 563 height 17
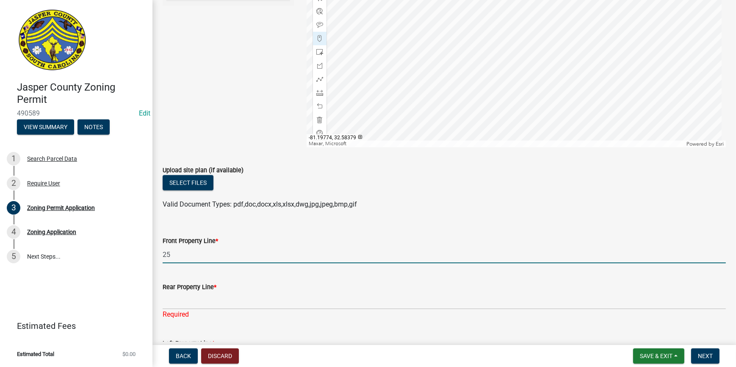
type input "25"
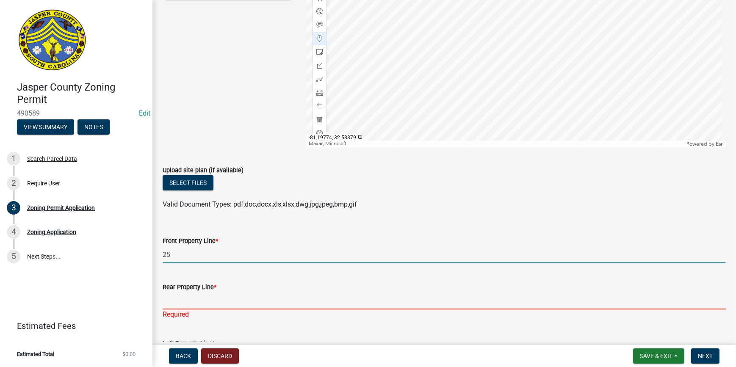
click at [169, 302] on input "Rear Property Line *" at bounding box center [444, 300] width 563 height 17
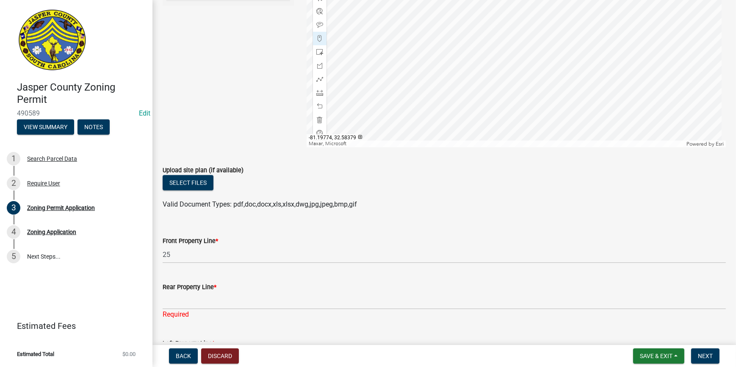
drag, startPoint x: 252, startPoint y: 47, endPoint x: 274, endPoint y: 174, distance: 128.1
drag, startPoint x: 274, startPoint y: 174, endPoint x: 319, endPoint y: 256, distance: 93.8
click at [453, 147] on div at bounding box center [516, 42] width 419 height 212
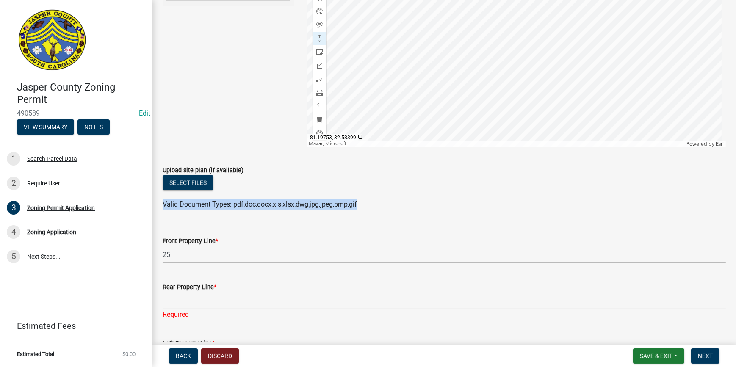
click at [473, 136] on div at bounding box center [516, 42] width 419 height 212
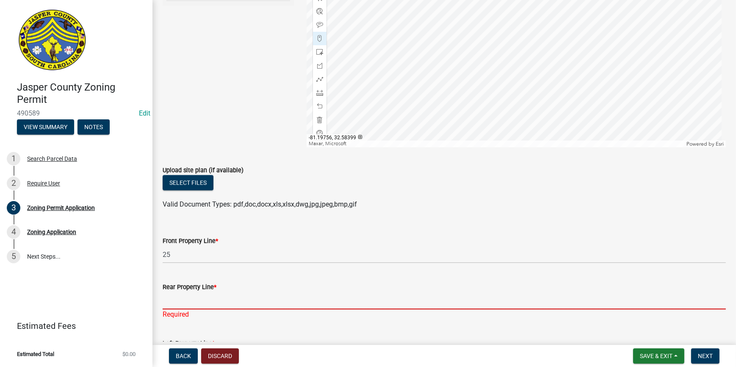
click at [189, 306] on input "Rear Property Line *" at bounding box center [444, 300] width 563 height 17
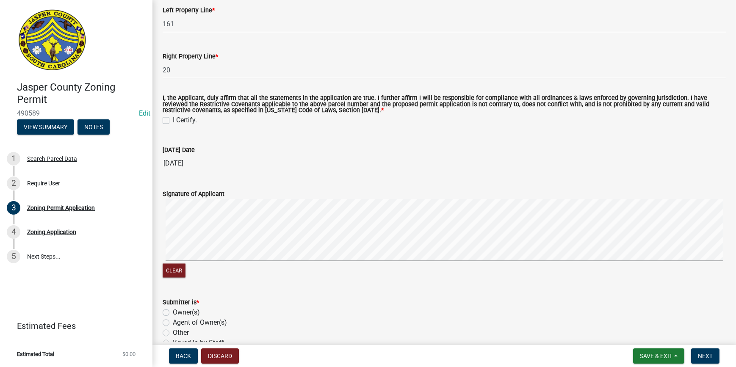
scroll to position [1954, 0]
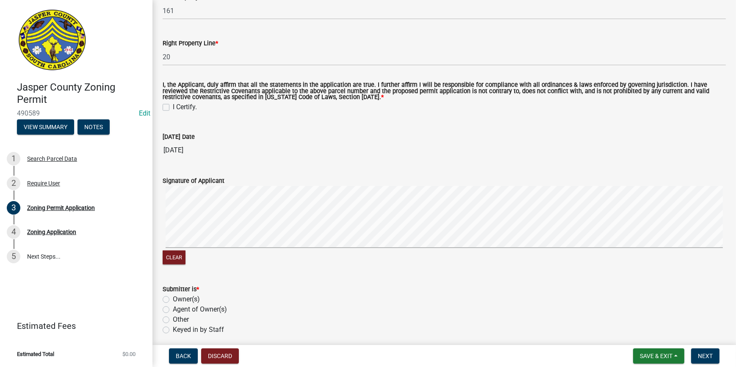
type input "174"
click at [173, 108] on label "I Certify." at bounding box center [185, 108] width 24 height 10
click at [173, 108] on input "I Certify." at bounding box center [176, 106] width 6 height 6
checkbox input "true"
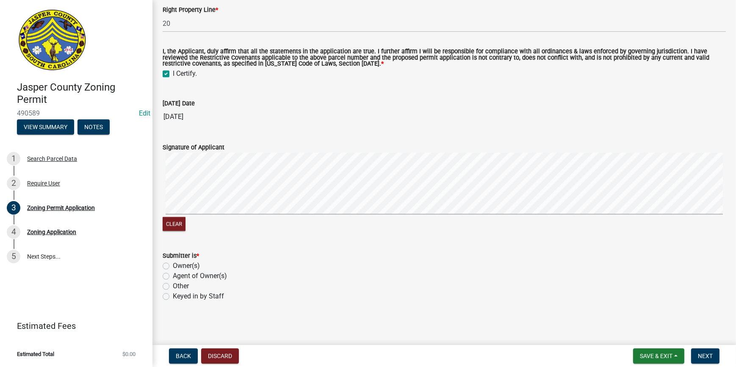
click at [173, 288] on label "Other" at bounding box center [181, 287] width 16 height 10
click at [173, 287] on input "Other" at bounding box center [176, 285] width 6 height 6
radio input "true"
click at [699, 357] on span "Next" at bounding box center [705, 356] width 15 height 7
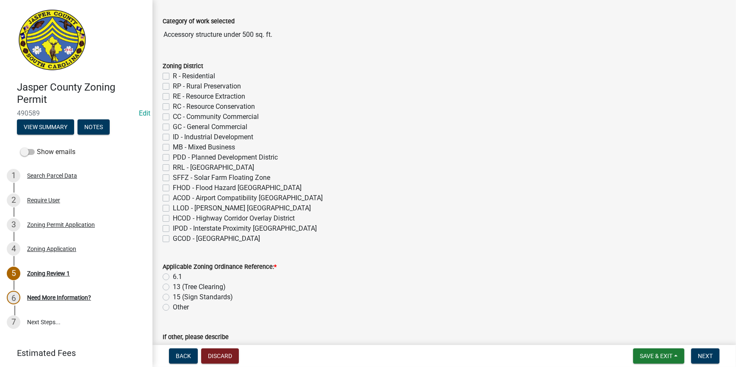
scroll to position [115, 0]
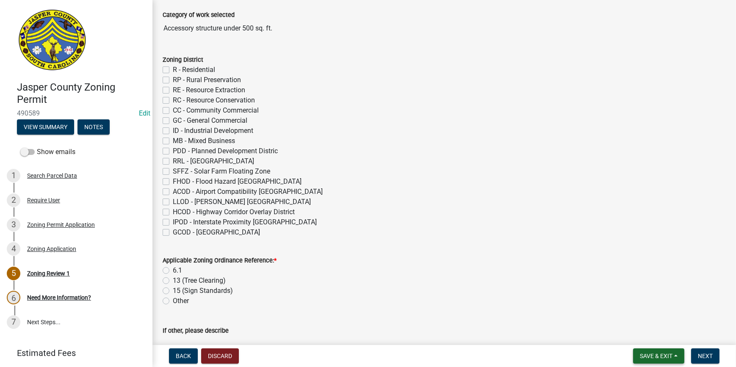
click at [654, 356] on span "Save & Exit" at bounding box center [656, 356] width 33 height 7
click at [638, 321] on button "Save" at bounding box center [651, 314] width 68 height 20
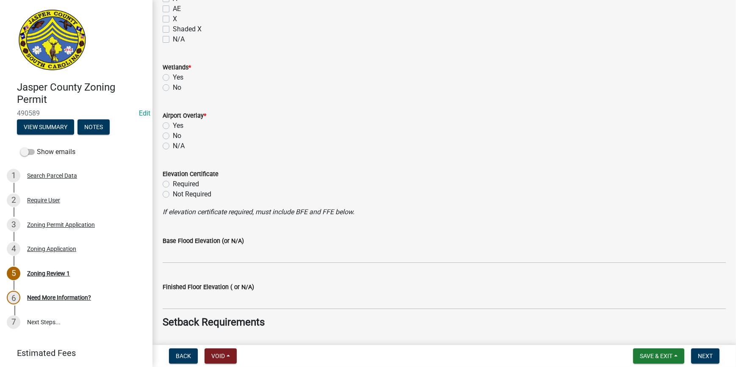
scroll to position [963, 0]
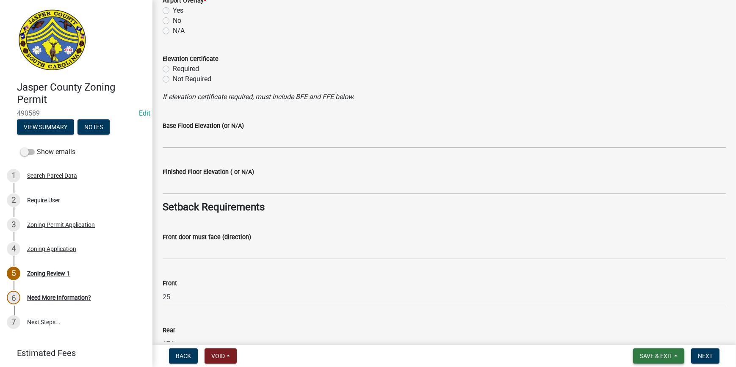
click at [656, 354] on span "Save & Exit" at bounding box center [656, 356] width 33 height 7
click at [644, 338] on button "Save & Exit" at bounding box center [651, 334] width 68 height 20
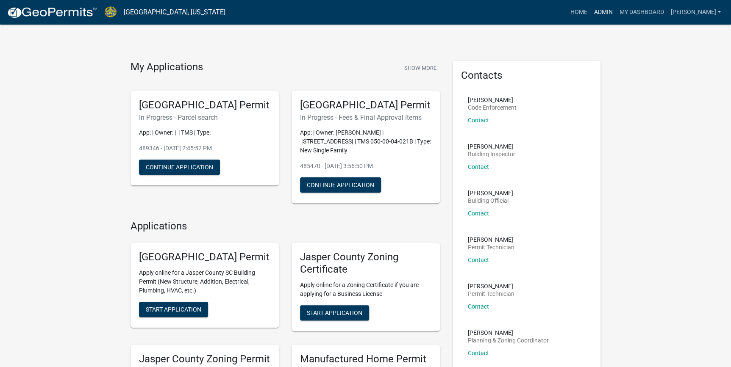
click at [616, 10] on link "Admin" at bounding box center [602, 12] width 25 height 16
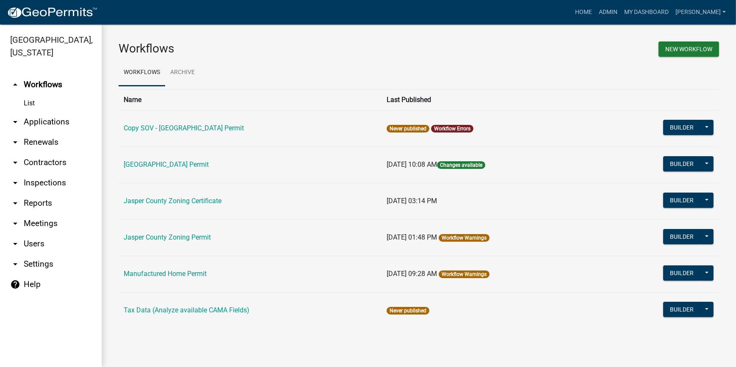
click at [53, 122] on link "arrow_drop_down Applications" at bounding box center [51, 122] width 102 height 20
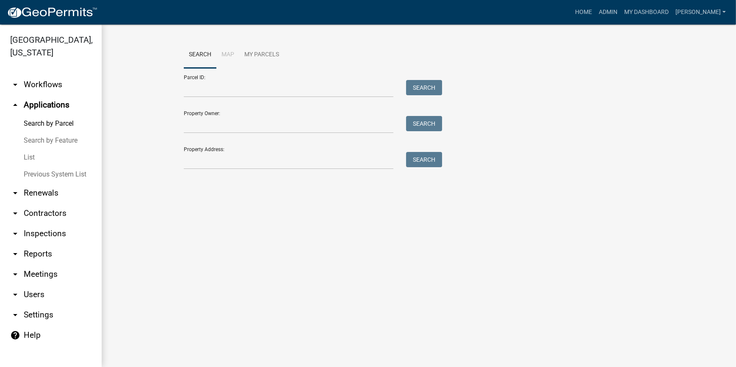
click at [30, 159] on link "List" at bounding box center [51, 157] width 102 height 17
